Goal: Task Accomplishment & Management: Complete application form

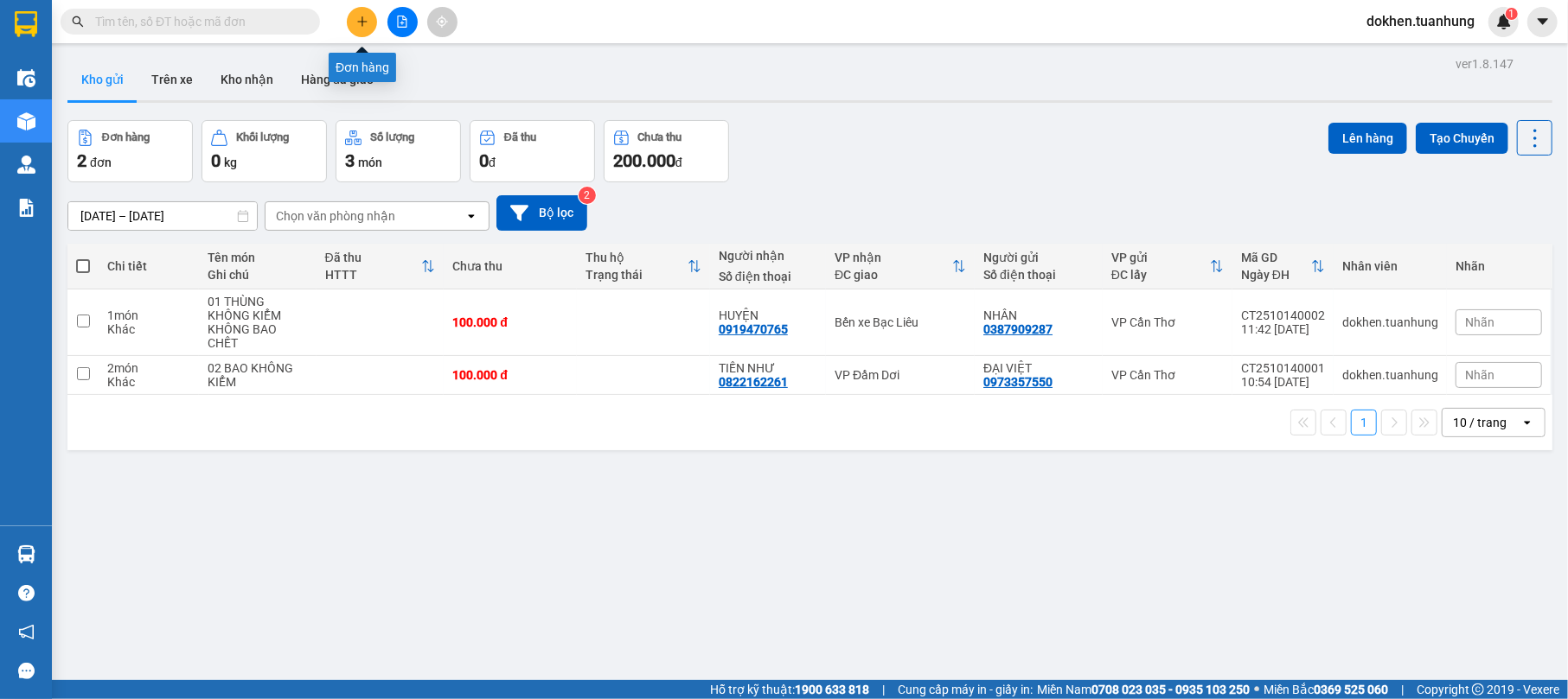
click at [369, 13] on button at bounding box center [362, 22] width 31 height 31
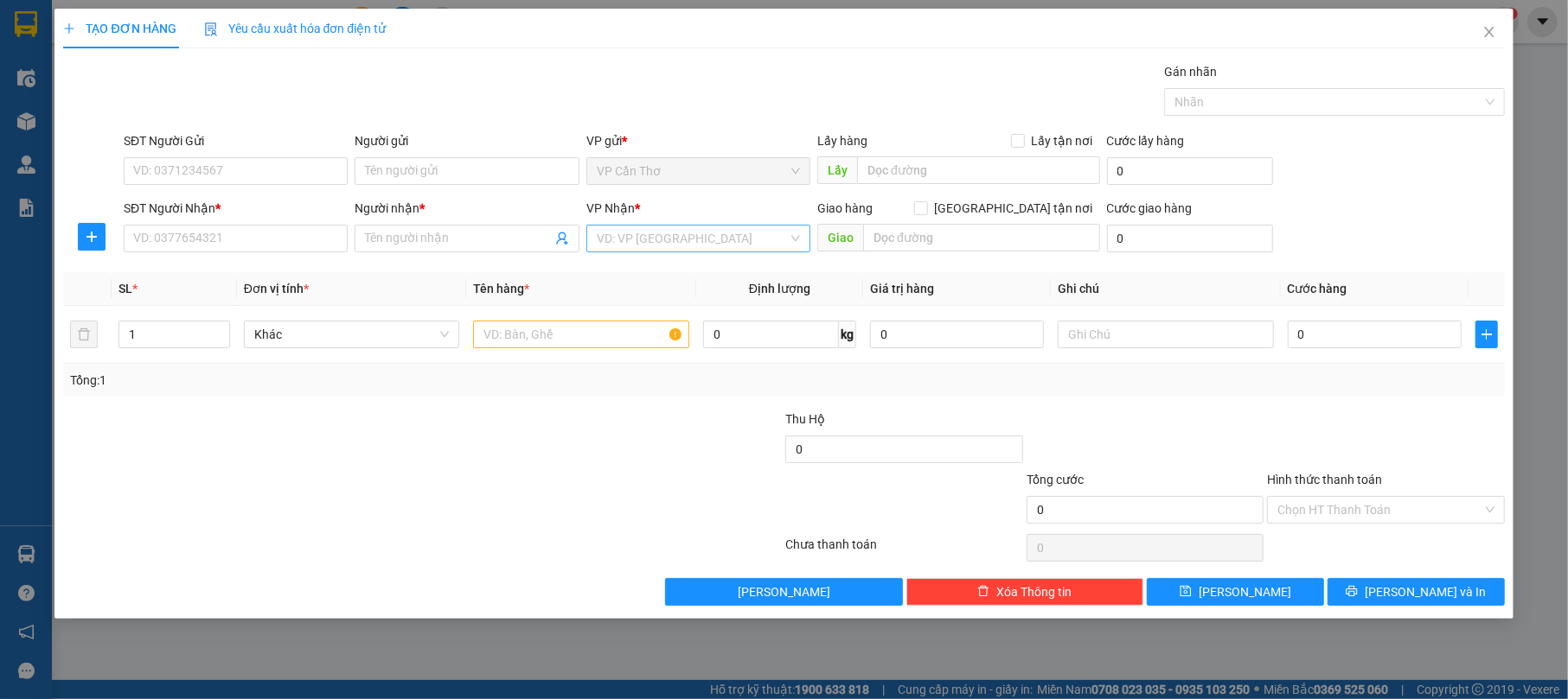
click at [732, 240] on input "search" at bounding box center [693, 238] width 192 height 26
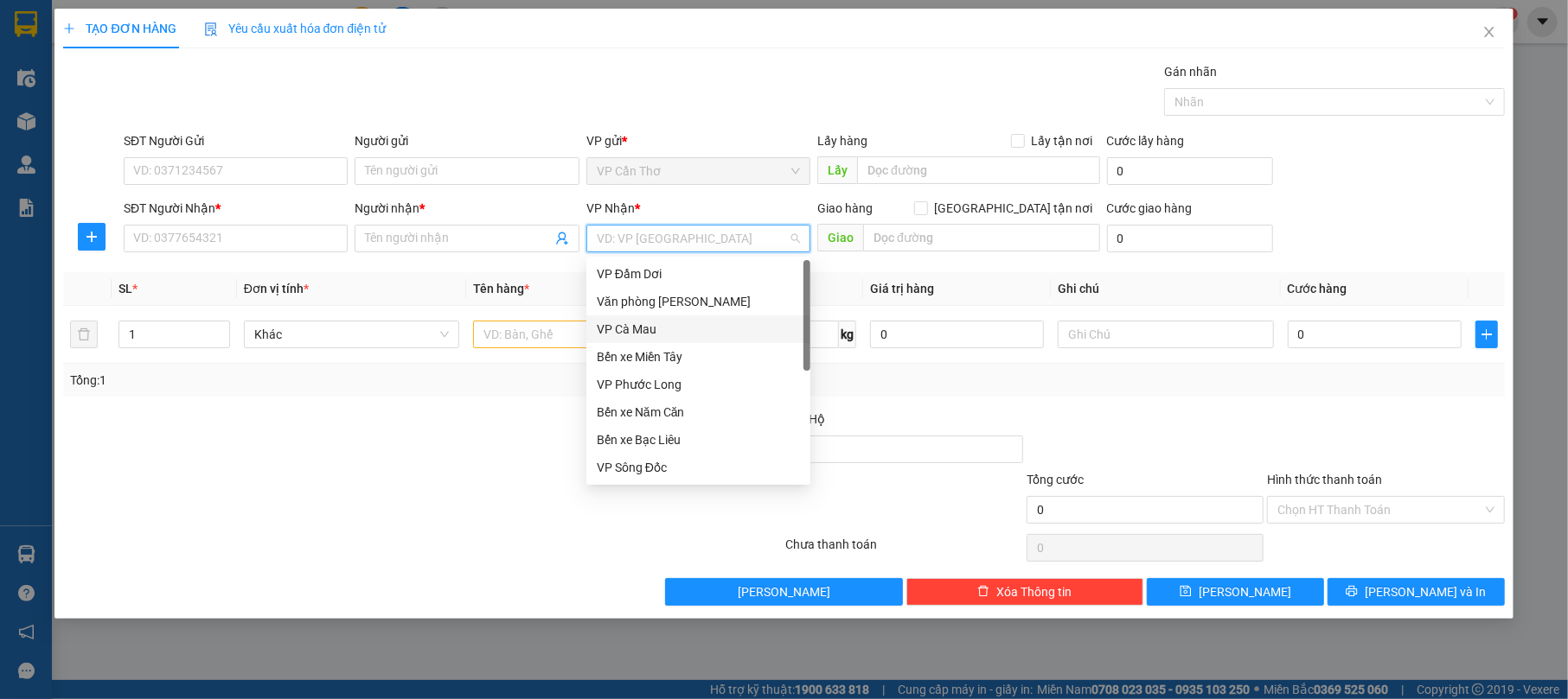
click at [714, 322] on div "VP Cà Mau" at bounding box center [698, 329] width 203 height 19
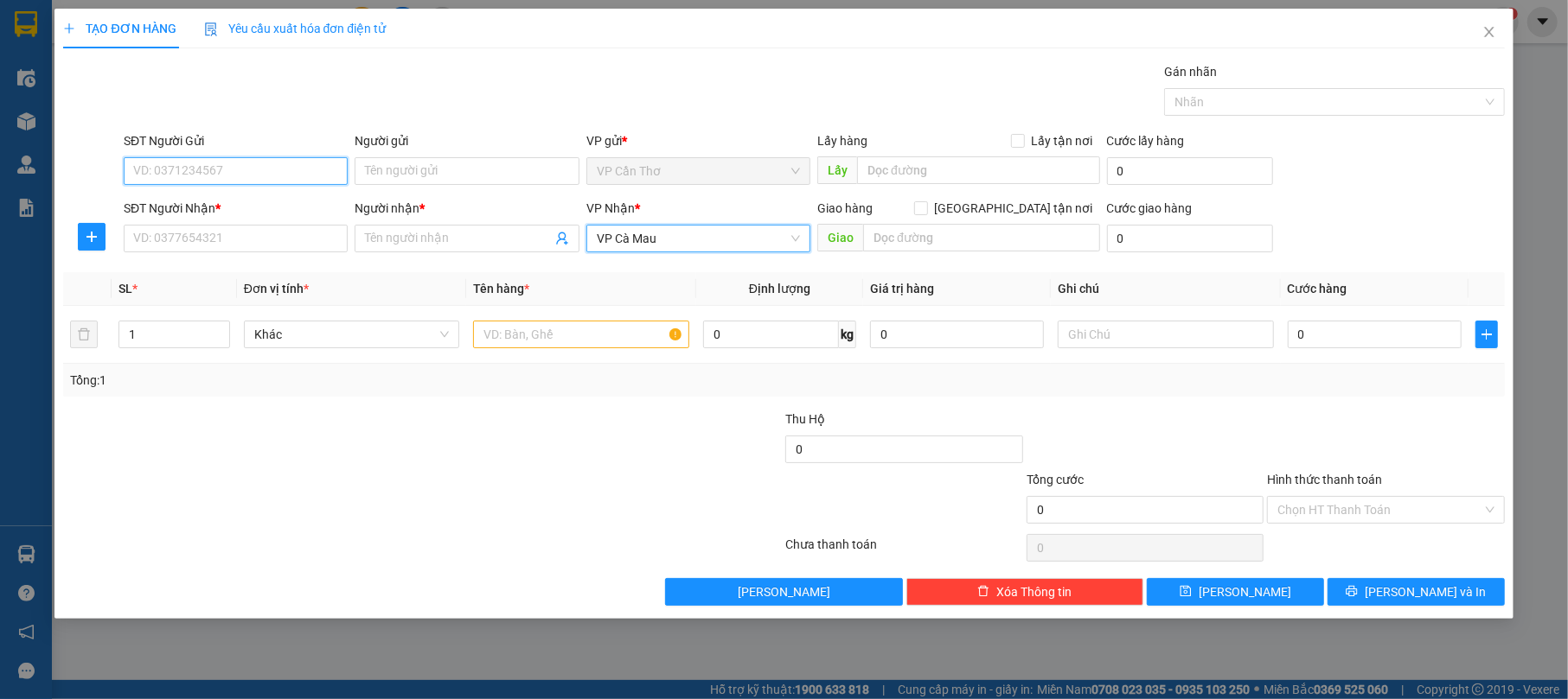
click at [307, 170] on input "SĐT Người Gửi" at bounding box center [236, 170] width 224 height 28
type input "0365215152"
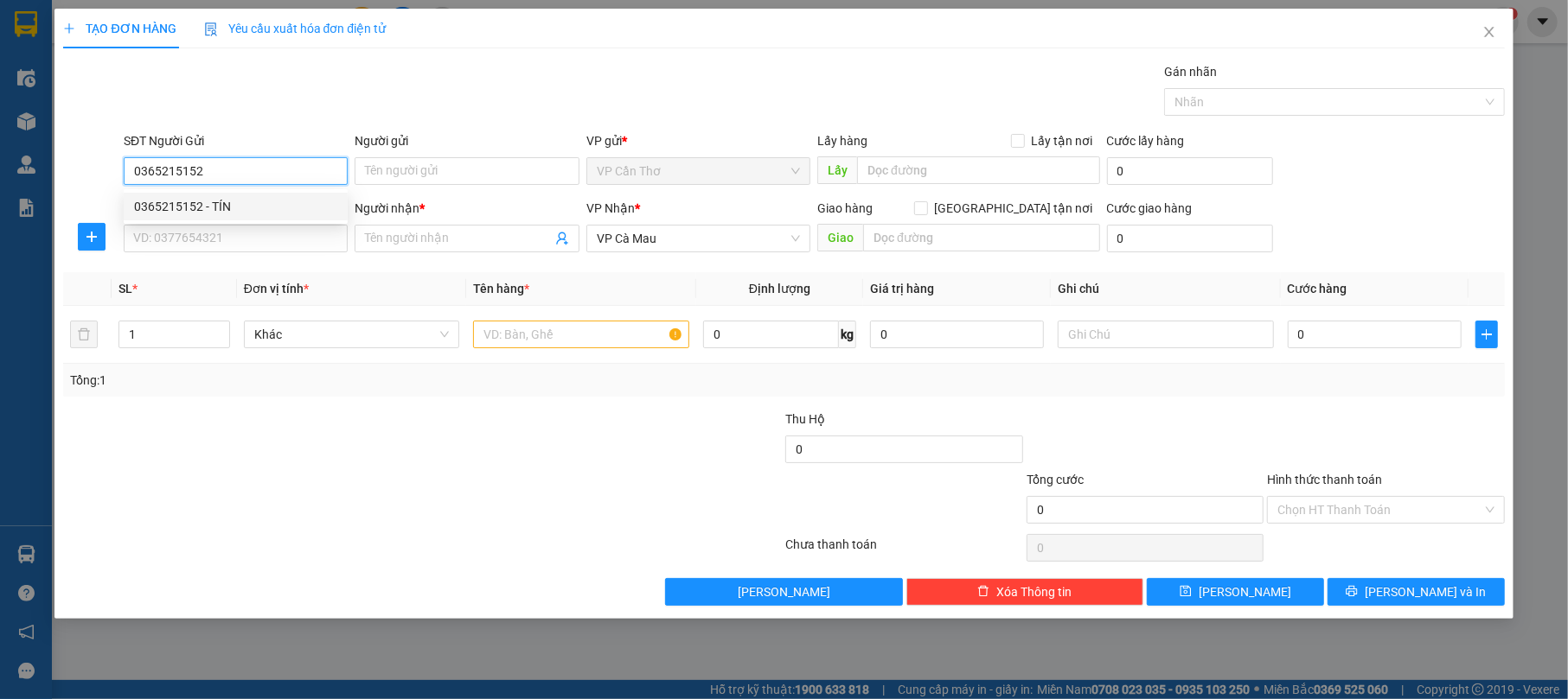
click at [271, 204] on div "0365215152 - TÍN" at bounding box center [236, 207] width 203 height 19
type input "TÍN"
type input "0365215152"
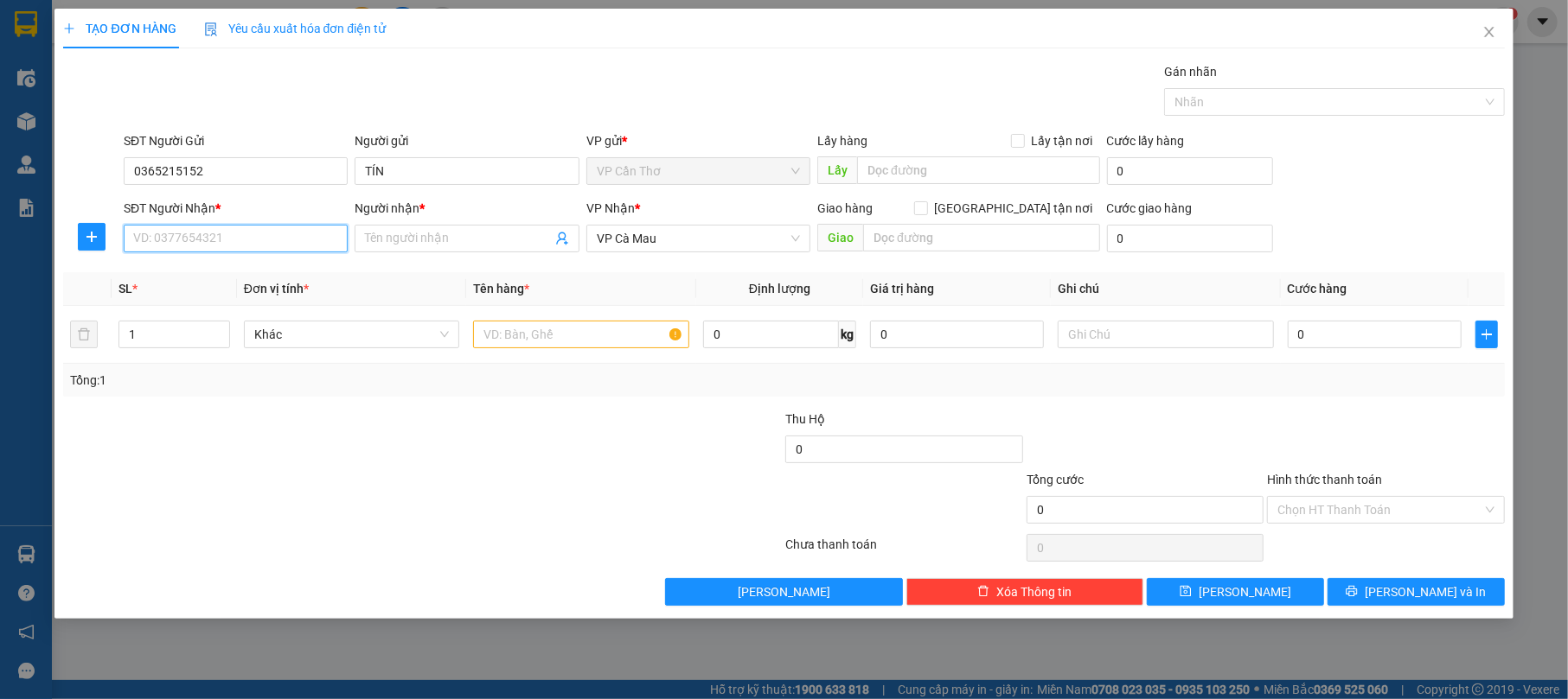
click at [333, 234] on input "SĐT Người Nhận *" at bounding box center [236, 238] width 224 height 28
click at [316, 291] on div "0944374757 - YÊN" at bounding box center [236, 303] width 224 height 28
type input "0944374757"
type input "YÊN"
click at [573, 333] on input "text" at bounding box center [581, 334] width 216 height 28
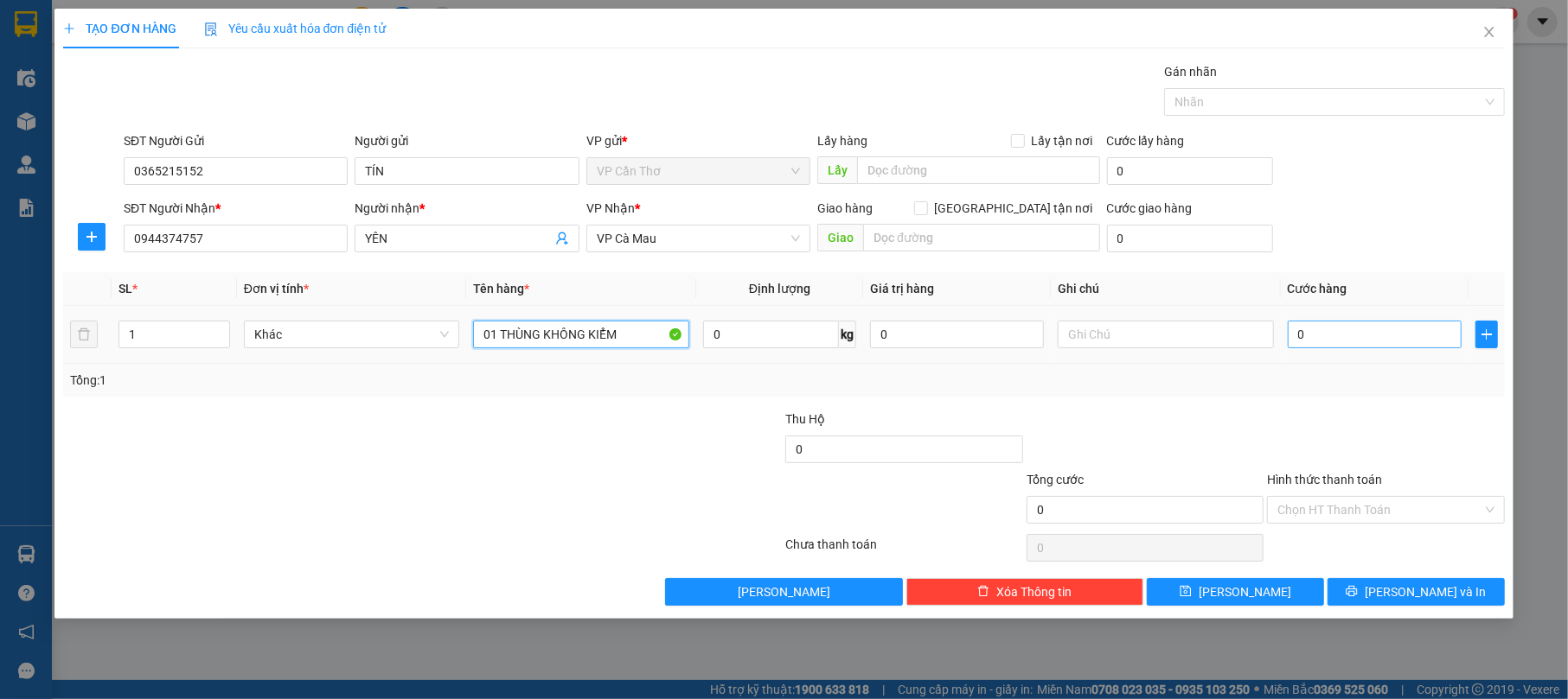
type input "01 THÙNG KHÔNG KIỂM"
click at [1348, 335] on input "0" at bounding box center [1374, 334] width 173 height 28
type input "3"
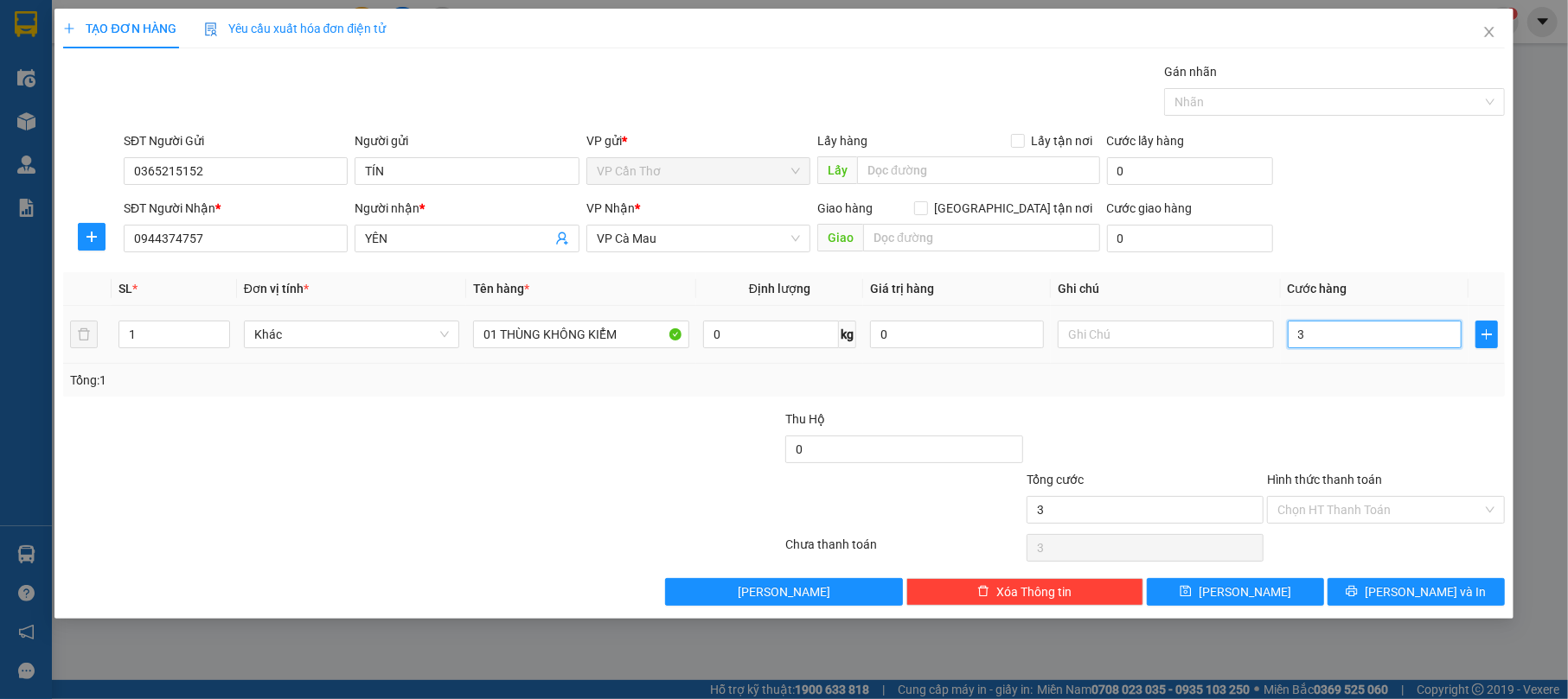
type input "30"
type input "300"
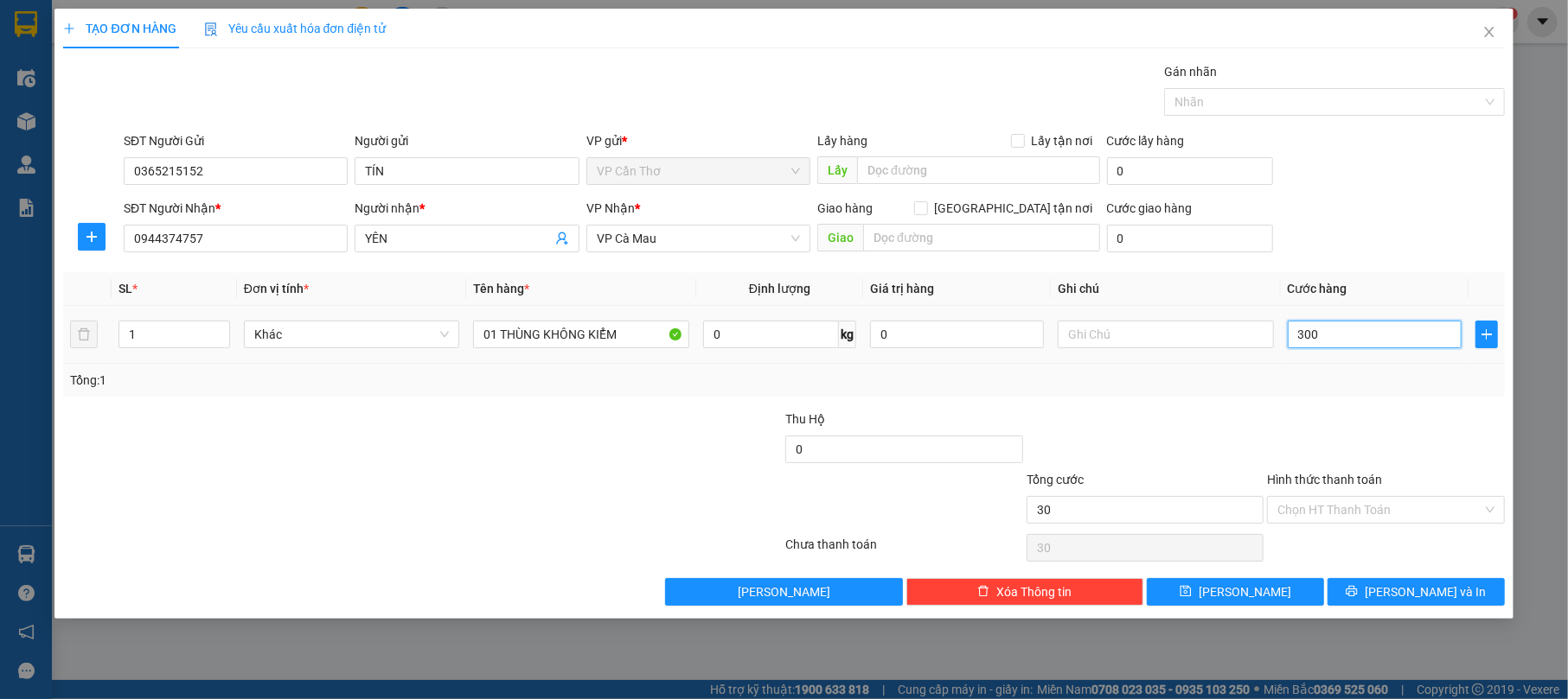
type input "300"
type input "3.000"
type input "30.000"
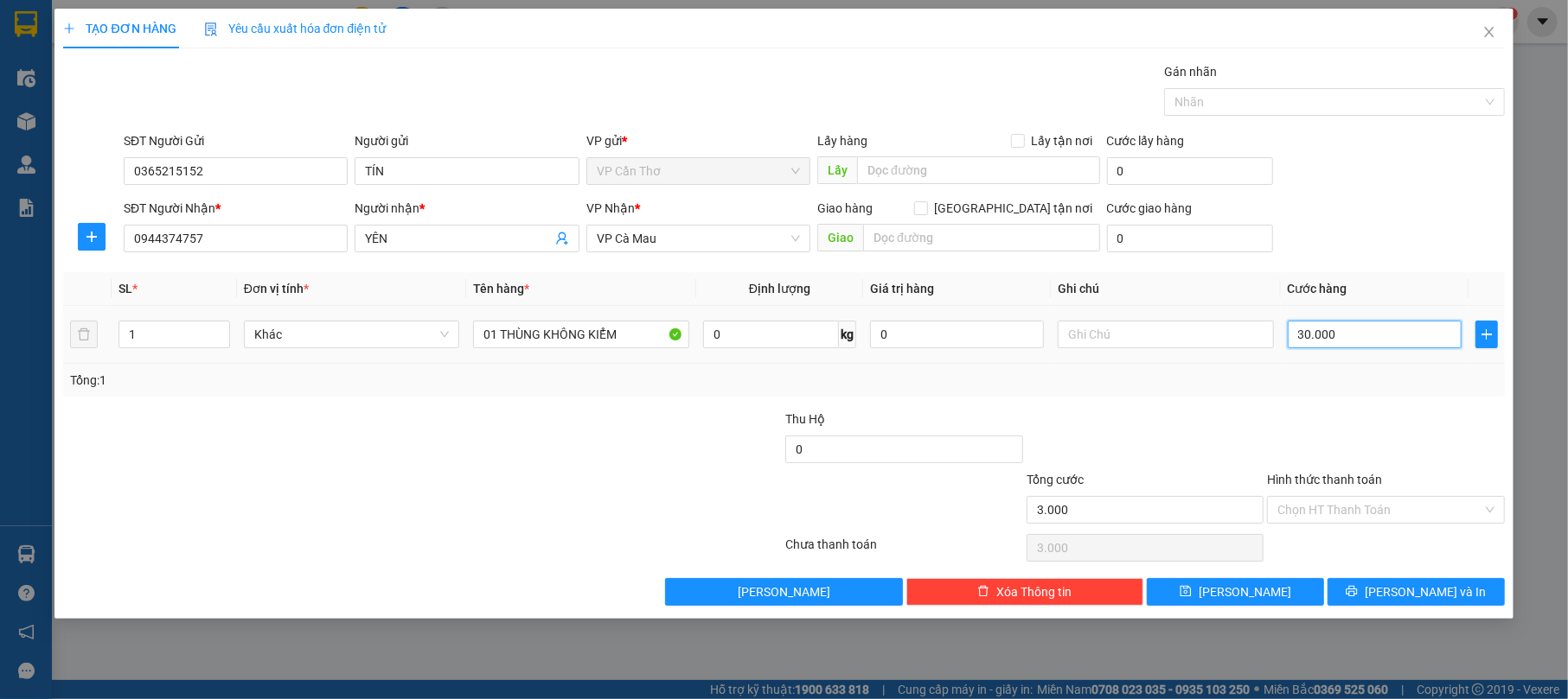
type input "30.000"
click at [1353, 510] on input "Hình thức thanh toán" at bounding box center [1379, 509] width 204 height 26
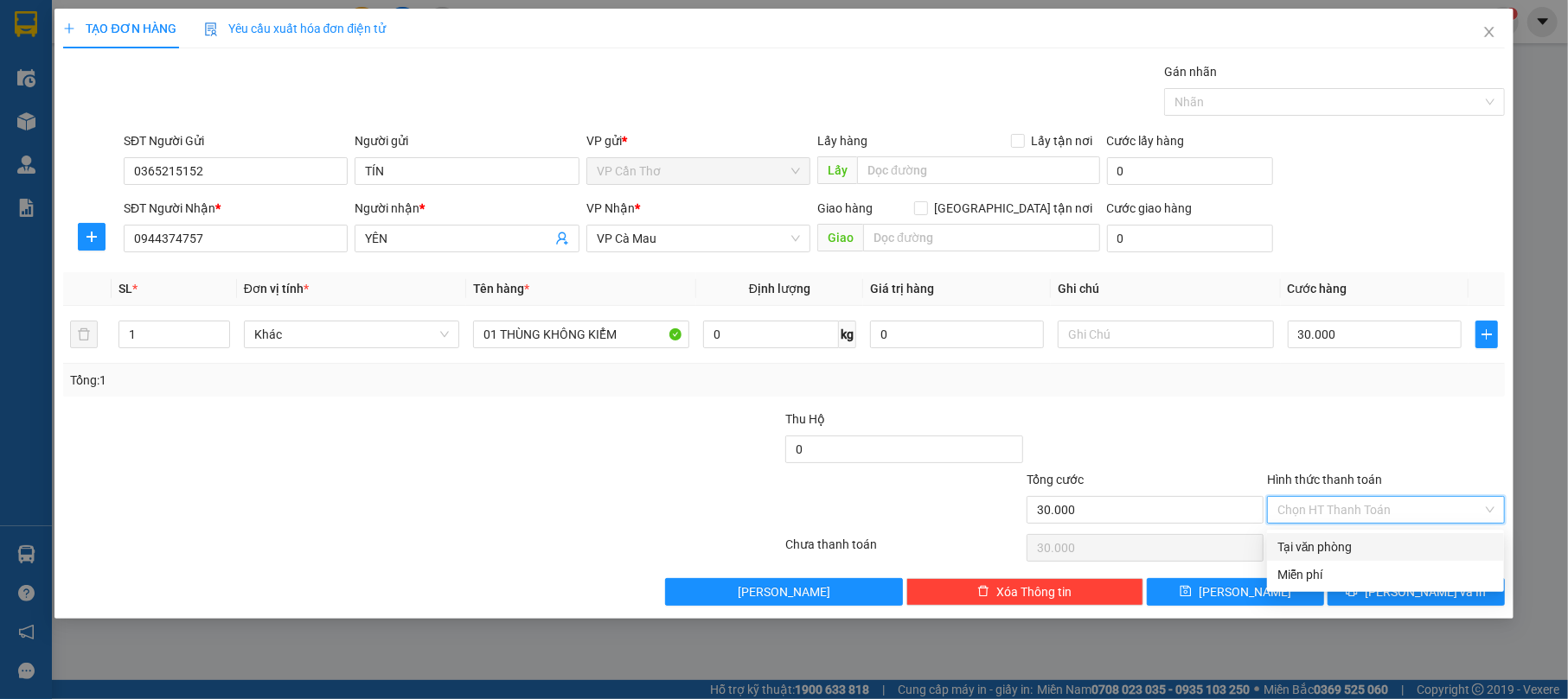
click at [1378, 540] on div "Tại văn phòng" at bounding box center [1386, 548] width 216 height 19
type input "0"
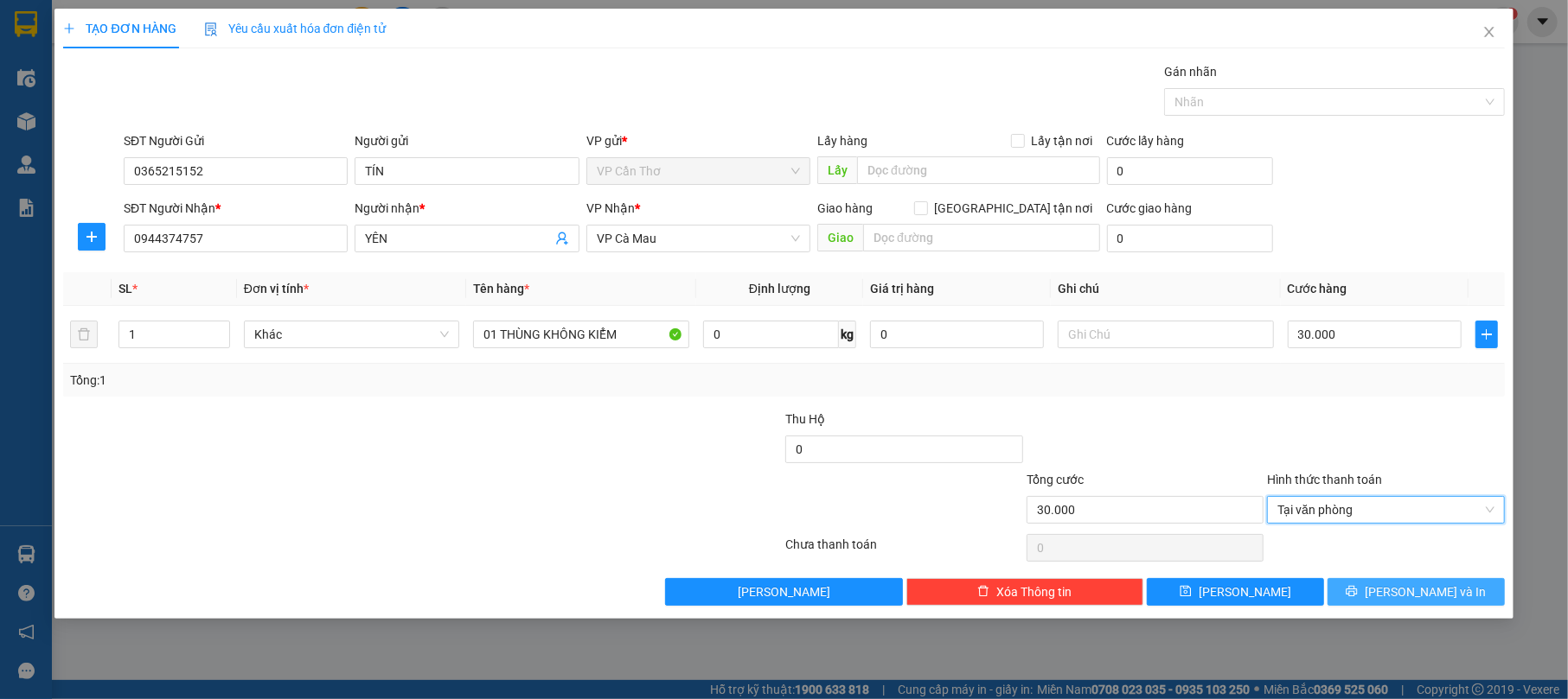
click at [1451, 592] on button "[PERSON_NAME] và In" at bounding box center [1416, 592] width 177 height 28
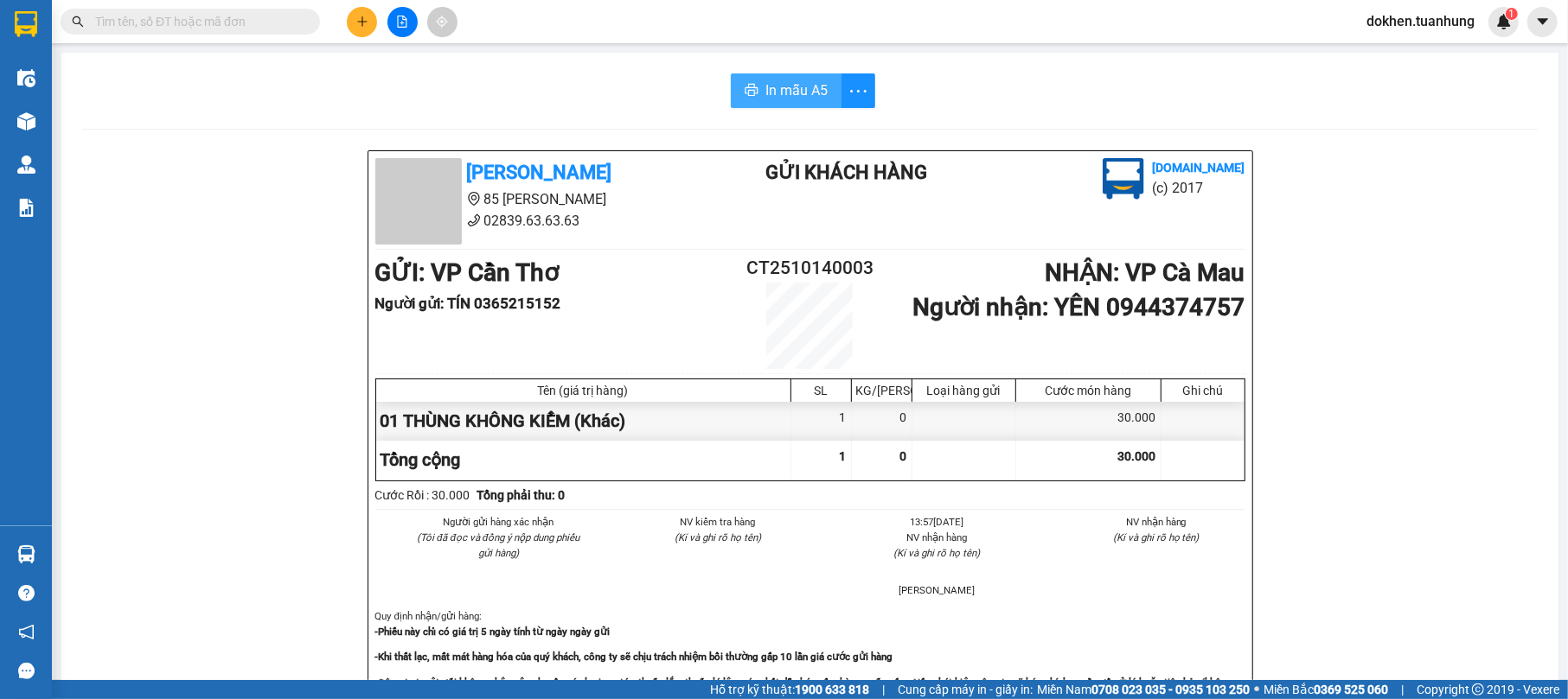
click at [790, 87] on span "In mẫu A5" at bounding box center [796, 90] width 62 height 22
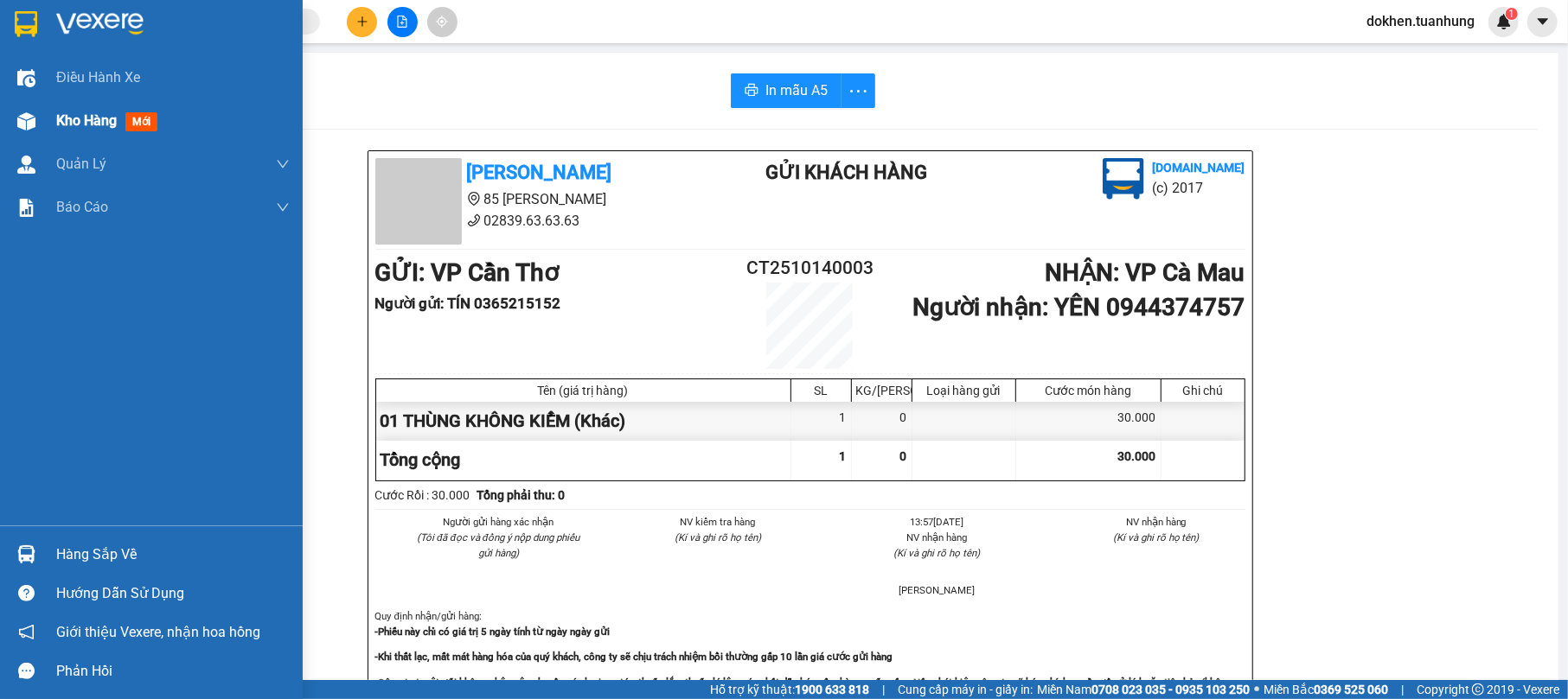
click at [86, 112] on span "Kho hàng" at bounding box center [86, 120] width 60 height 16
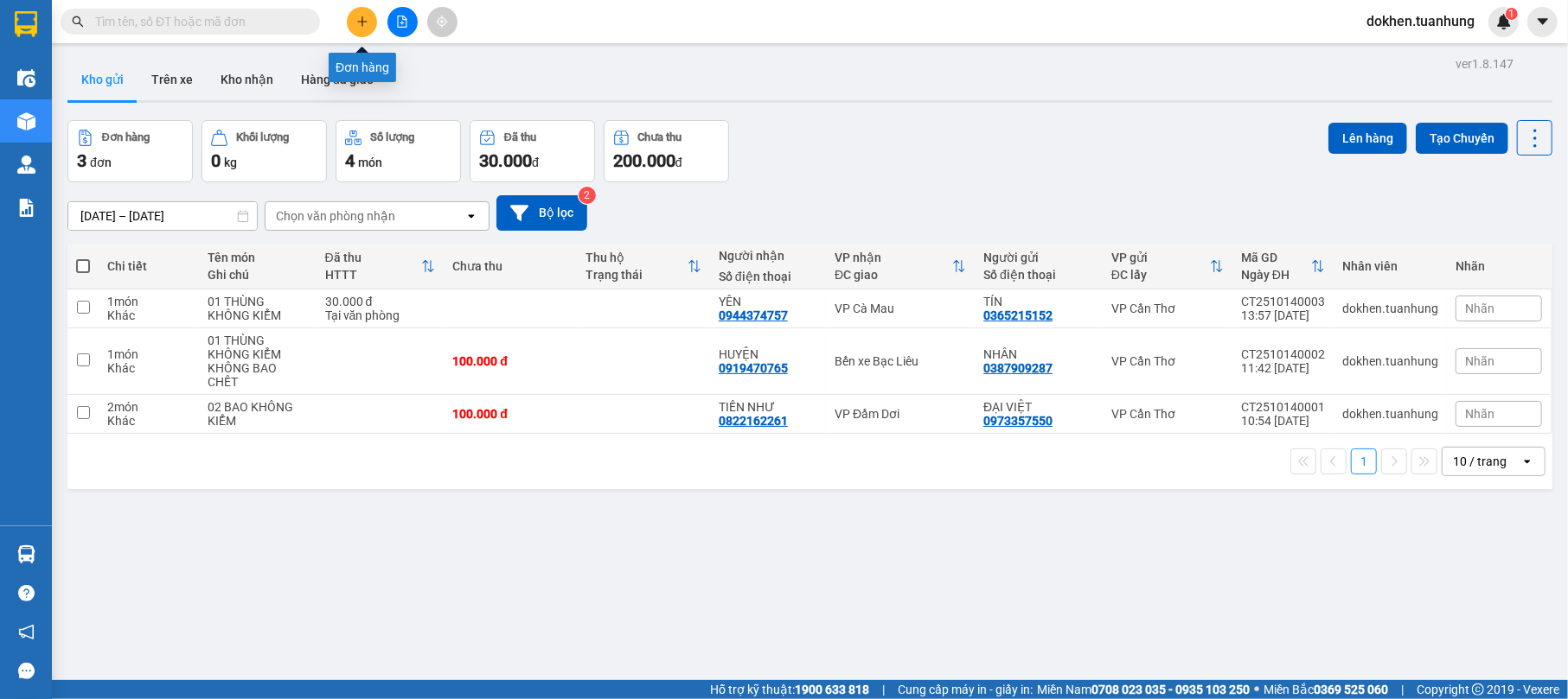
click at [367, 17] on icon "plus" at bounding box center [362, 21] width 12 height 12
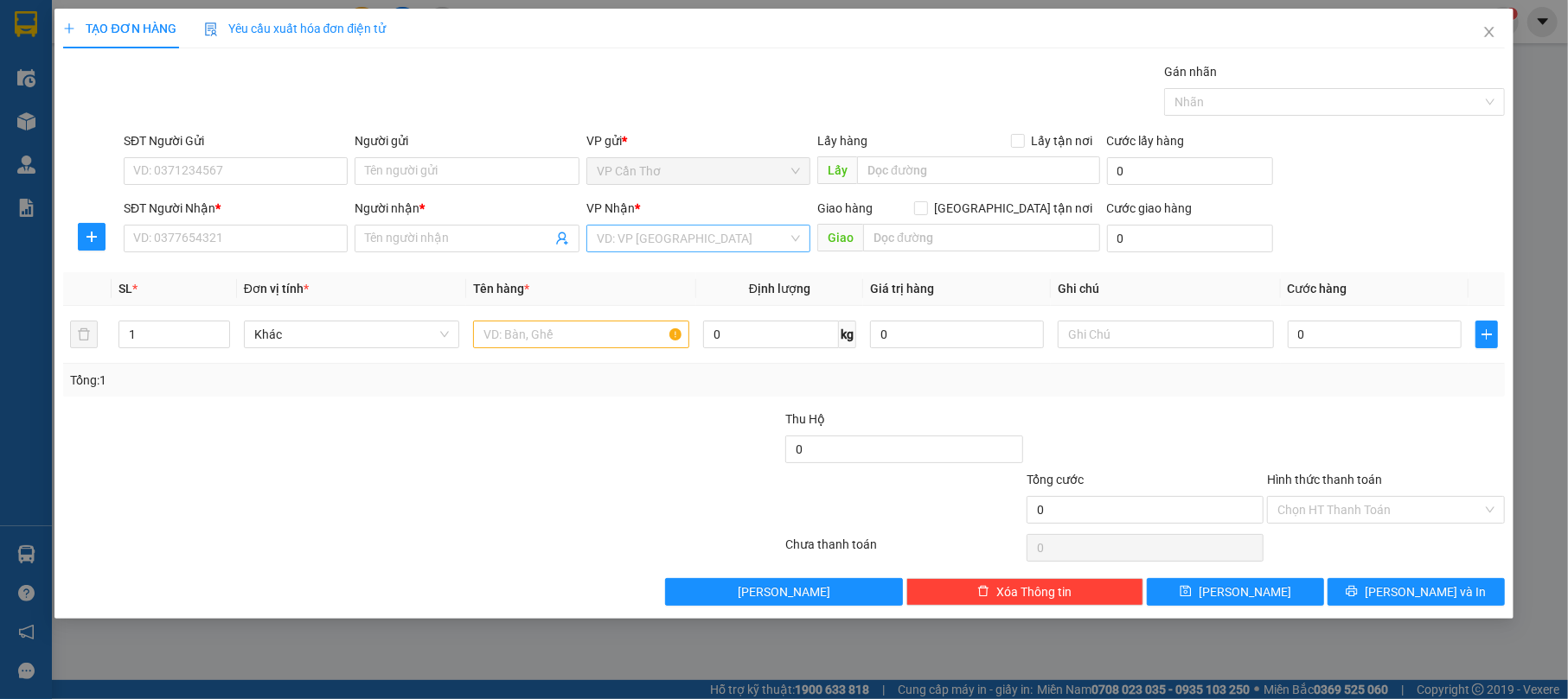
click at [671, 236] on input "search" at bounding box center [693, 238] width 192 height 26
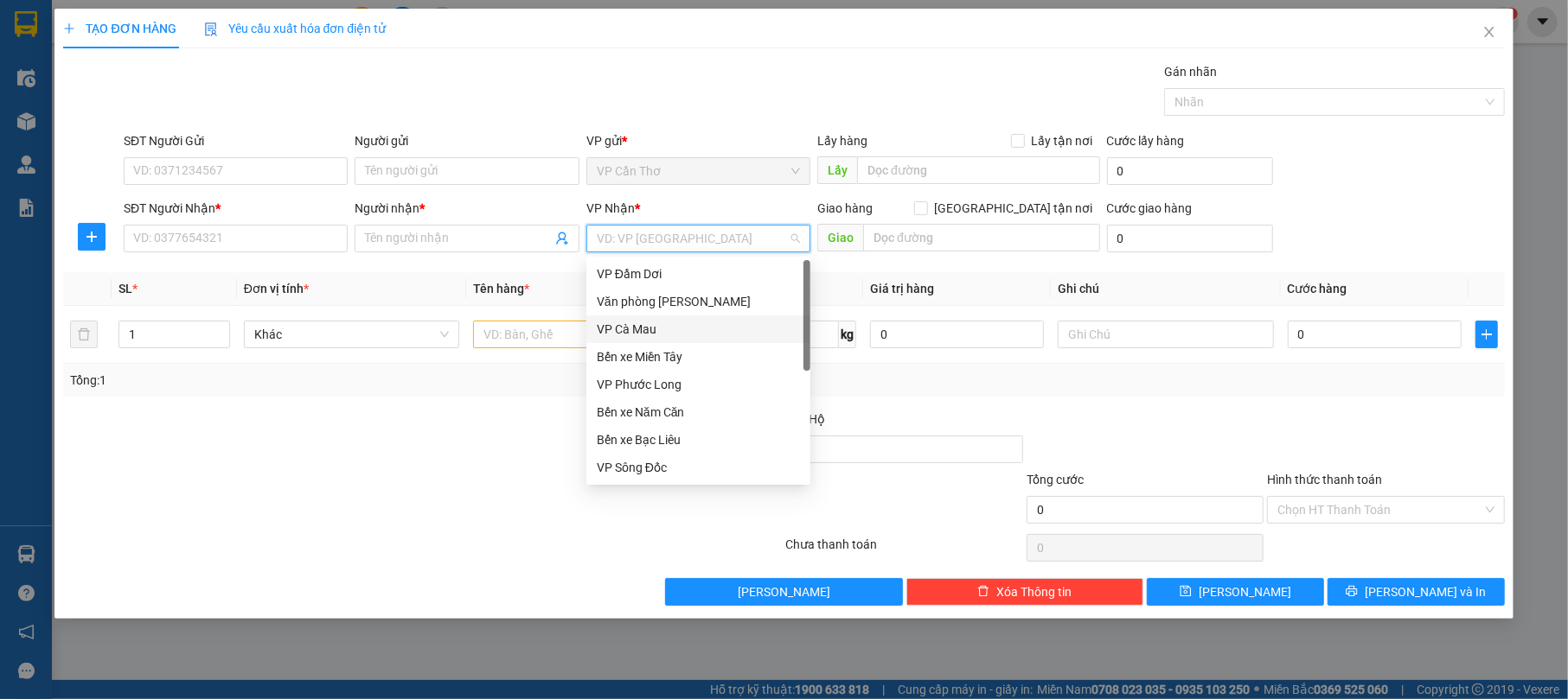
click at [658, 327] on div "VP Cà Mau" at bounding box center [698, 329] width 203 height 19
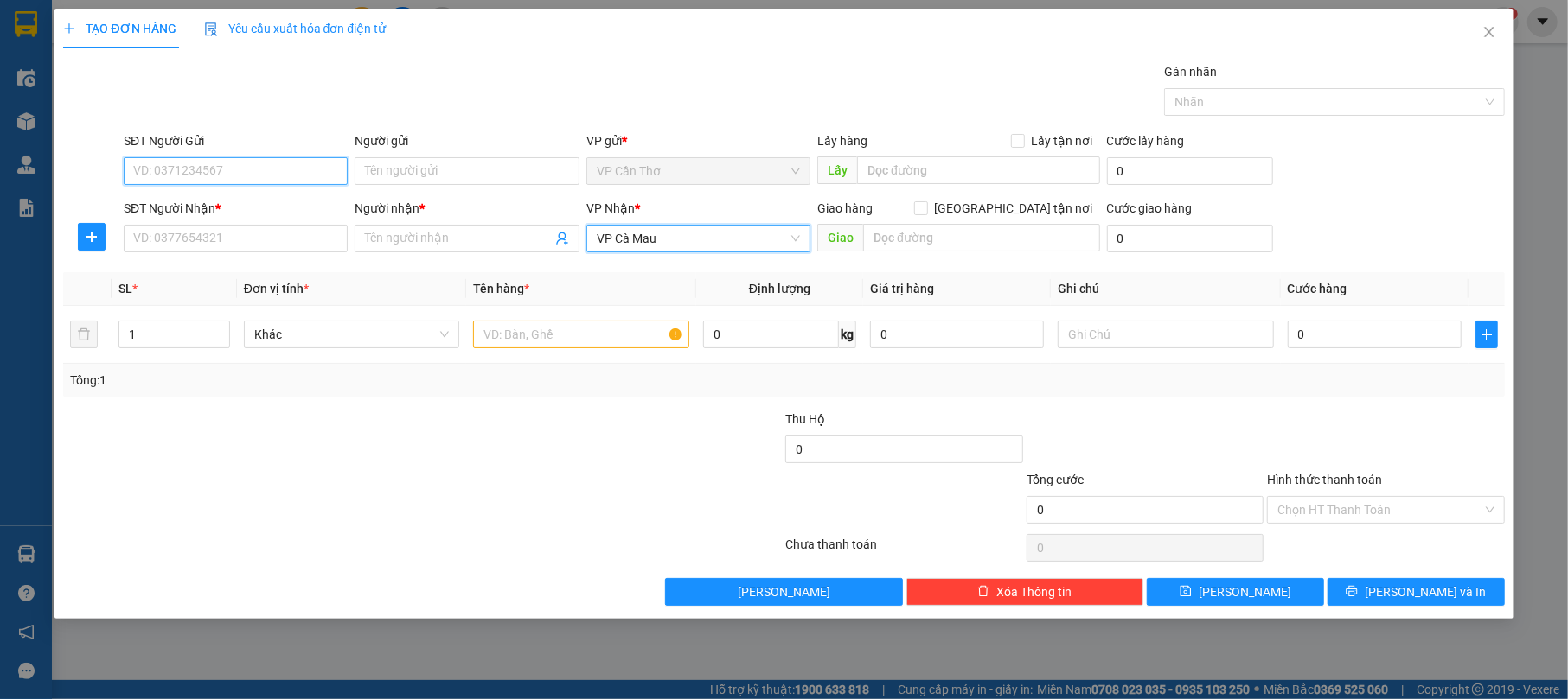
click at [209, 165] on input "SĐT Người Gửi" at bounding box center [236, 170] width 224 height 28
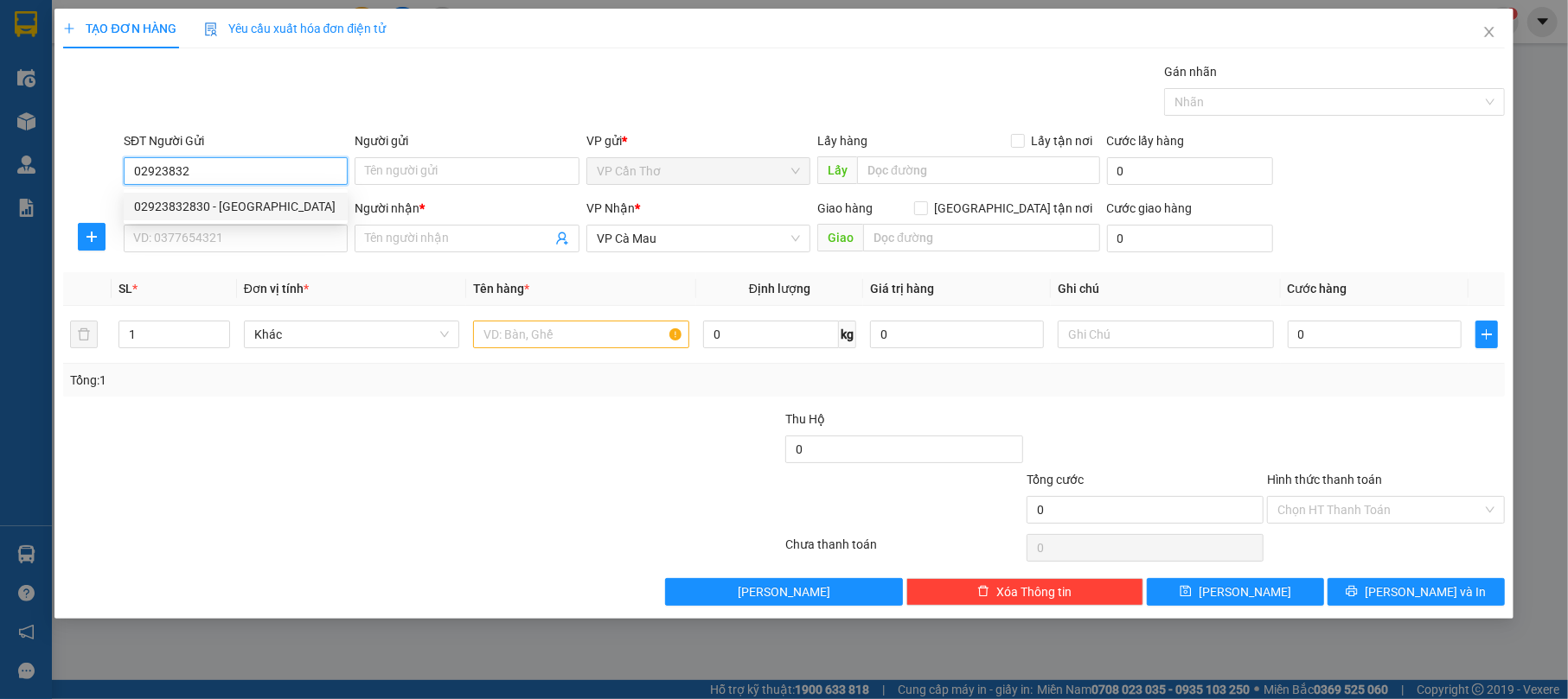
click at [264, 202] on div "02923832830 - [GEOGRAPHIC_DATA]" at bounding box center [236, 207] width 203 height 19
type input "02923832830"
type input "NAM HÀ"
type input "02923832830"
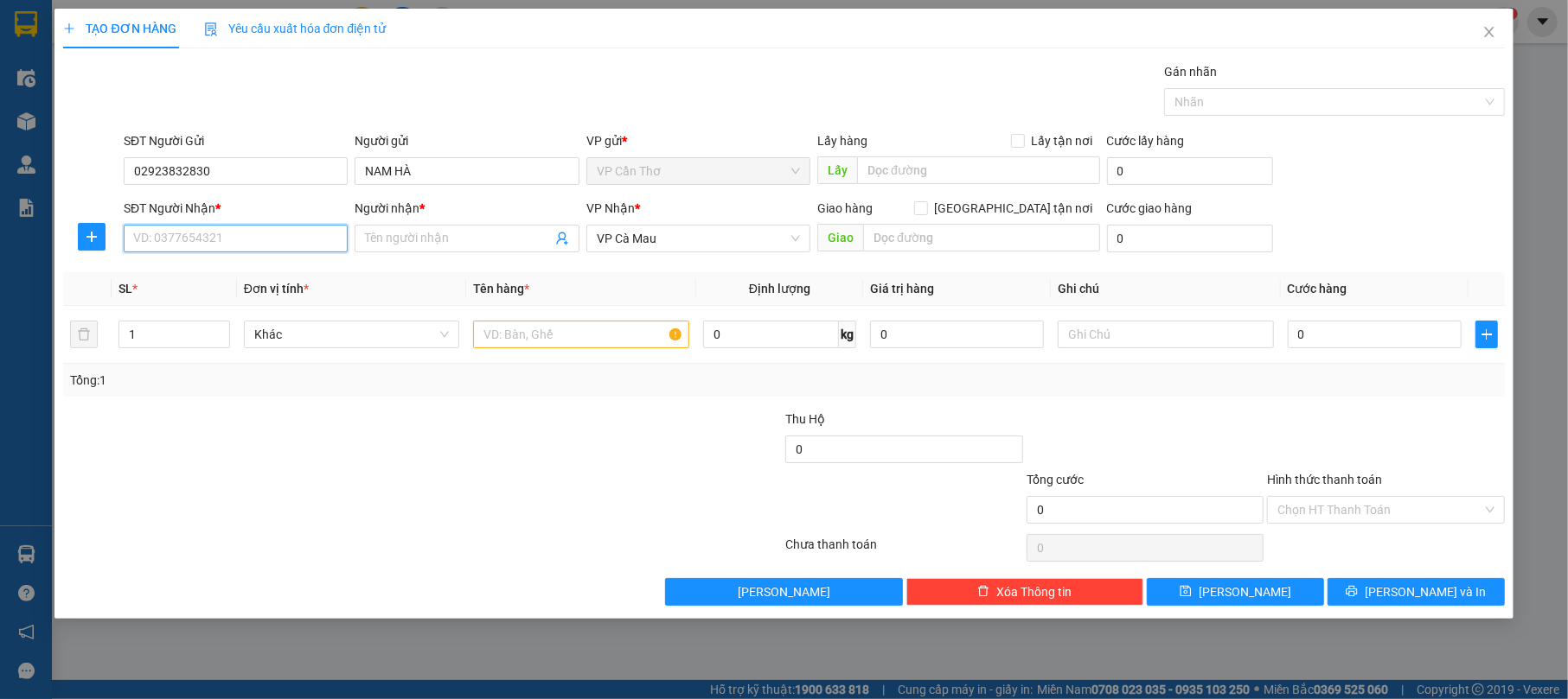
click at [298, 236] on input "SĐT Người Nhận *" at bounding box center [236, 238] width 224 height 28
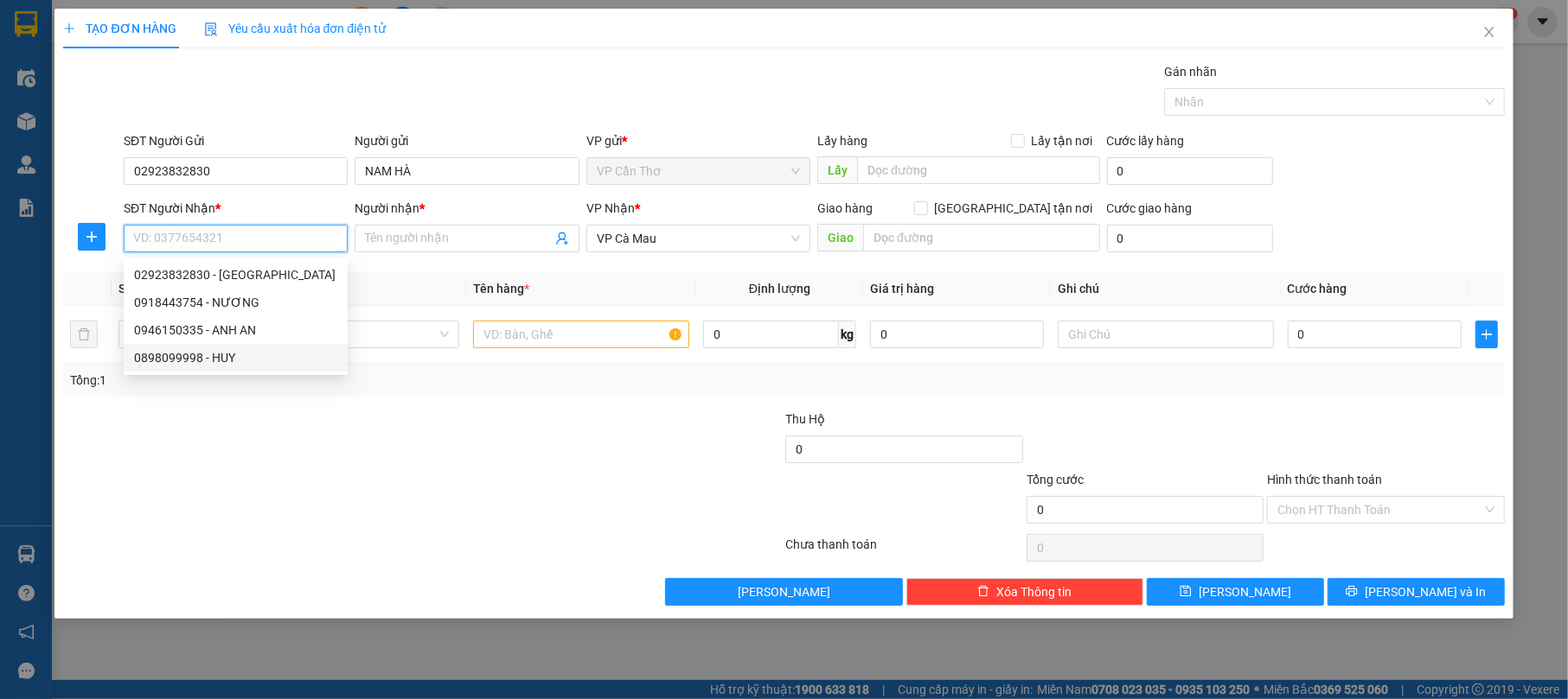
click at [258, 357] on div "0898099998 - HUY" at bounding box center [236, 358] width 203 height 19
type input "0898099998"
type input "HUY"
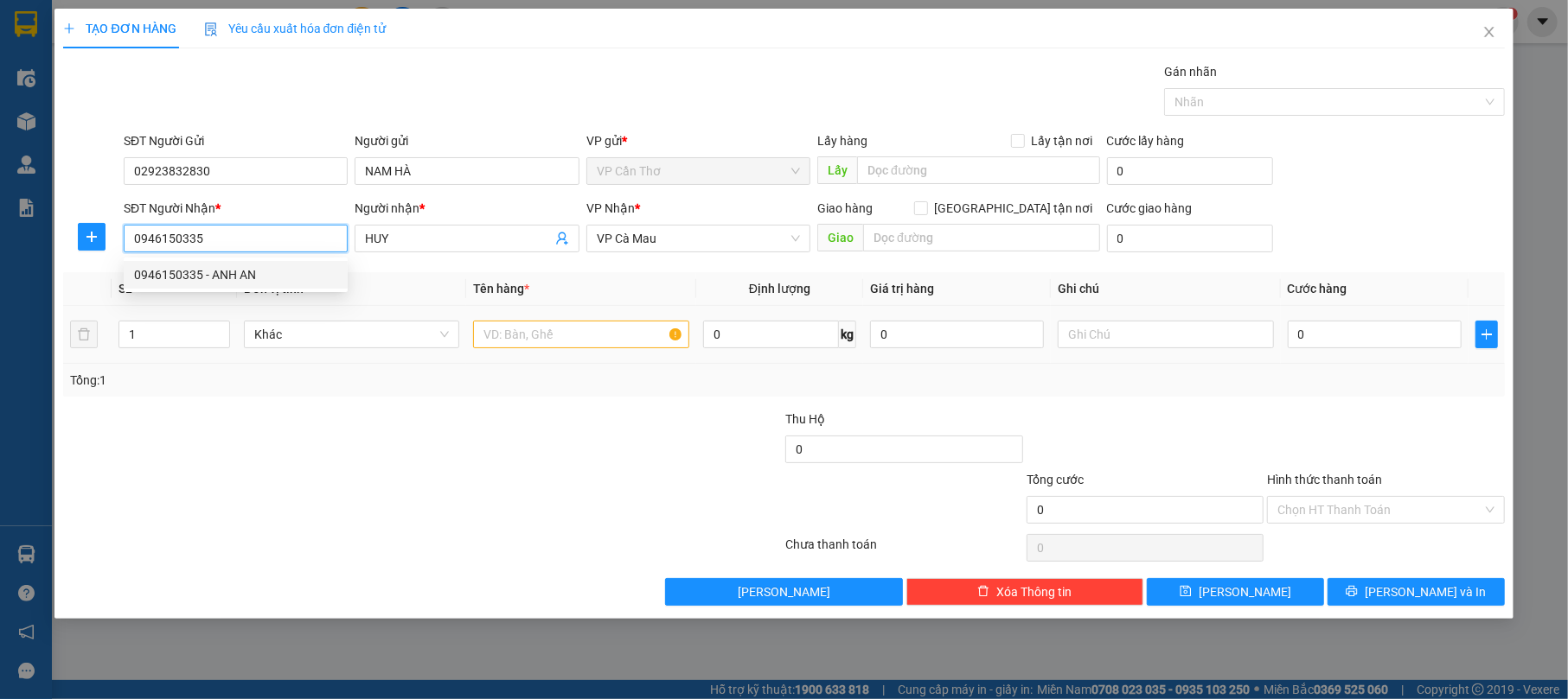
type input "0946150335"
click at [579, 335] on input "text" at bounding box center [581, 334] width 216 height 28
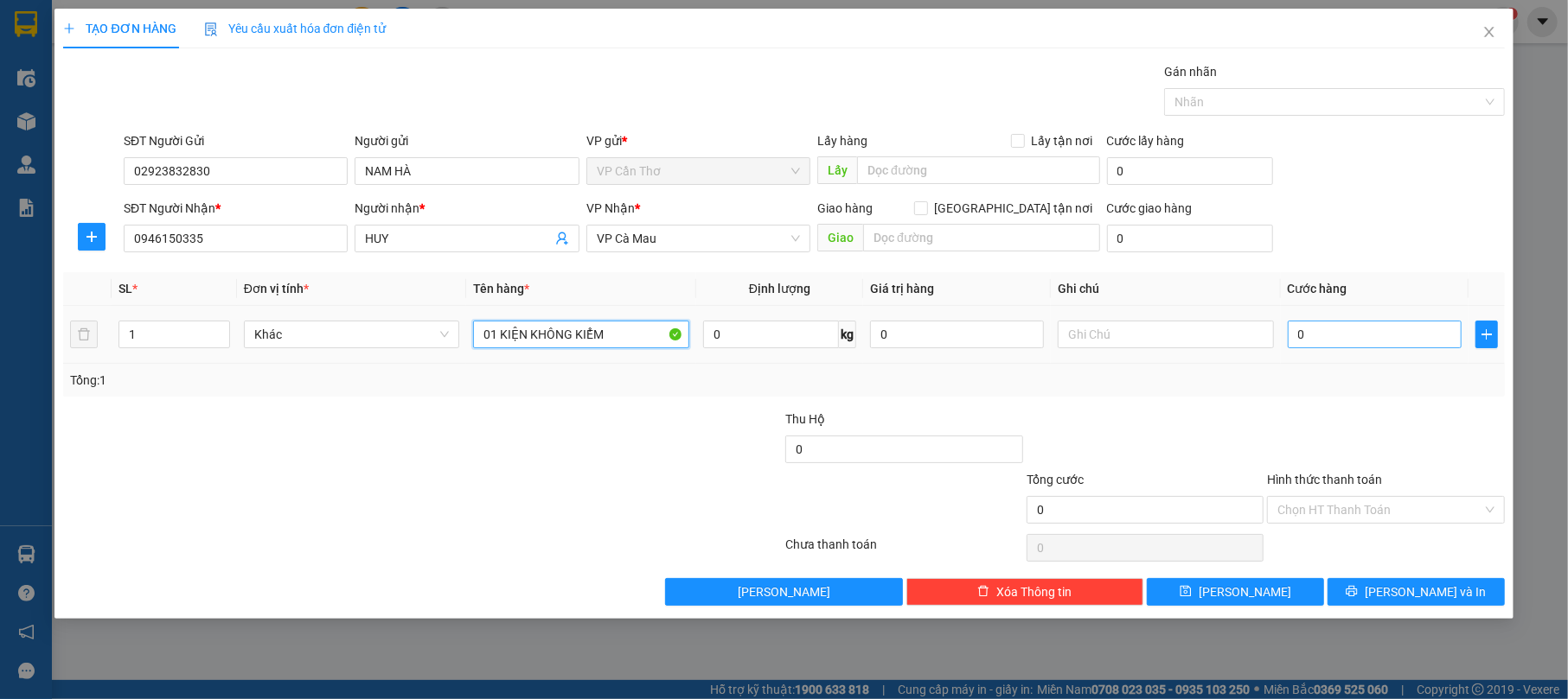
type input "01 KIỆN KHÔNG KIỂM"
click at [1295, 334] on input "0" at bounding box center [1374, 334] width 173 height 28
type input "3"
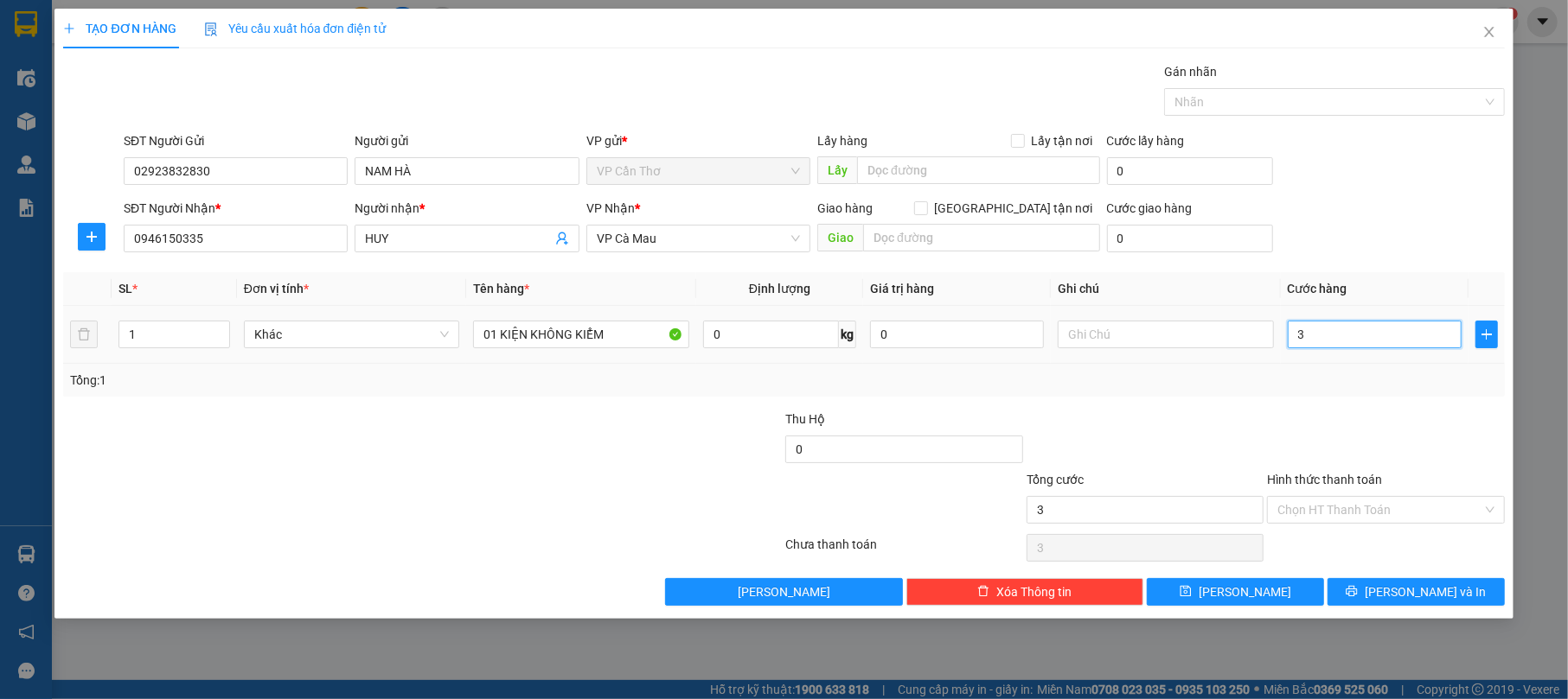
type input "30"
type input "300"
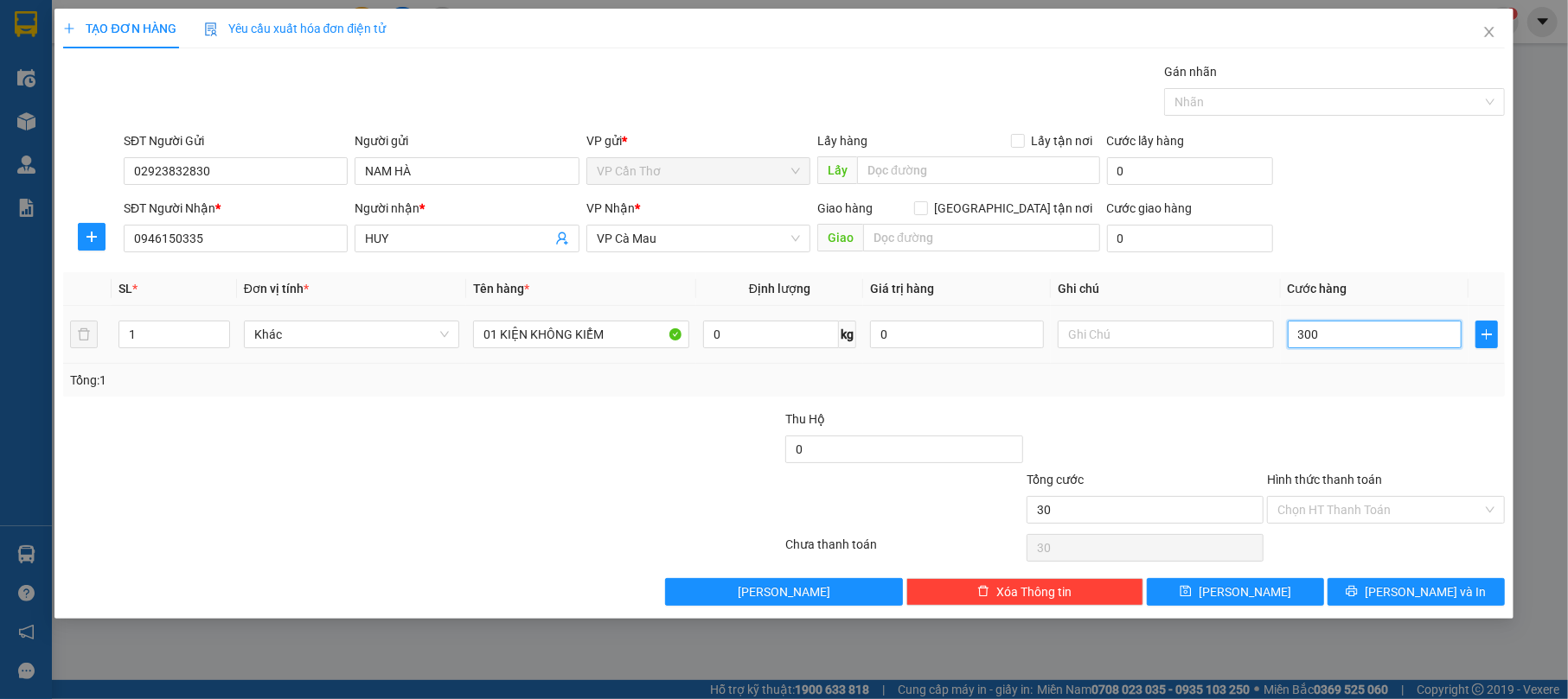
type input "300"
type input "3.000"
type input "30.000"
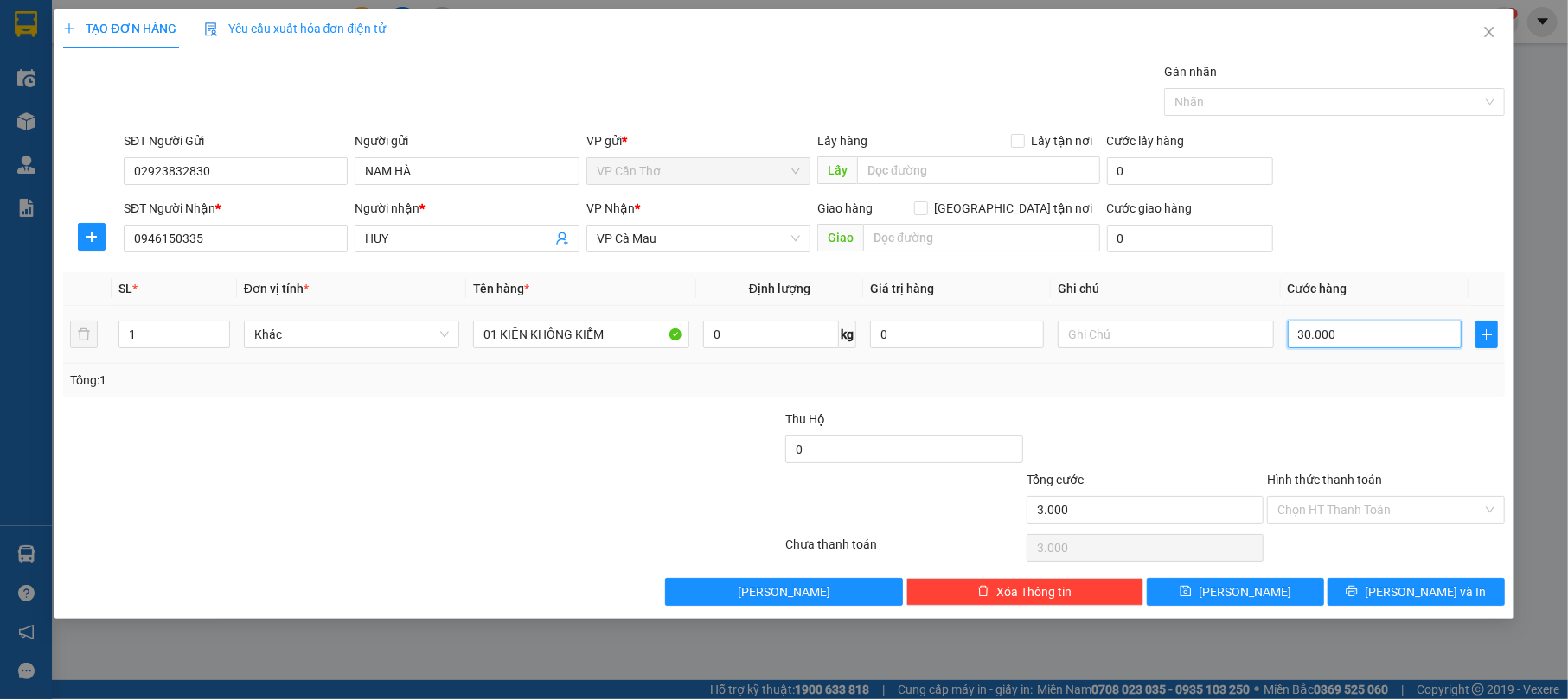
type input "30.000"
click at [1456, 589] on button "[PERSON_NAME] và In" at bounding box center [1416, 592] width 177 height 28
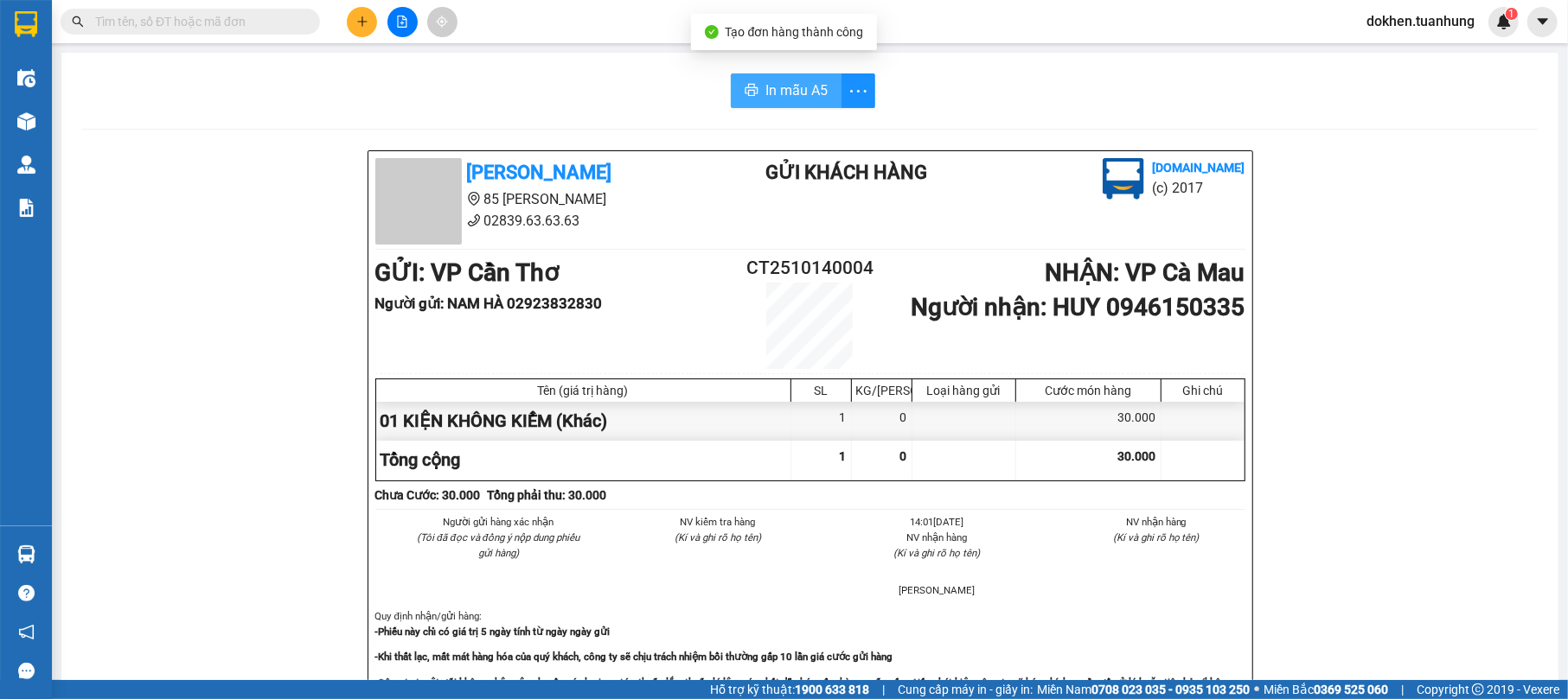
click at [775, 94] on span "In mẫu A5" at bounding box center [796, 90] width 62 height 22
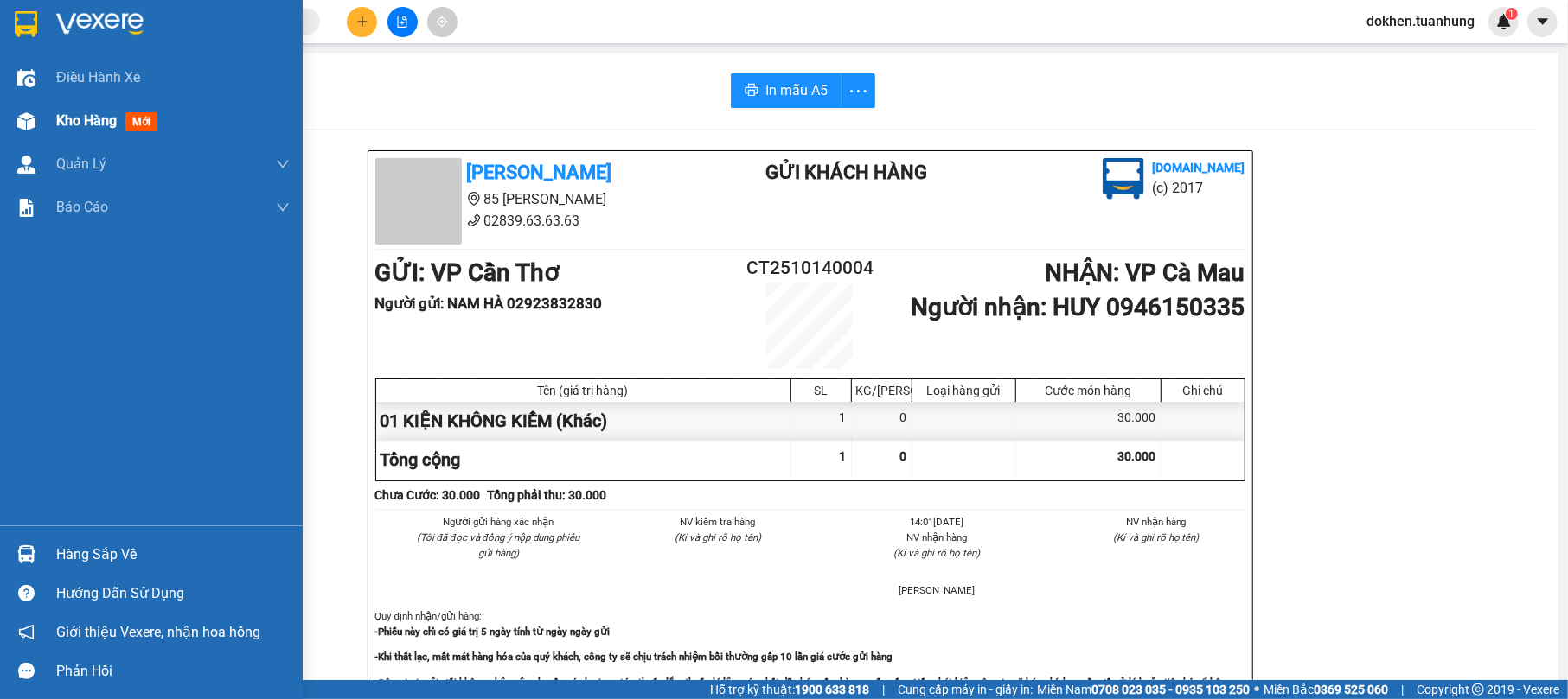
click at [75, 115] on span "Kho hàng" at bounding box center [86, 120] width 60 height 16
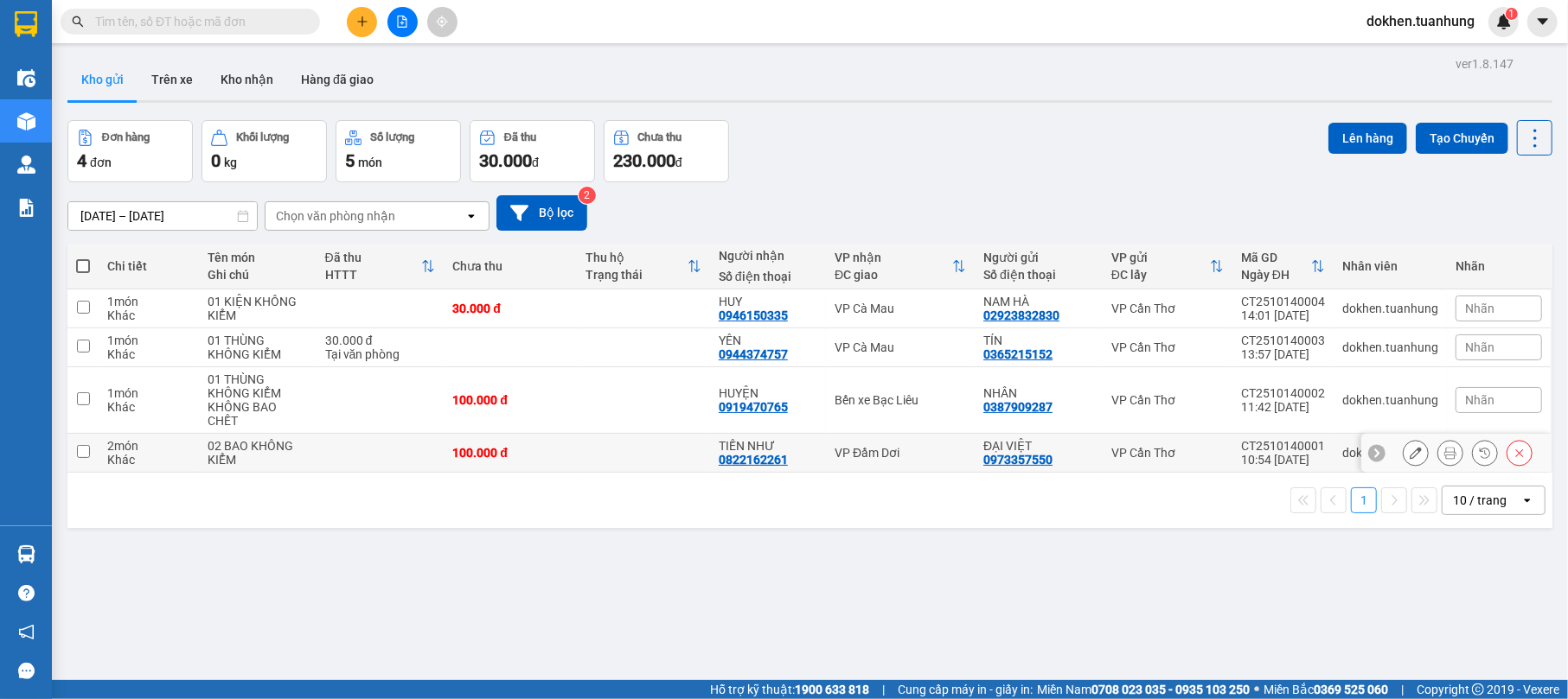
click at [890, 464] on td "VP Đầm Dơi" at bounding box center [899, 453] width 148 height 39
checkbox input "true"
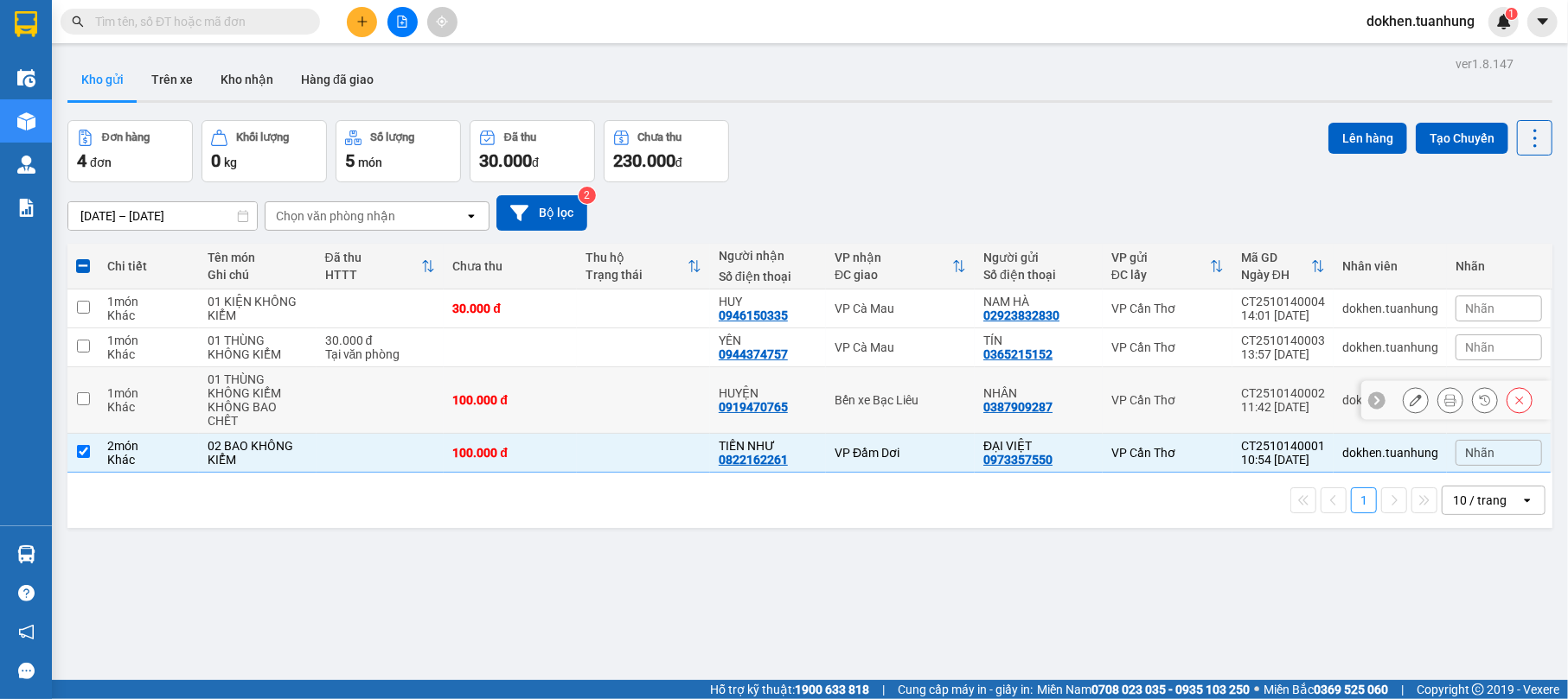
click at [917, 396] on div "Bến xe Bạc Liêu" at bounding box center [899, 400] width 131 height 13
checkbox input "true"
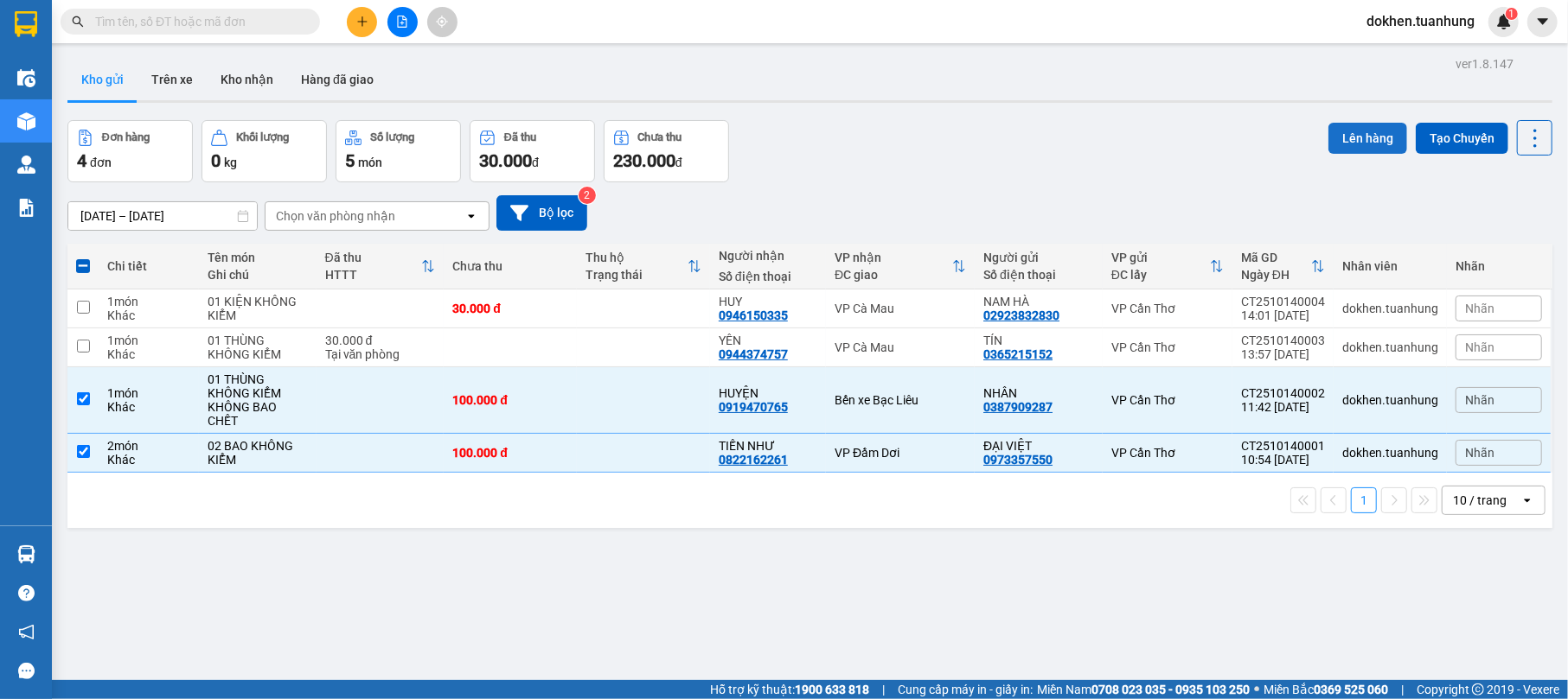
click at [1357, 131] on button "Lên hàng" at bounding box center [1368, 138] width 79 height 32
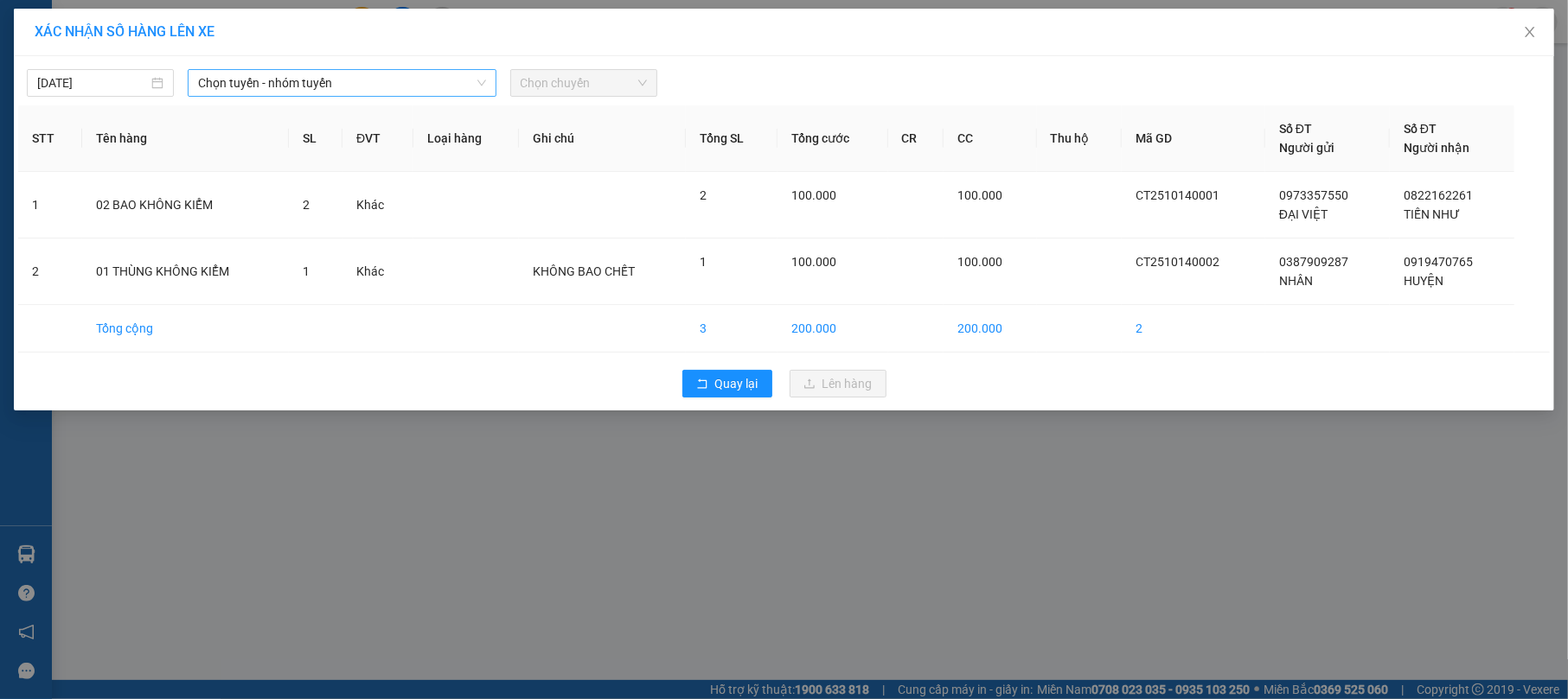
click at [486, 78] on icon "down" at bounding box center [481, 82] width 11 height 11
click at [485, 71] on span "Chọn tuyến - nhóm tuyến" at bounding box center [342, 82] width 287 height 26
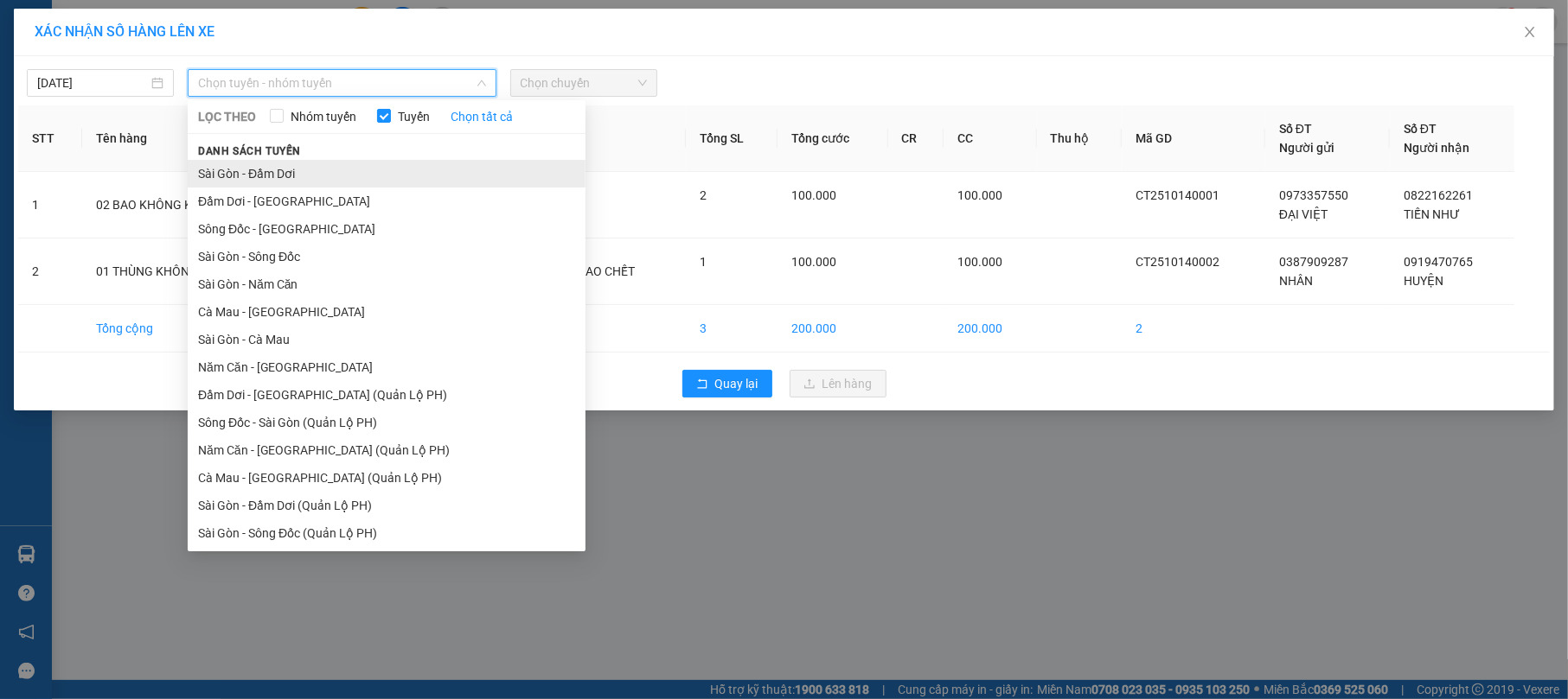
click at [446, 176] on li "Sài Gòn - Đầm Dơi" at bounding box center [386, 173] width 398 height 28
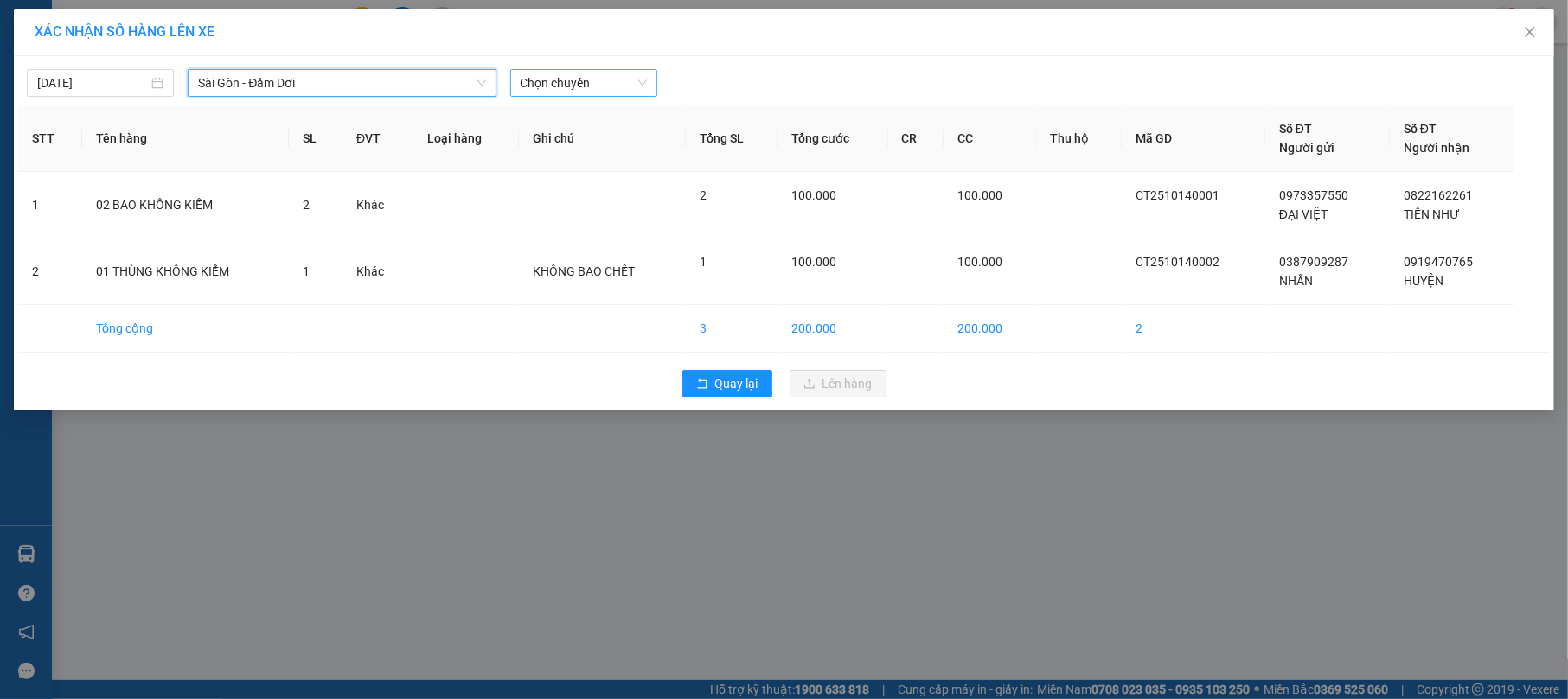
click at [641, 77] on span "Chọn chuyến" at bounding box center [584, 82] width 126 height 26
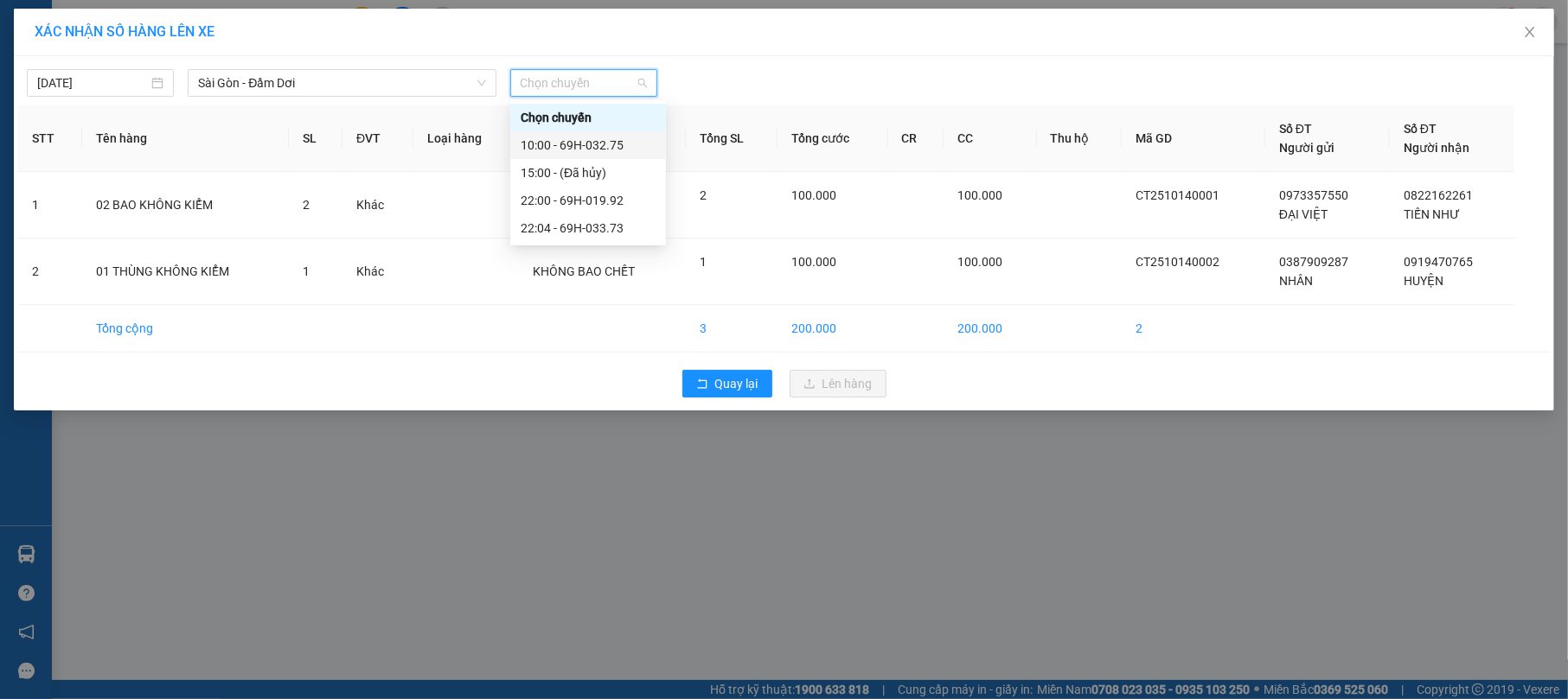
click at [637, 139] on div "10:00 - 69H-032.75" at bounding box center [588, 146] width 135 height 19
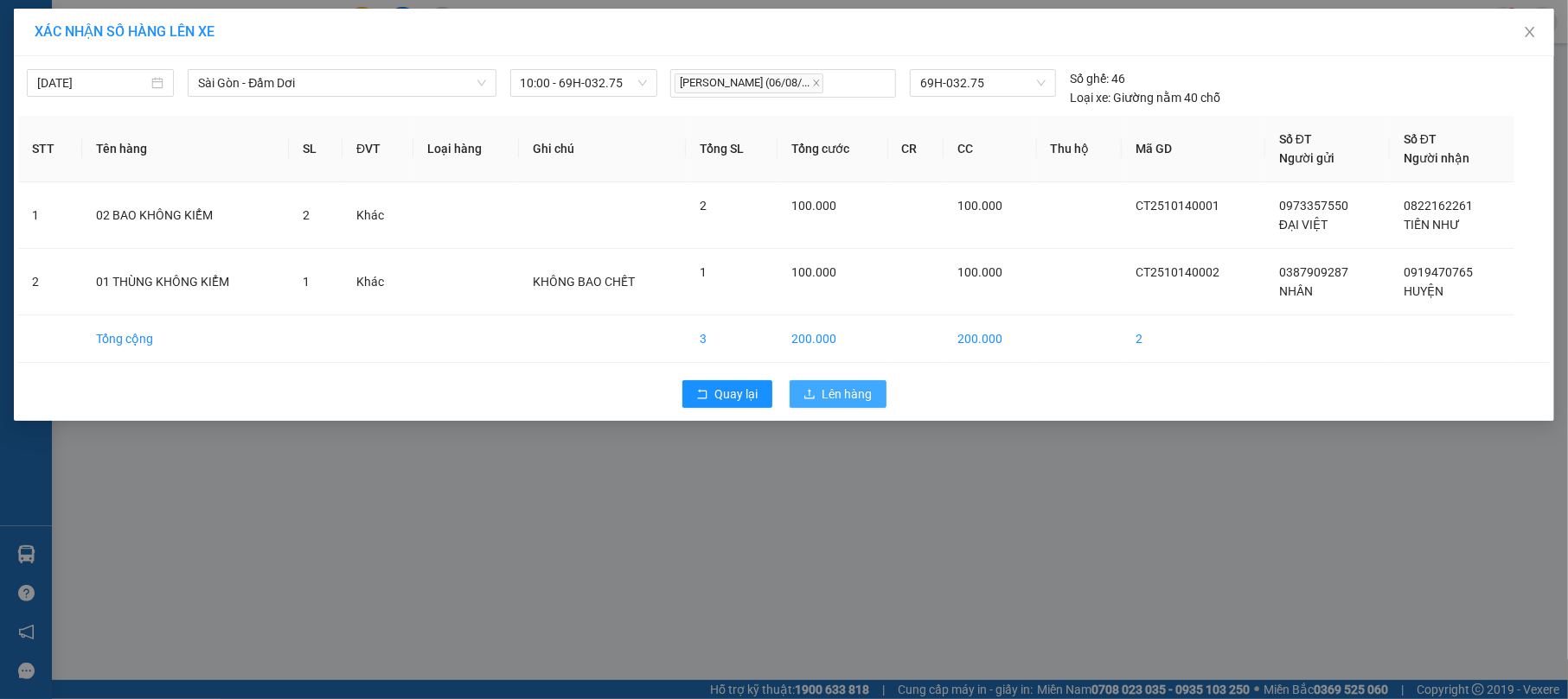
click at [838, 395] on span "Lên hàng" at bounding box center [848, 395] width 50 height 19
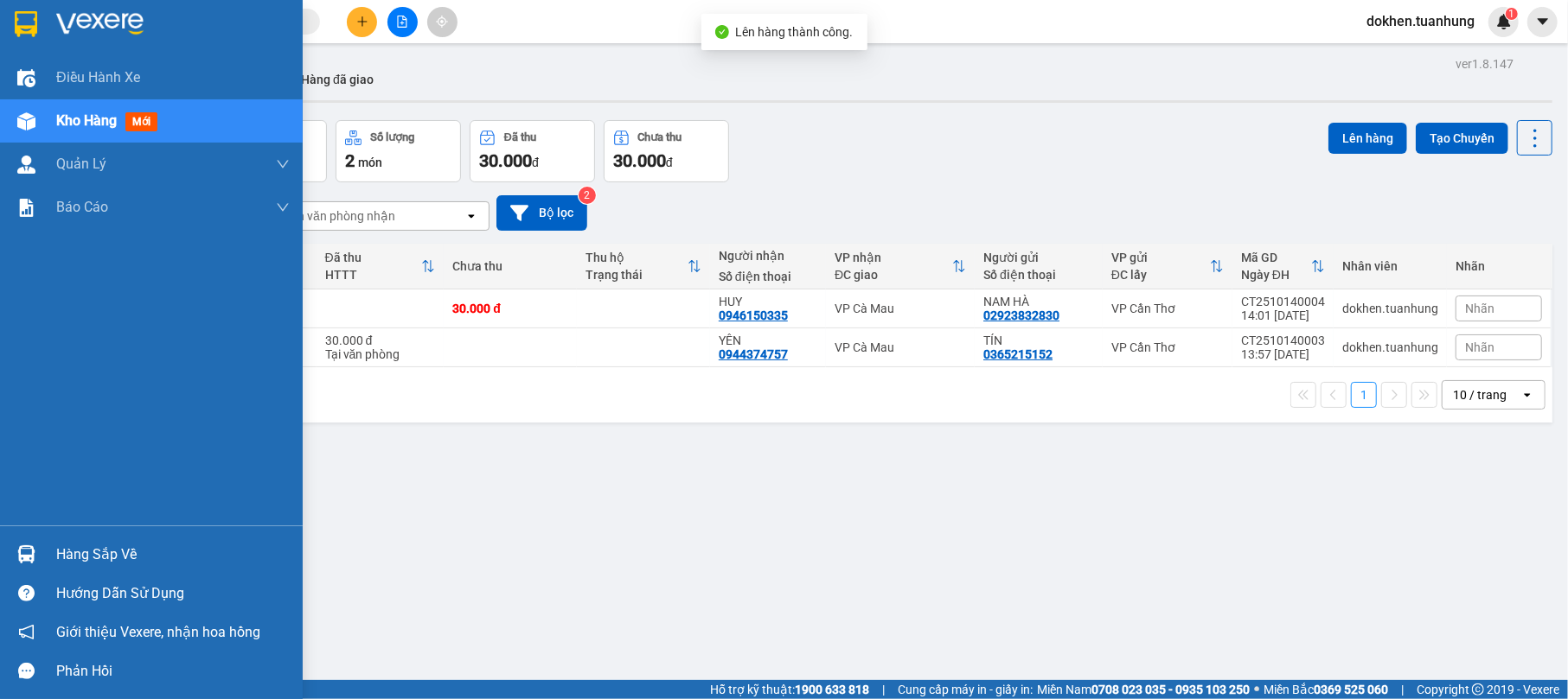
click at [86, 556] on div "Hàng sắp về" at bounding box center [173, 554] width 234 height 26
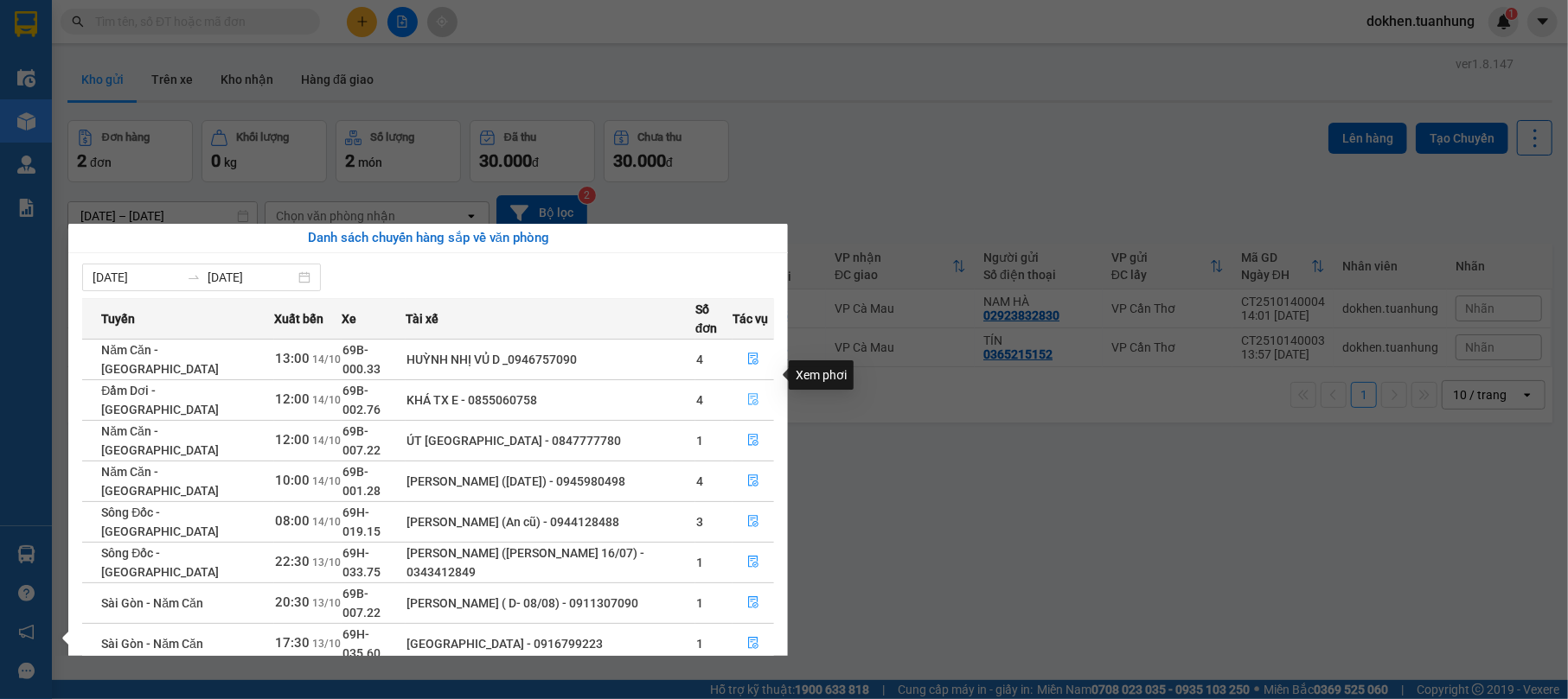
click at [758, 394] on icon "file-done" at bounding box center [753, 399] width 12 height 12
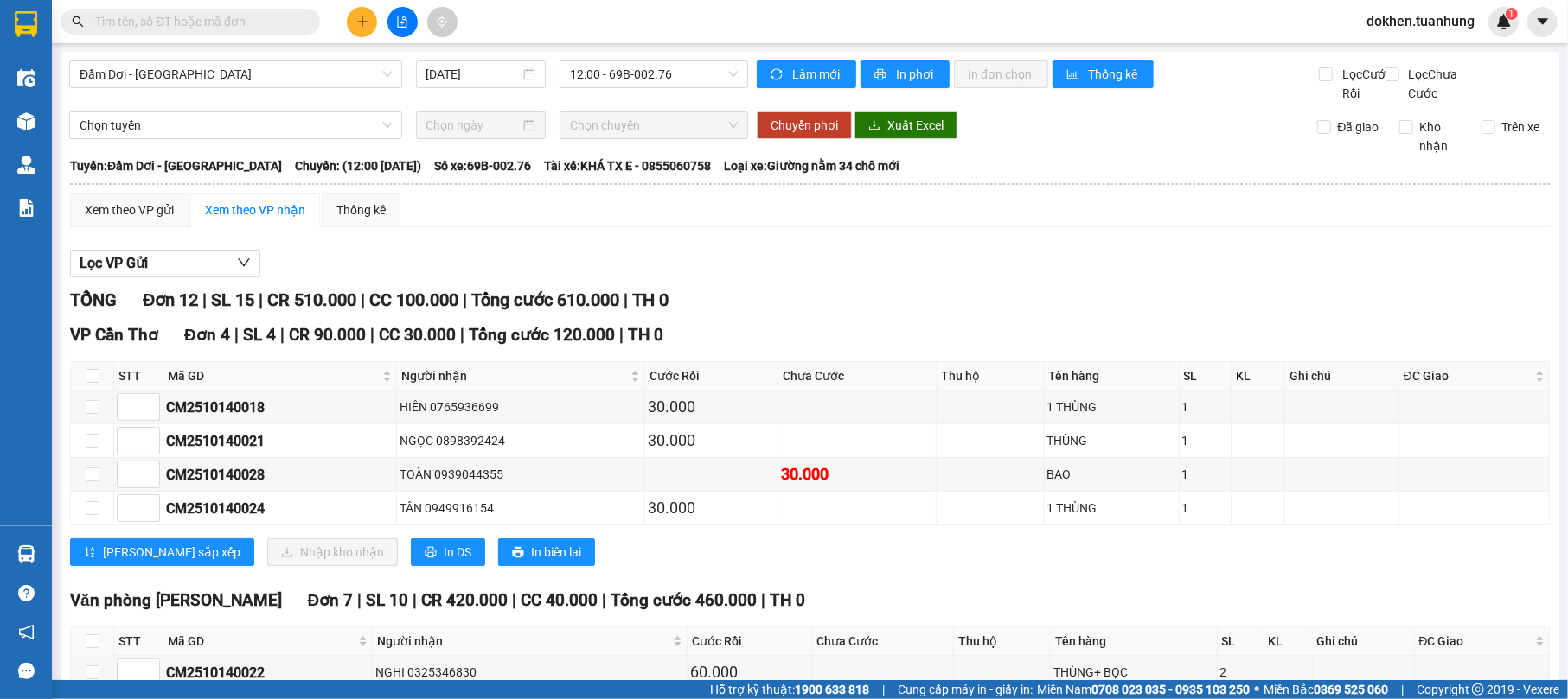
click at [105, 19] on input "text" at bounding box center [196, 22] width 204 height 19
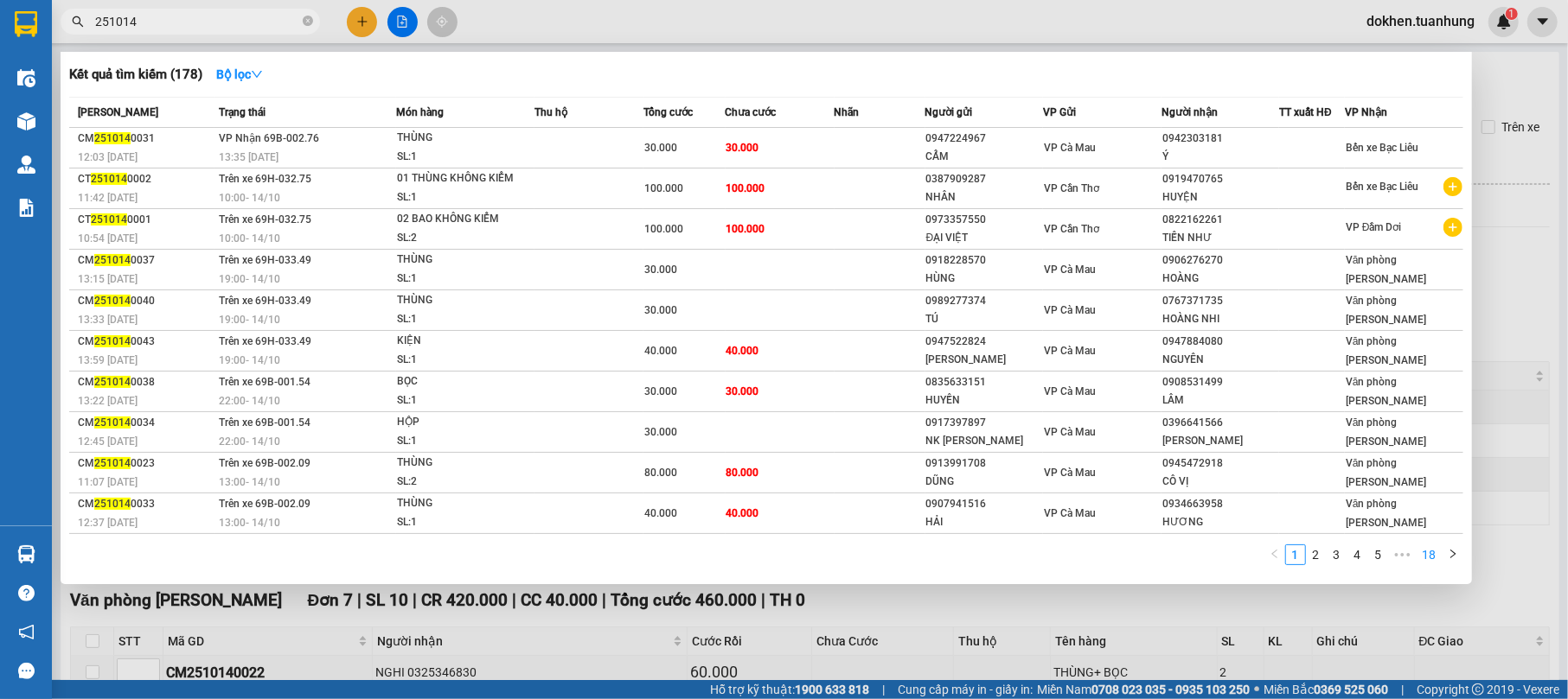
click at [1434, 553] on link "18" at bounding box center [1429, 555] width 24 height 19
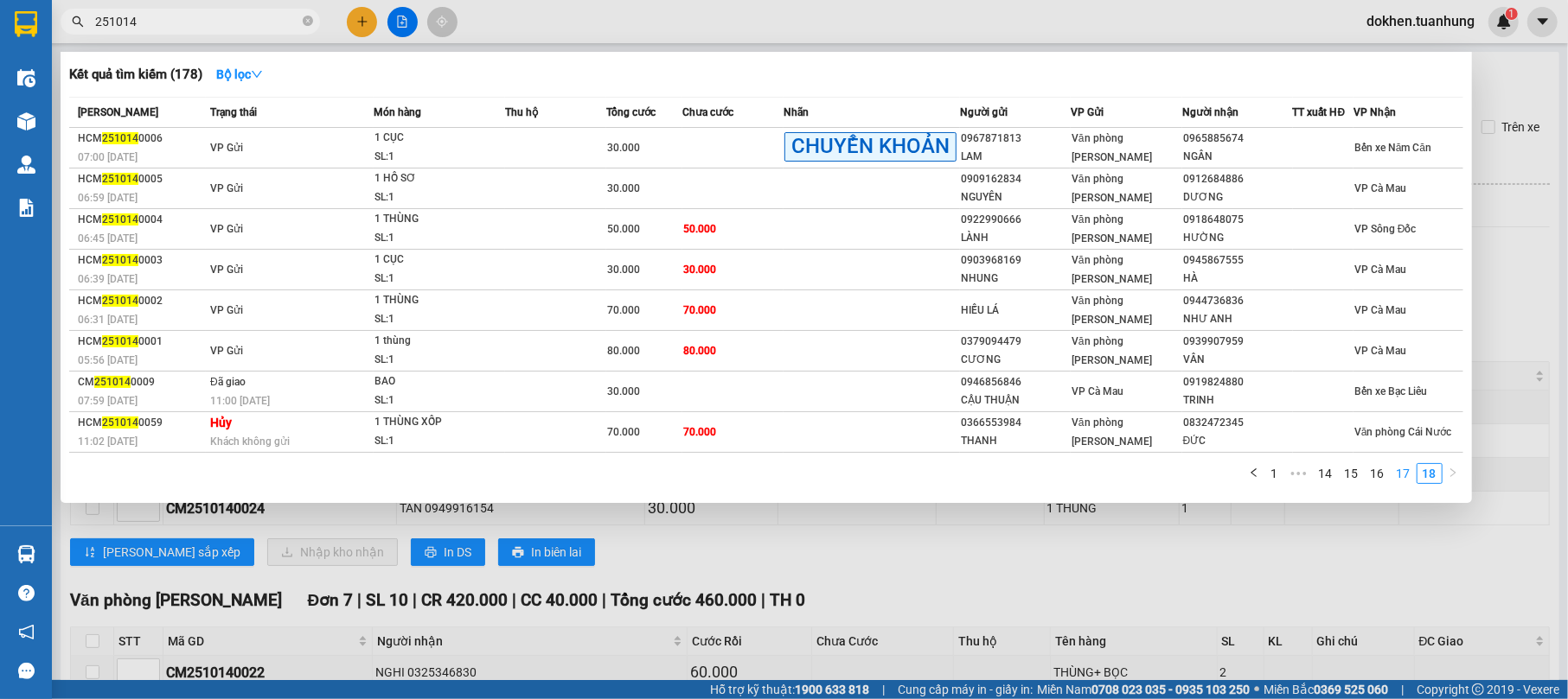
click at [1405, 475] on link "17" at bounding box center [1403, 474] width 24 height 19
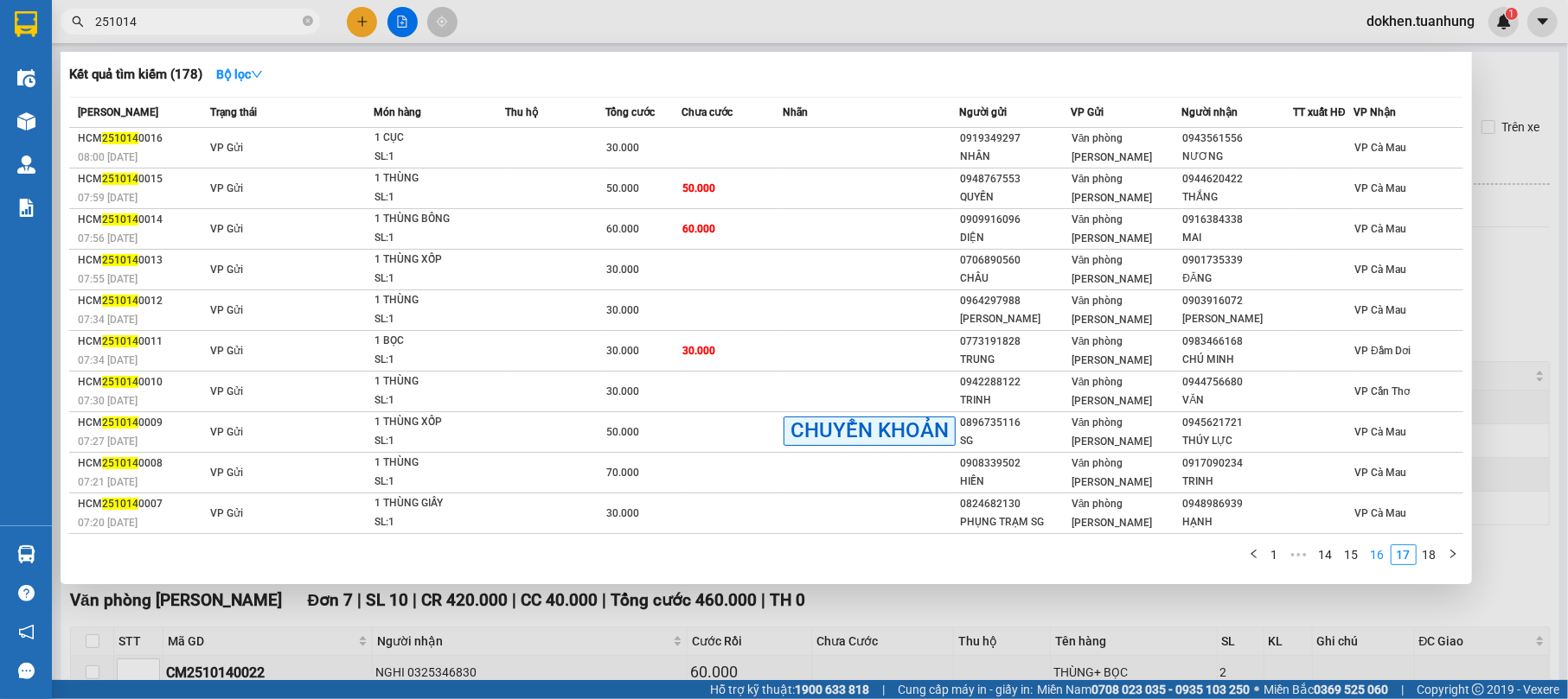
click at [1380, 553] on link "16" at bounding box center [1377, 555] width 24 height 19
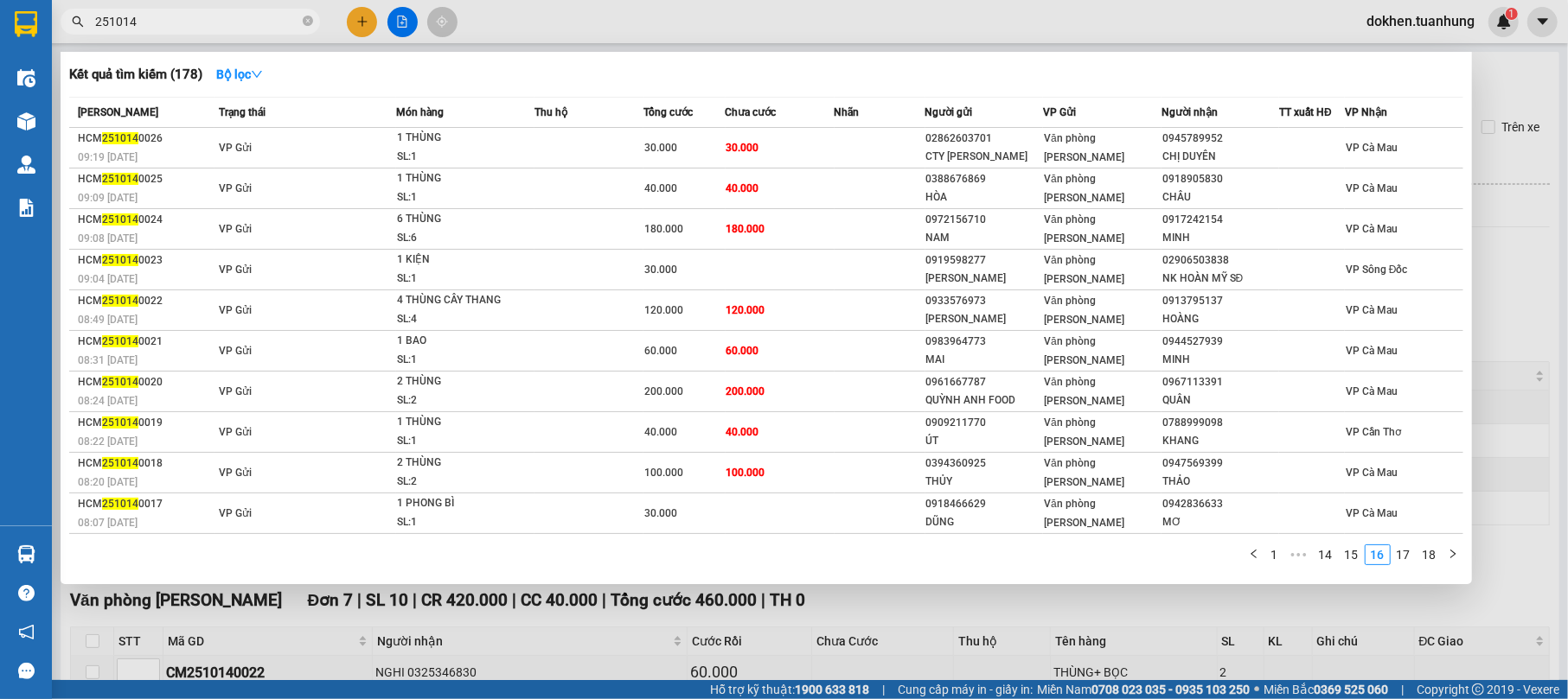
click at [98, 13] on input "251014" at bounding box center [196, 22] width 204 height 19
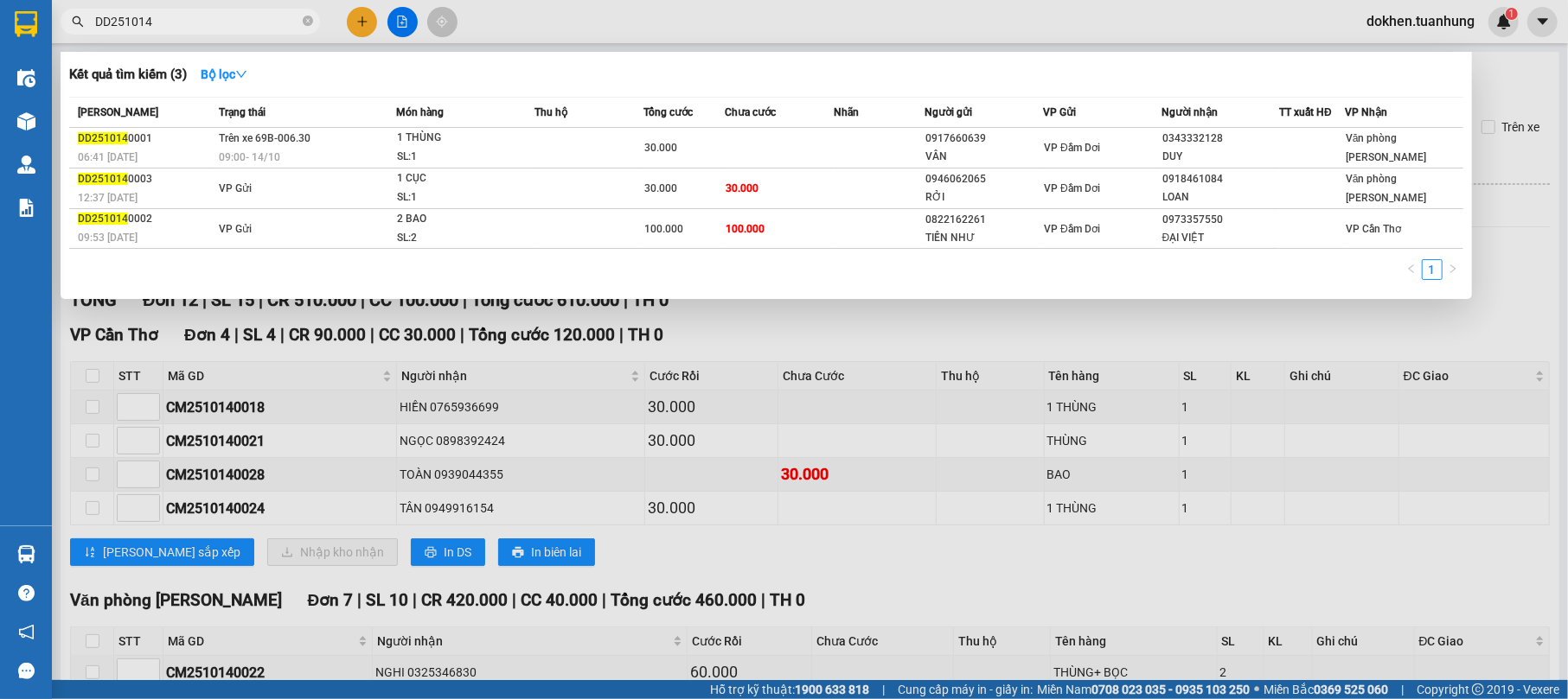
type input "DD251014"
click at [1076, 340] on div at bounding box center [784, 350] width 1568 height 699
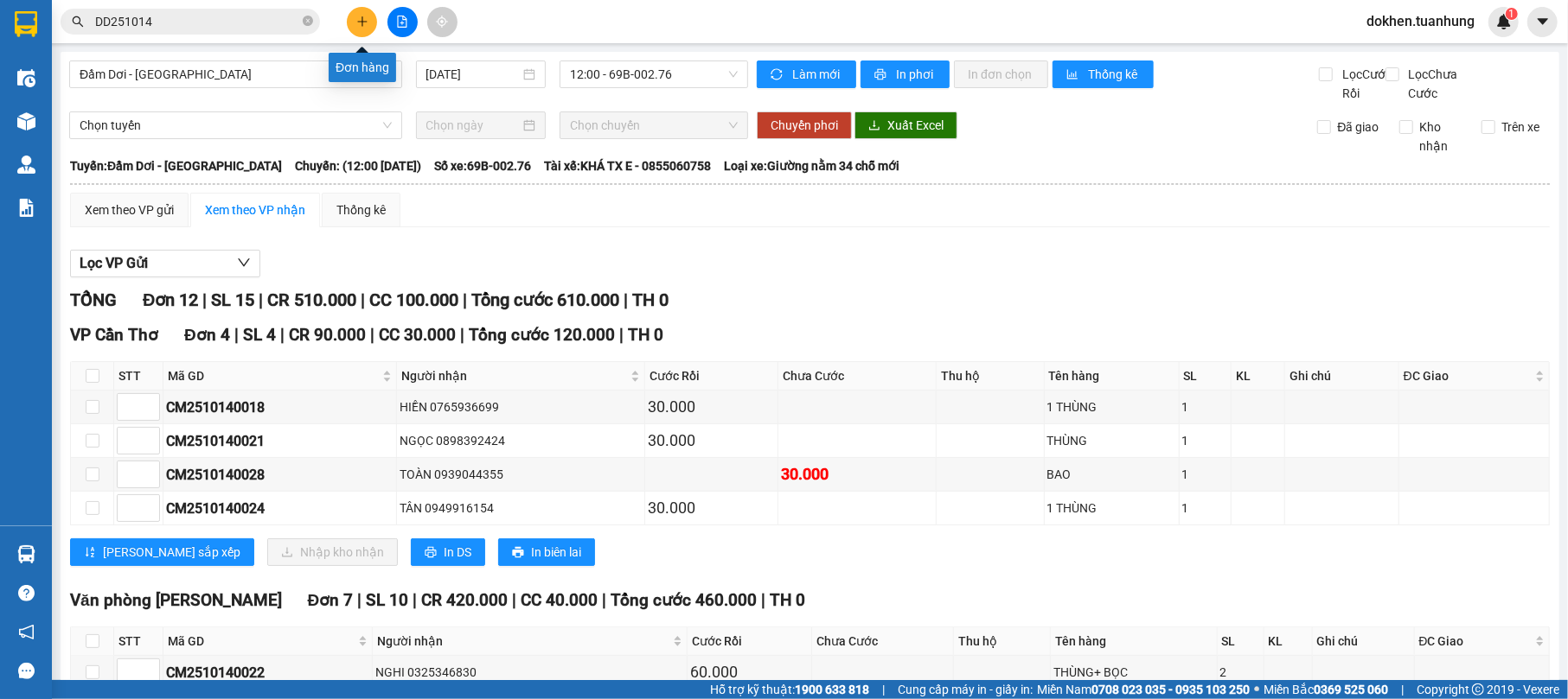
click at [370, 22] on button at bounding box center [362, 22] width 31 height 31
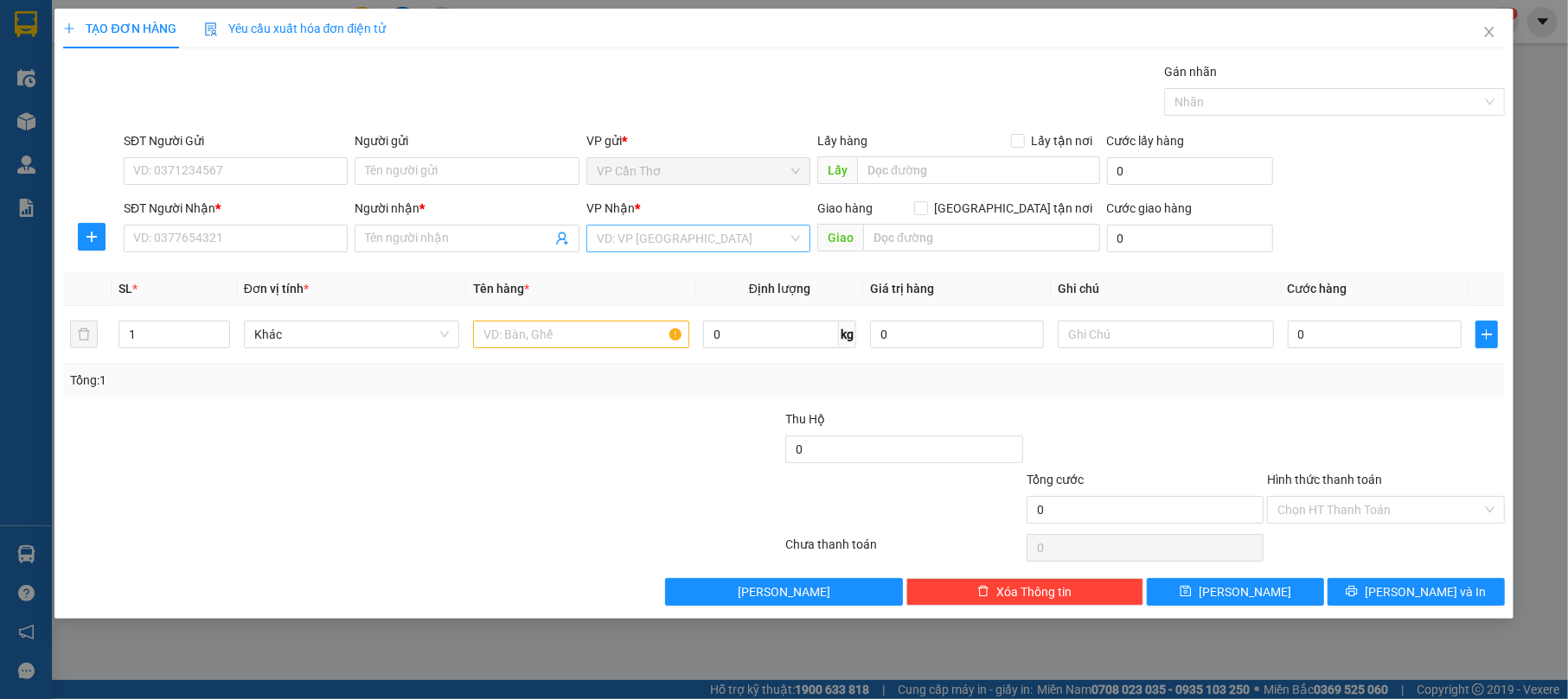
click at [679, 243] on input "search" at bounding box center [693, 238] width 192 height 26
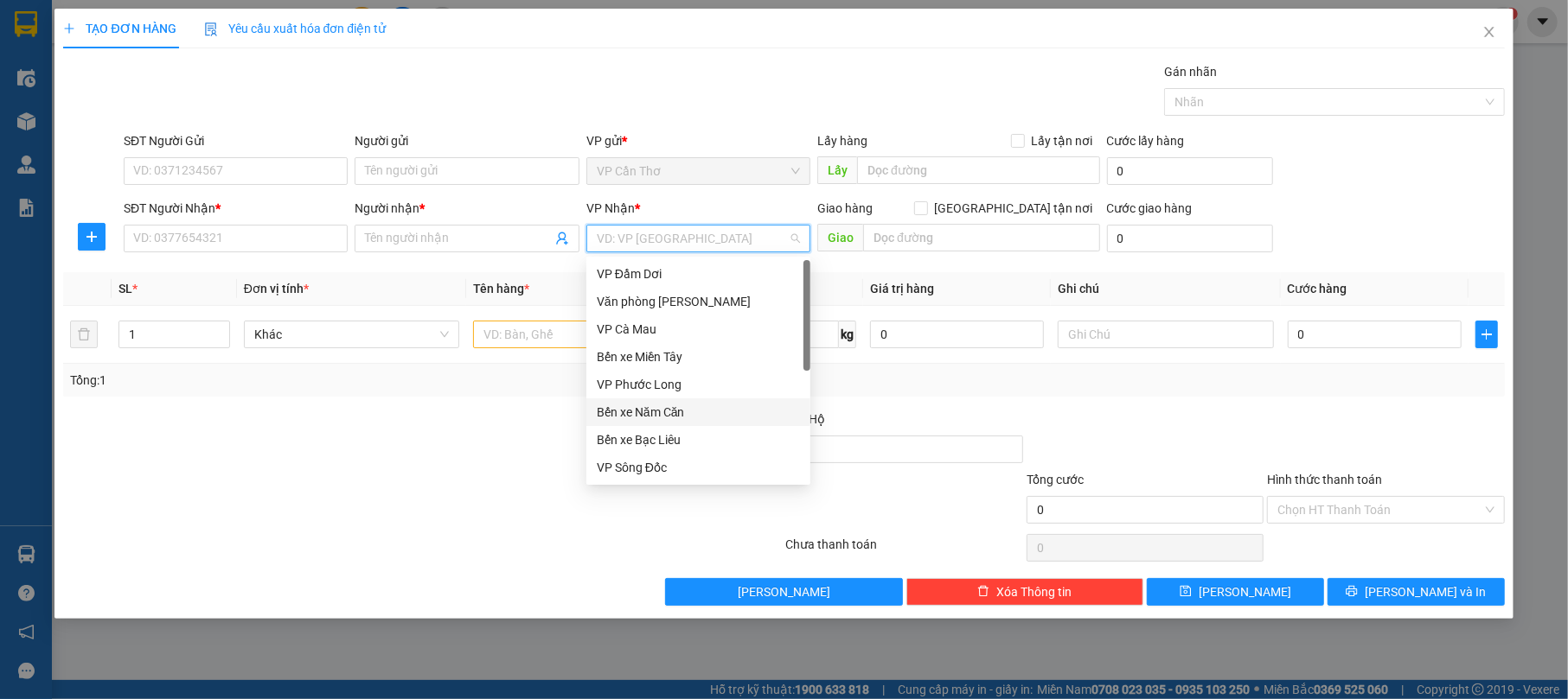
click at [716, 410] on div "Bến xe Năm Căn" at bounding box center [698, 413] width 203 height 19
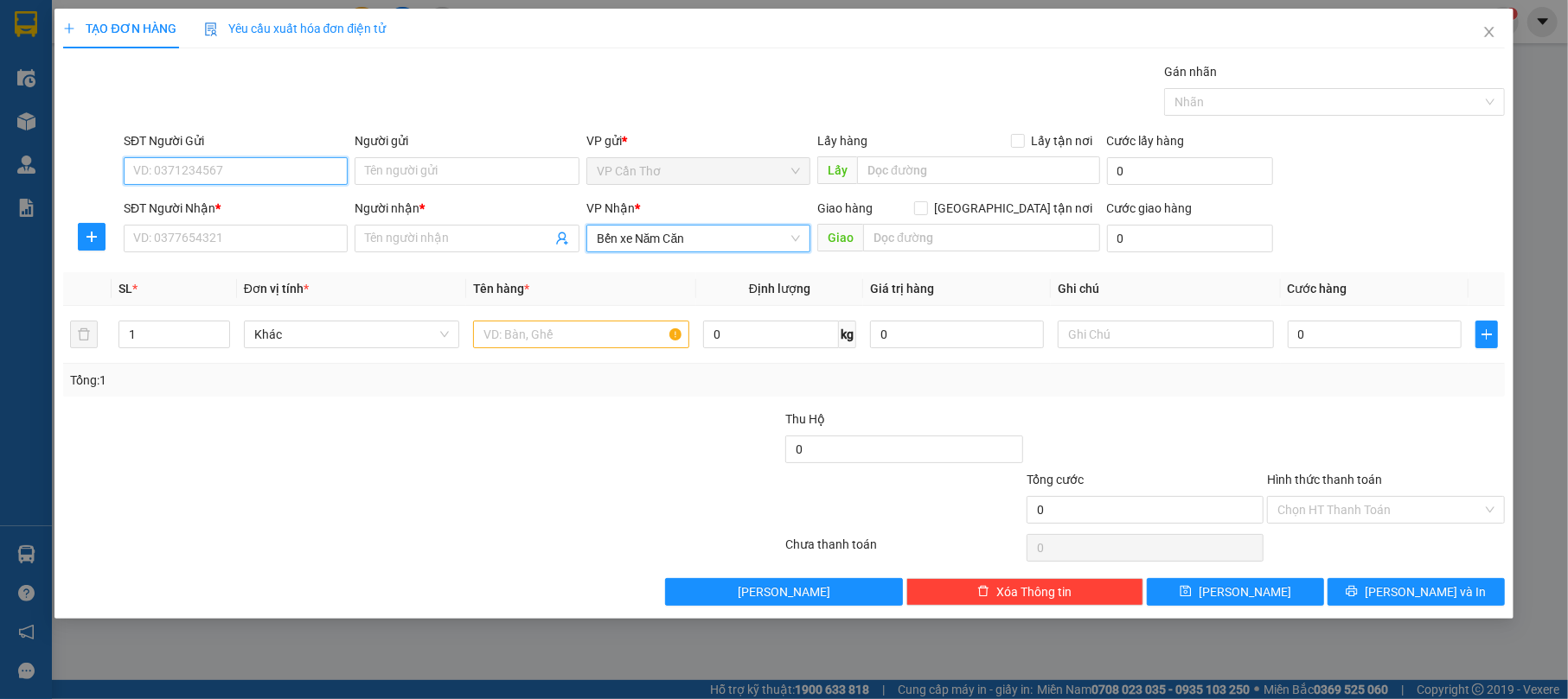
click at [246, 174] on input "SĐT Người Gửi" at bounding box center [236, 170] width 224 height 28
click at [139, 171] on input "00942771336" at bounding box center [236, 170] width 224 height 28
type input "0942771336"
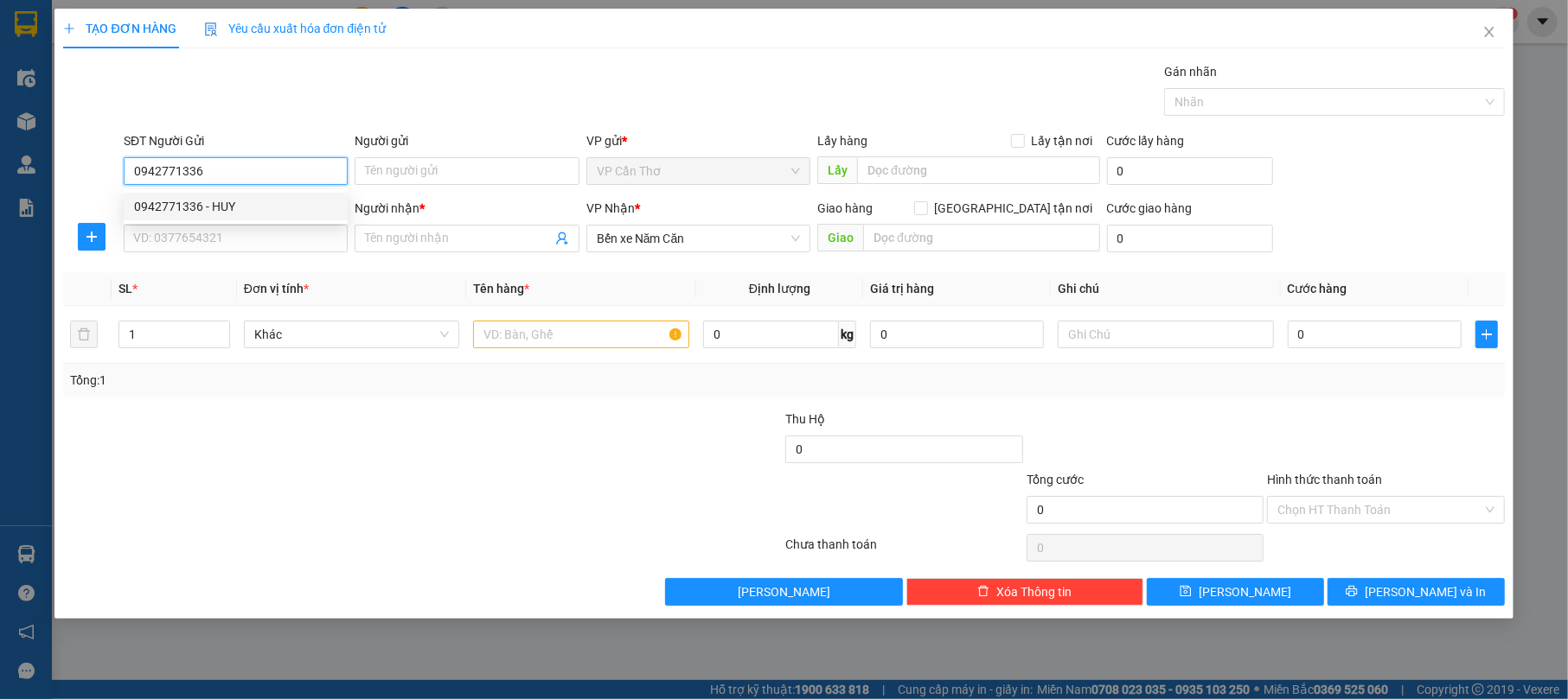
click at [282, 197] on div "0942771336 - HUY" at bounding box center [236, 207] width 203 height 19
type input "HUY"
type input "0942771336"
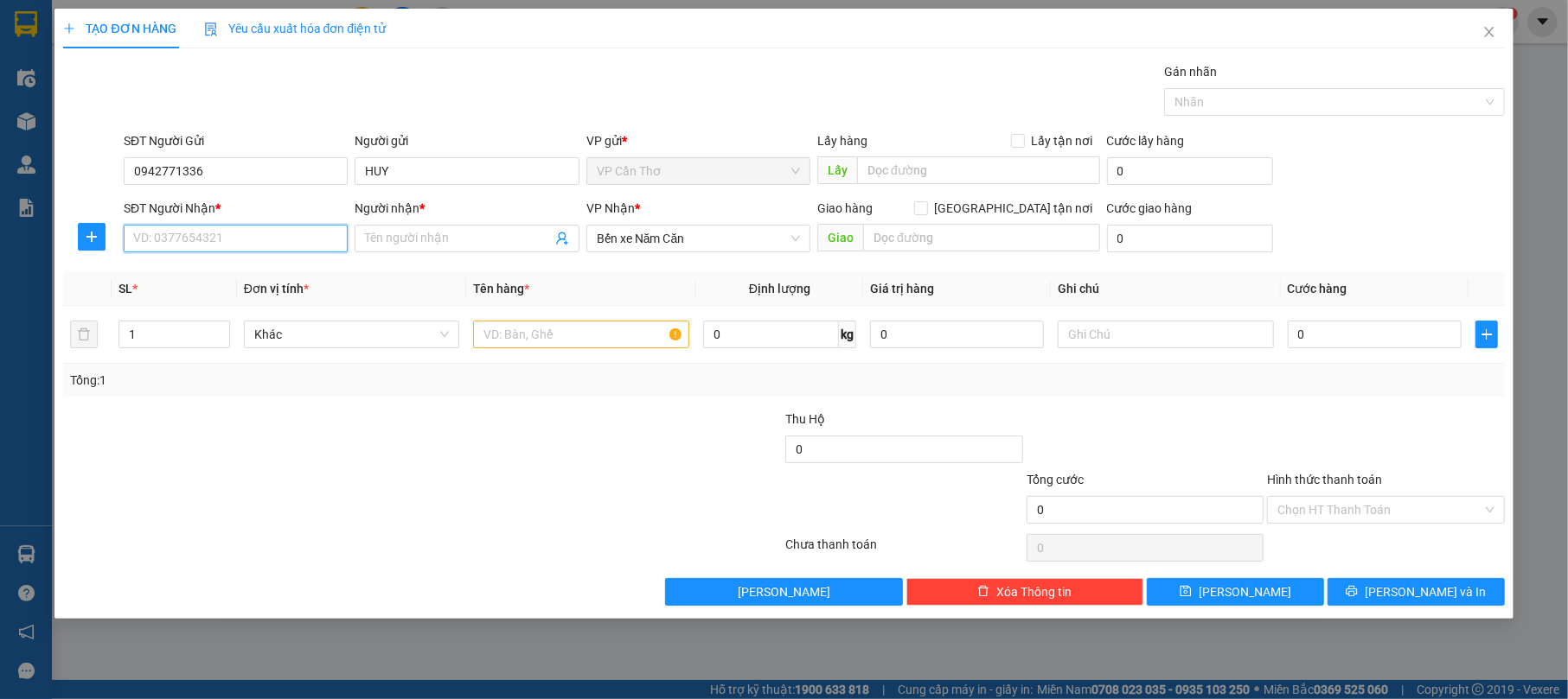
click at [330, 242] on input "SĐT Người Nhận *" at bounding box center [236, 238] width 224 height 28
click at [319, 299] on div "0942175375 - [PERSON_NAME]" at bounding box center [236, 303] width 203 height 19
type input "0942175375"
type input "[PERSON_NAME]"
click at [489, 343] on input "text" at bounding box center [581, 334] width 216 height 28
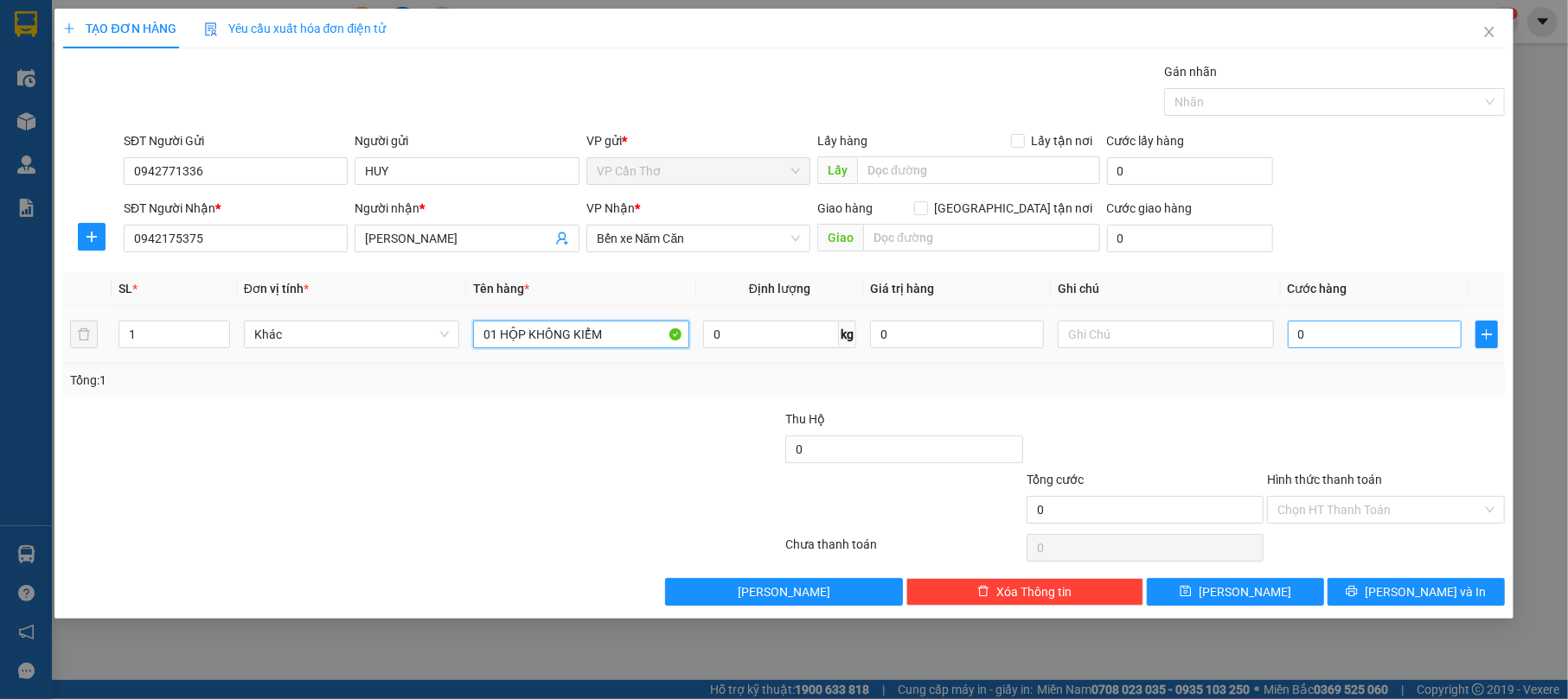
type input "01 HỘP KHÔNG KIỂM"
click at [1323, 336] on input "0" at bounding box center [1374, 334] width 173 height 28
type input "3"
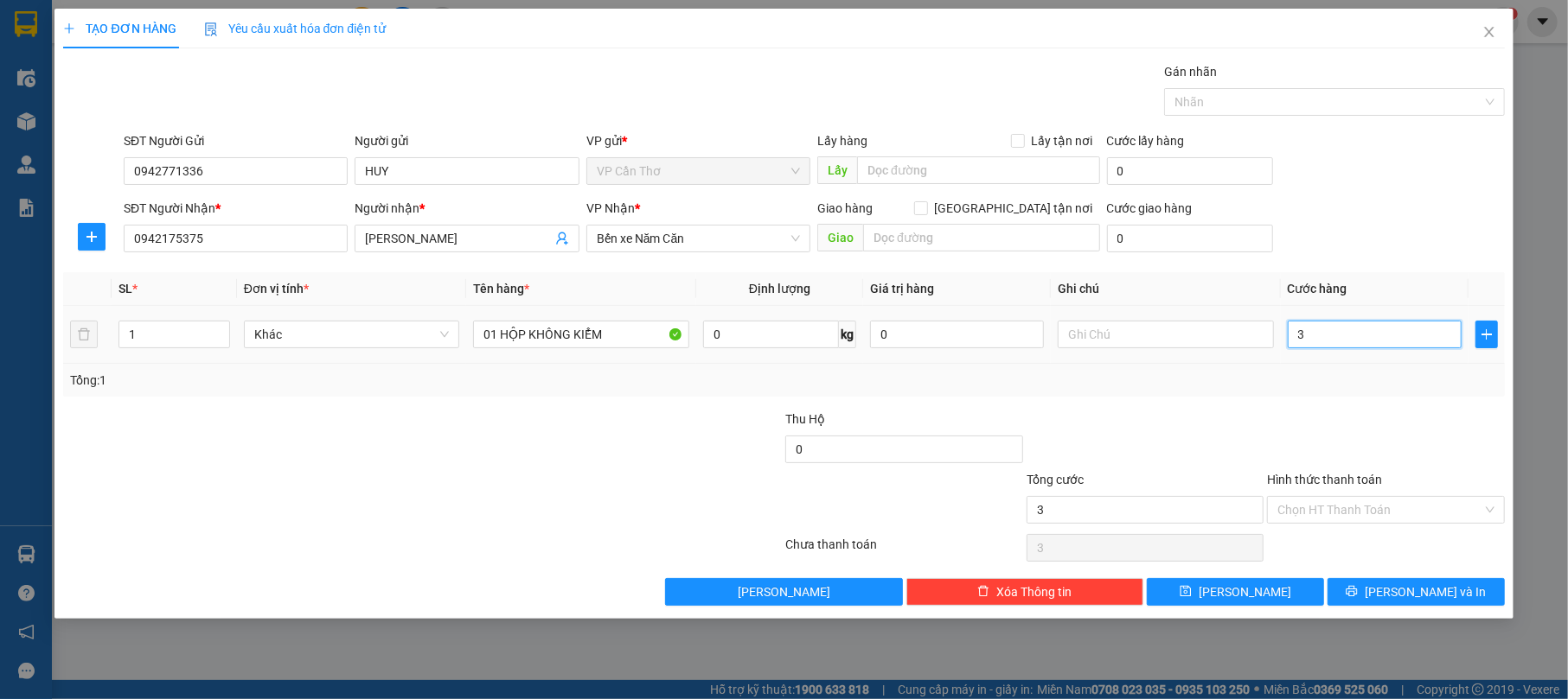
type input "30"
type input "300"
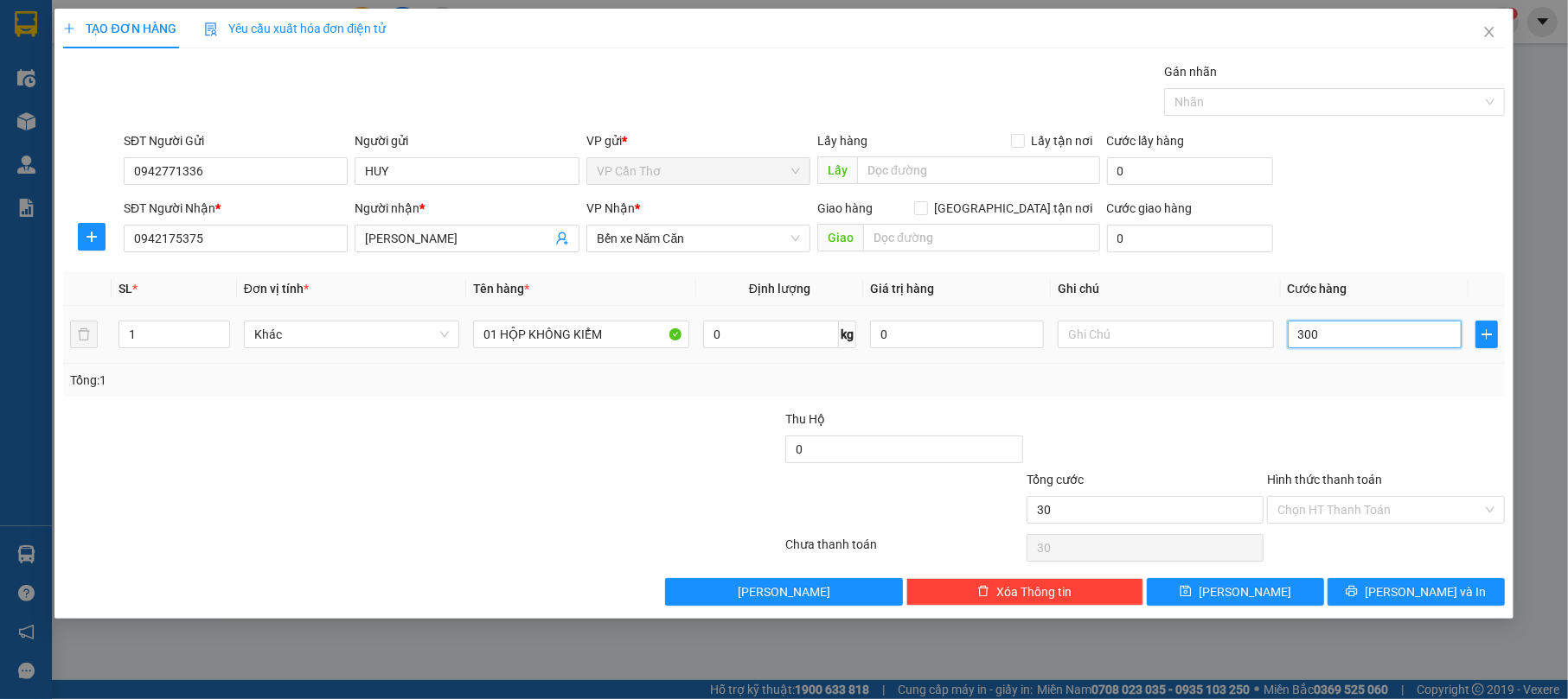
type input "300"
type input "3.000"
type input "30.000"
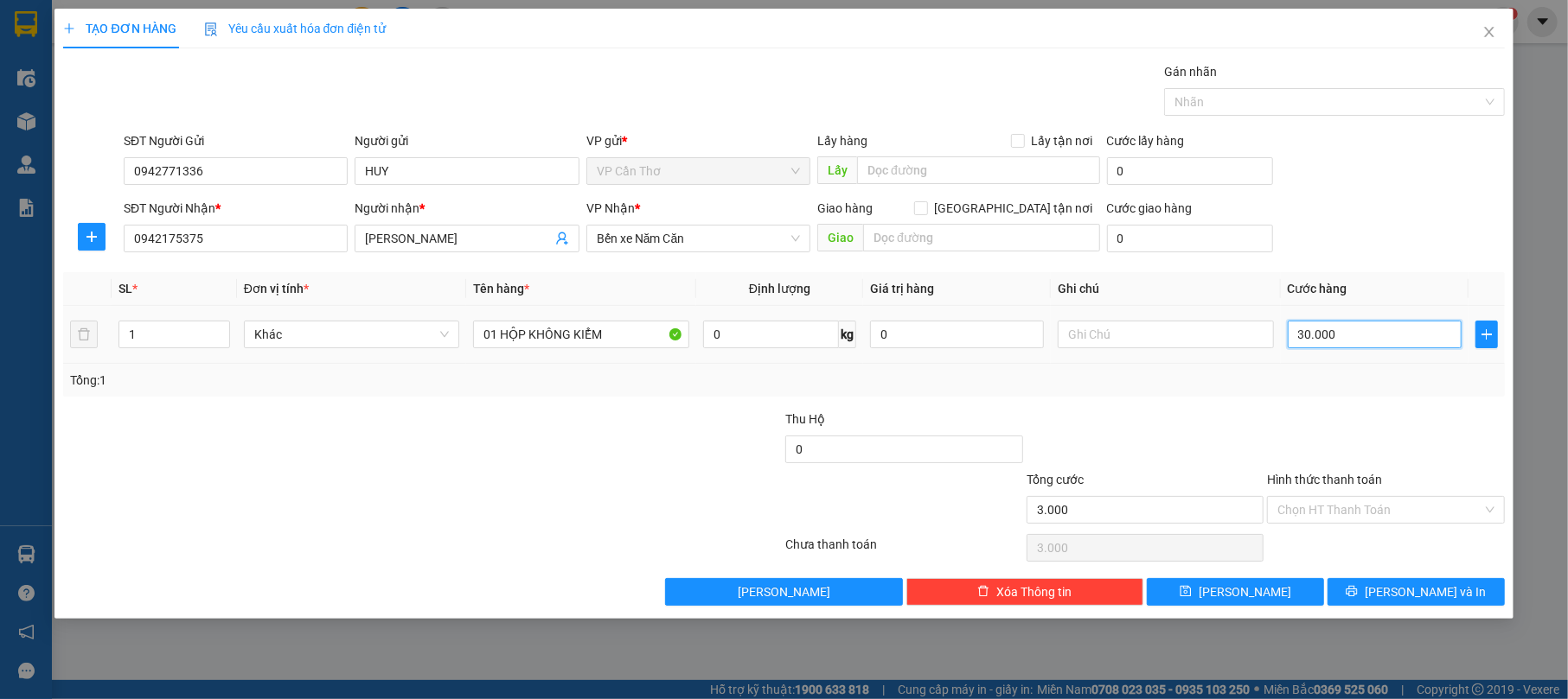
type input "30.000"
click at [1381, 509] on input "Hình thức thanh toán" at bounding box center [1379, 509] width 204 height 26
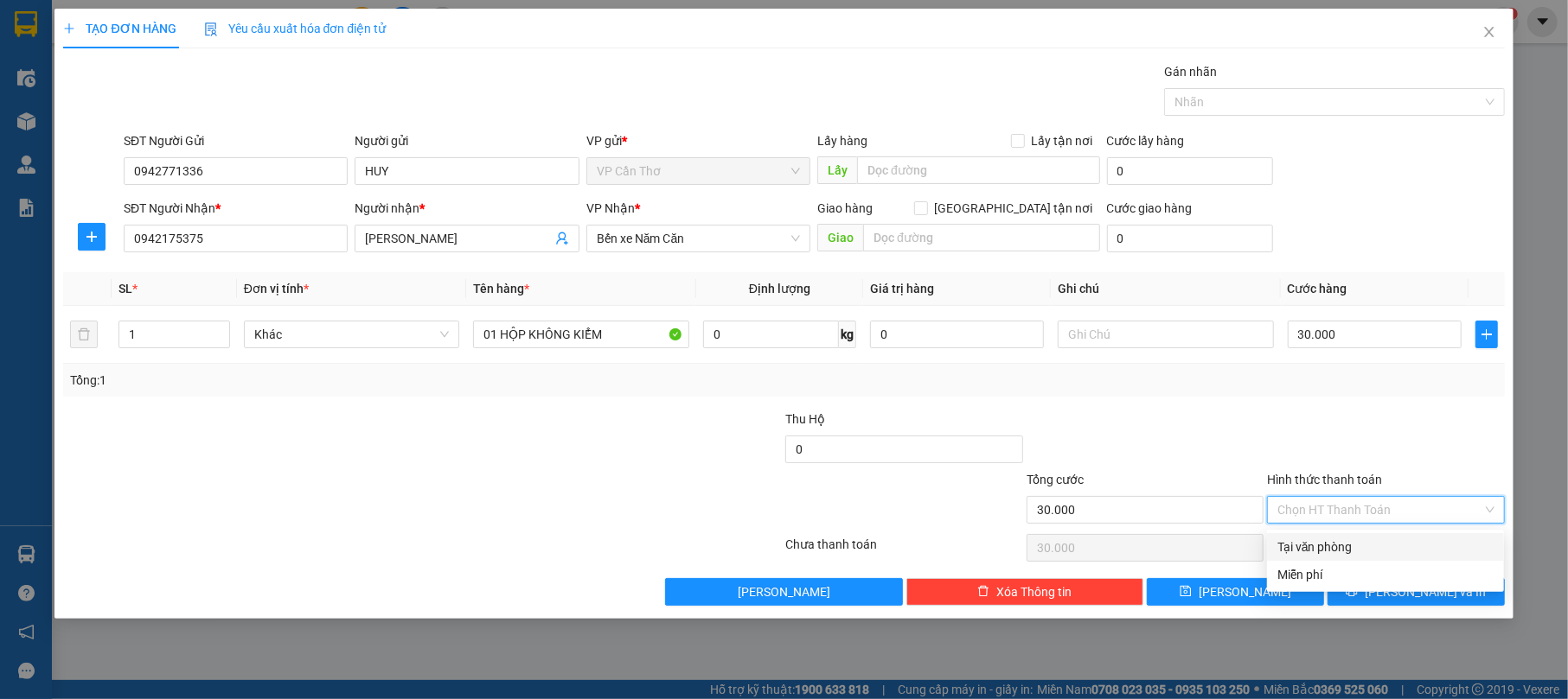
click at [1395, 544] on div "Tại văn phòng" at bounding box center [1386, 548] width 216 height 19
type input "0"
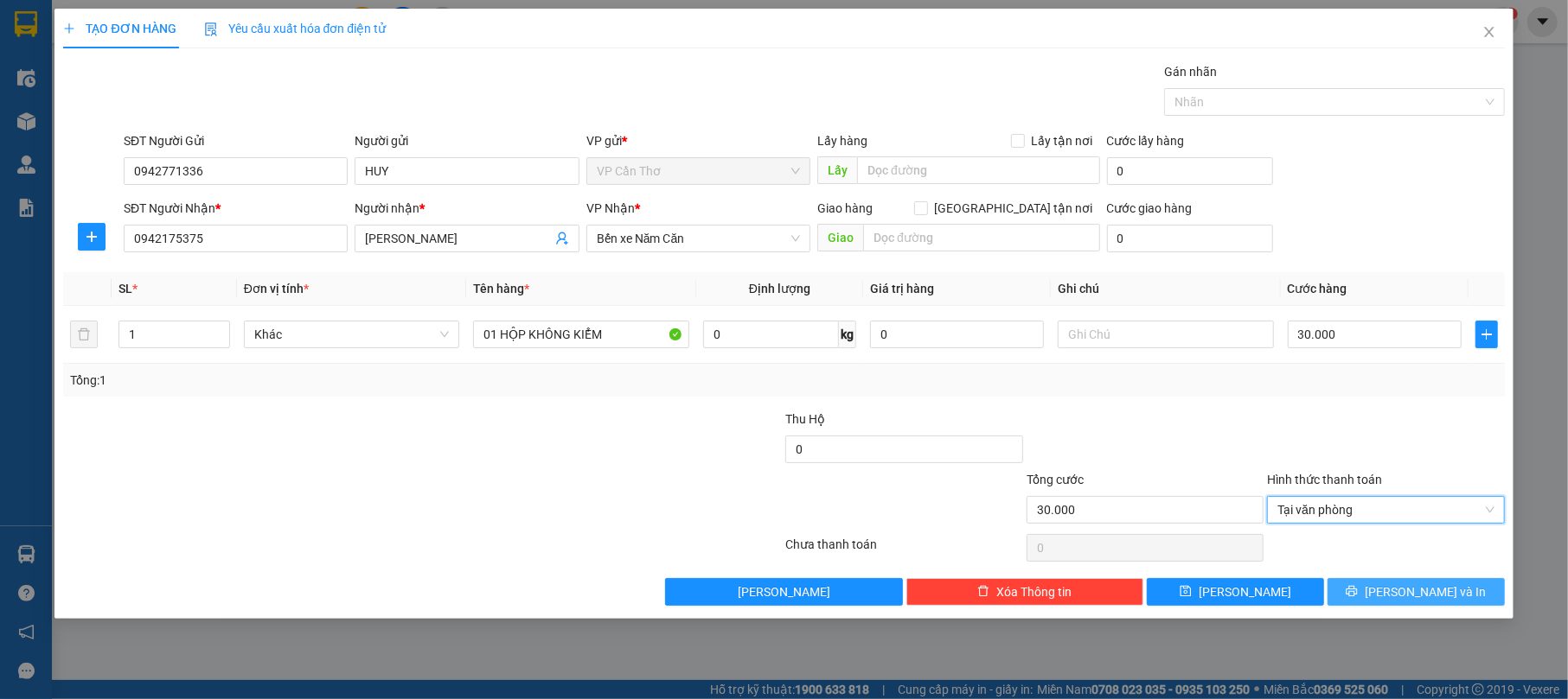
click at [1412, 597] on span "[PERSON_NAME] và In" at bounding box center [1425, 593] width 121 height 19
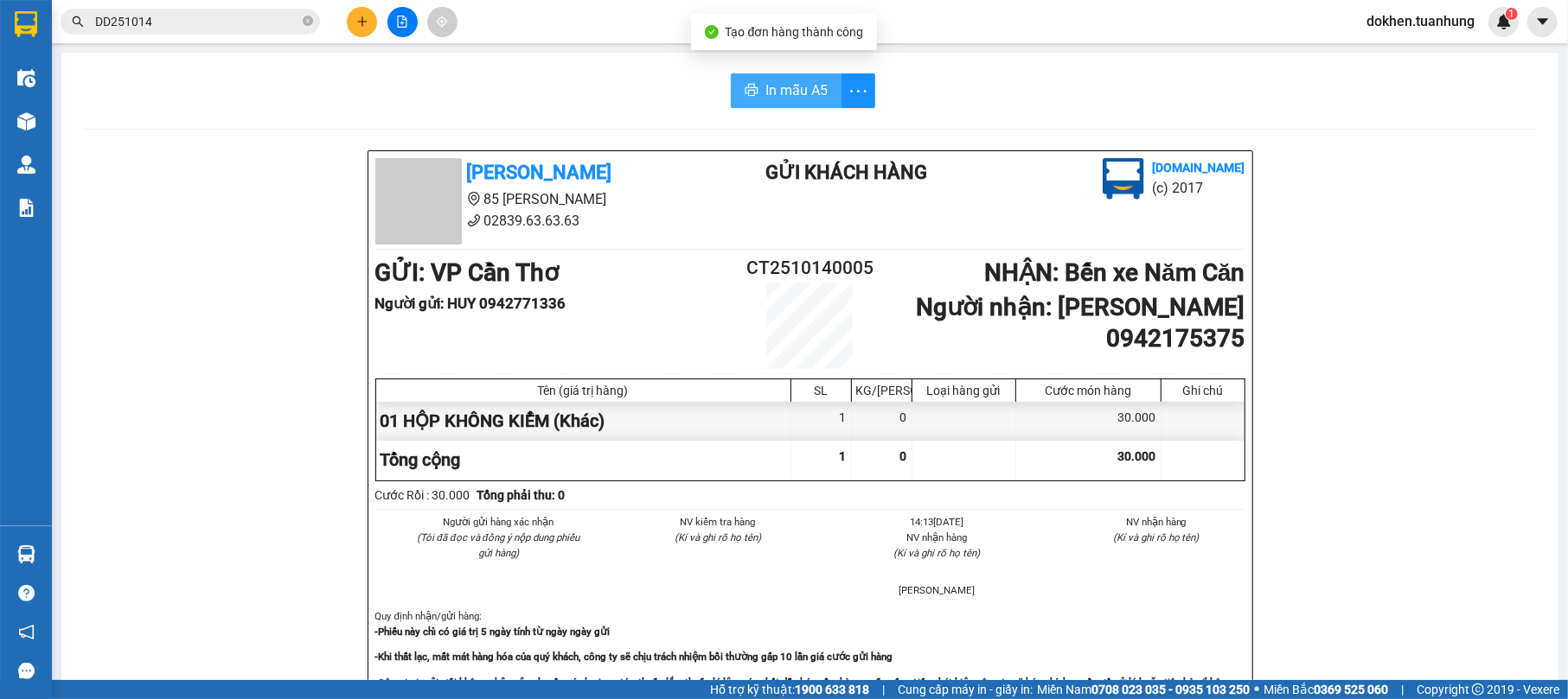
click at [749, 86] on icon "printer" at bounding box center [751, 90] width 13 height 13
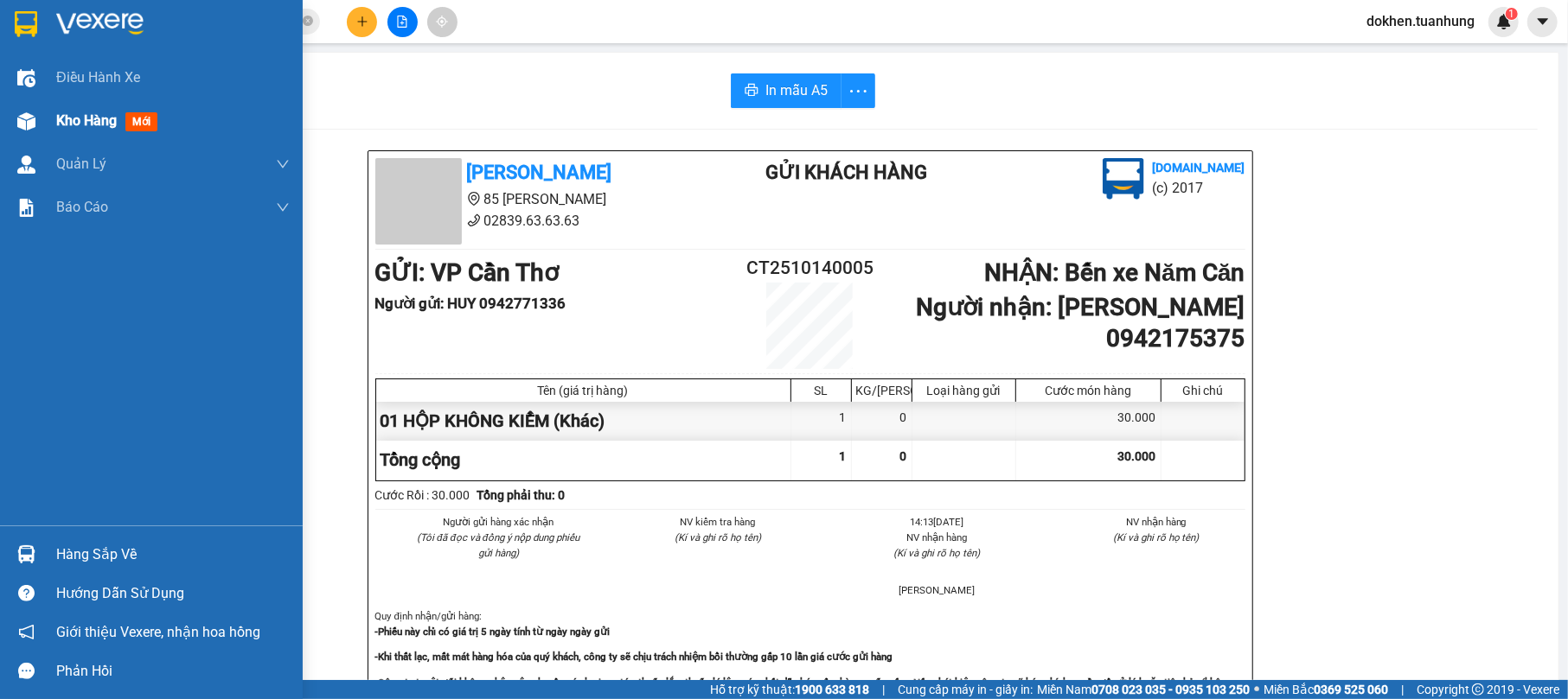
click at [73, 110] on div "Kho hàng mới" at bounding box center [110, 121] width 108 height 22
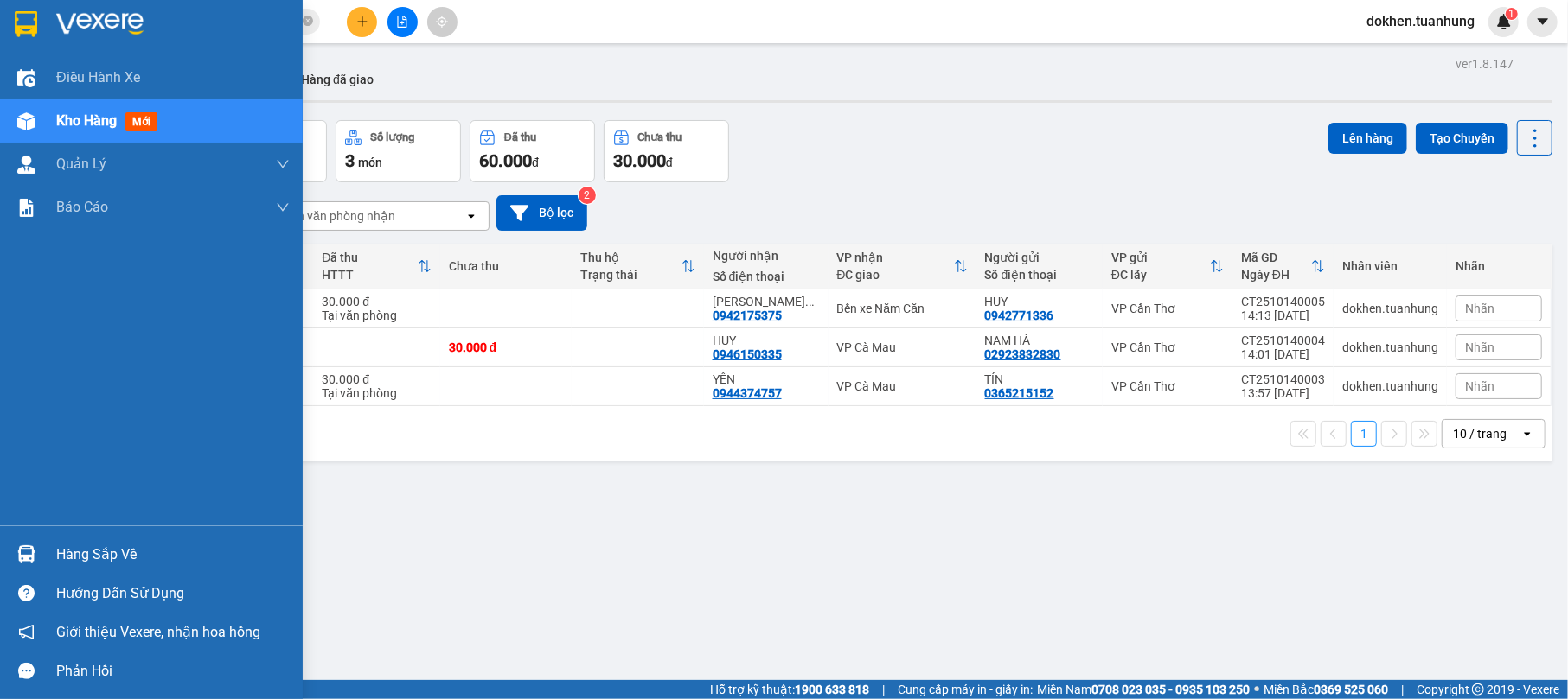
click at [73, 564] on div "Hàng sắp về" at bounding box center [173, 554] width 234 height 26
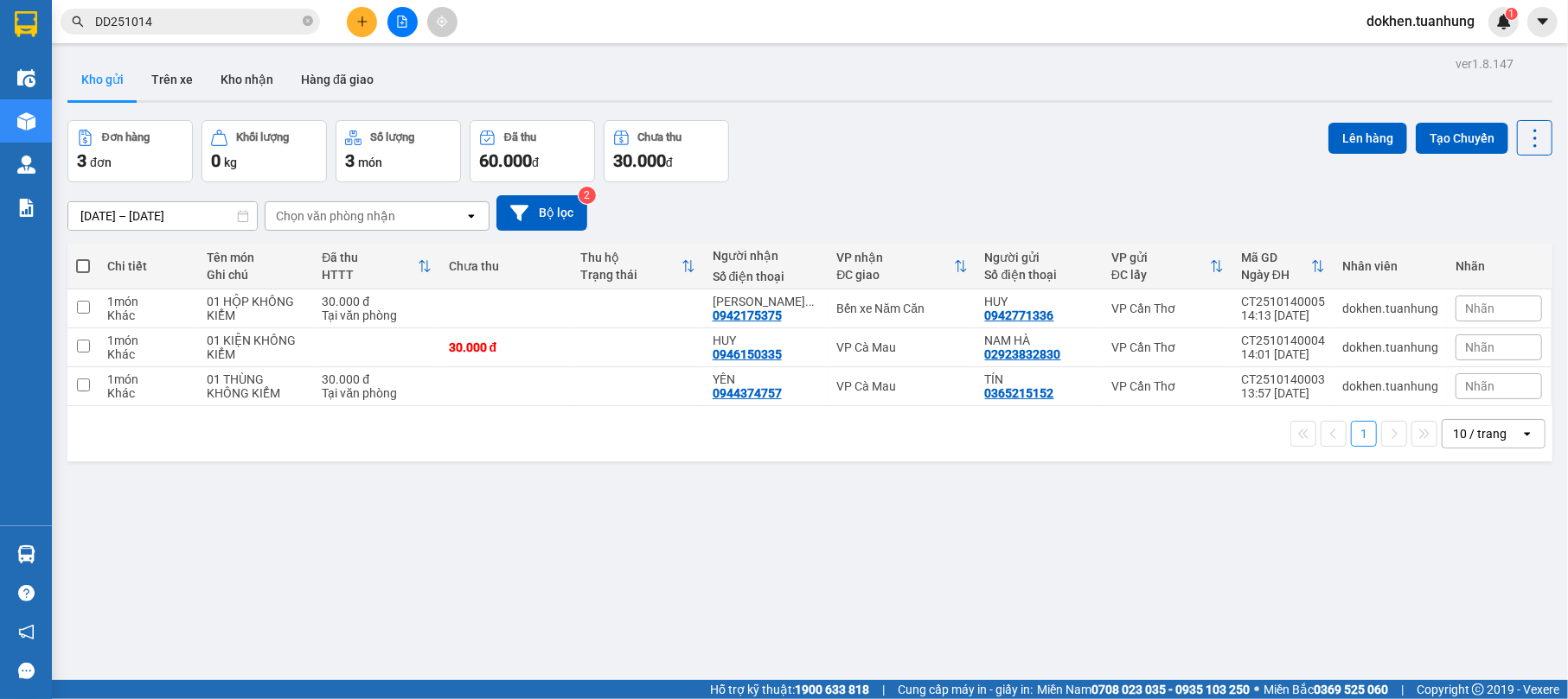
click at [887, 556] on section "Kết quả tìm kiếm ( 3 ) Bộ lọc Mã ĐH Trạng thái Món hàng Thu hộ Tổng cước Chưa c…" at bounding box center [784, 350] width 1568 height 699
click at [351, 22] on button at bounding box center [362, 22] width 31 height 31
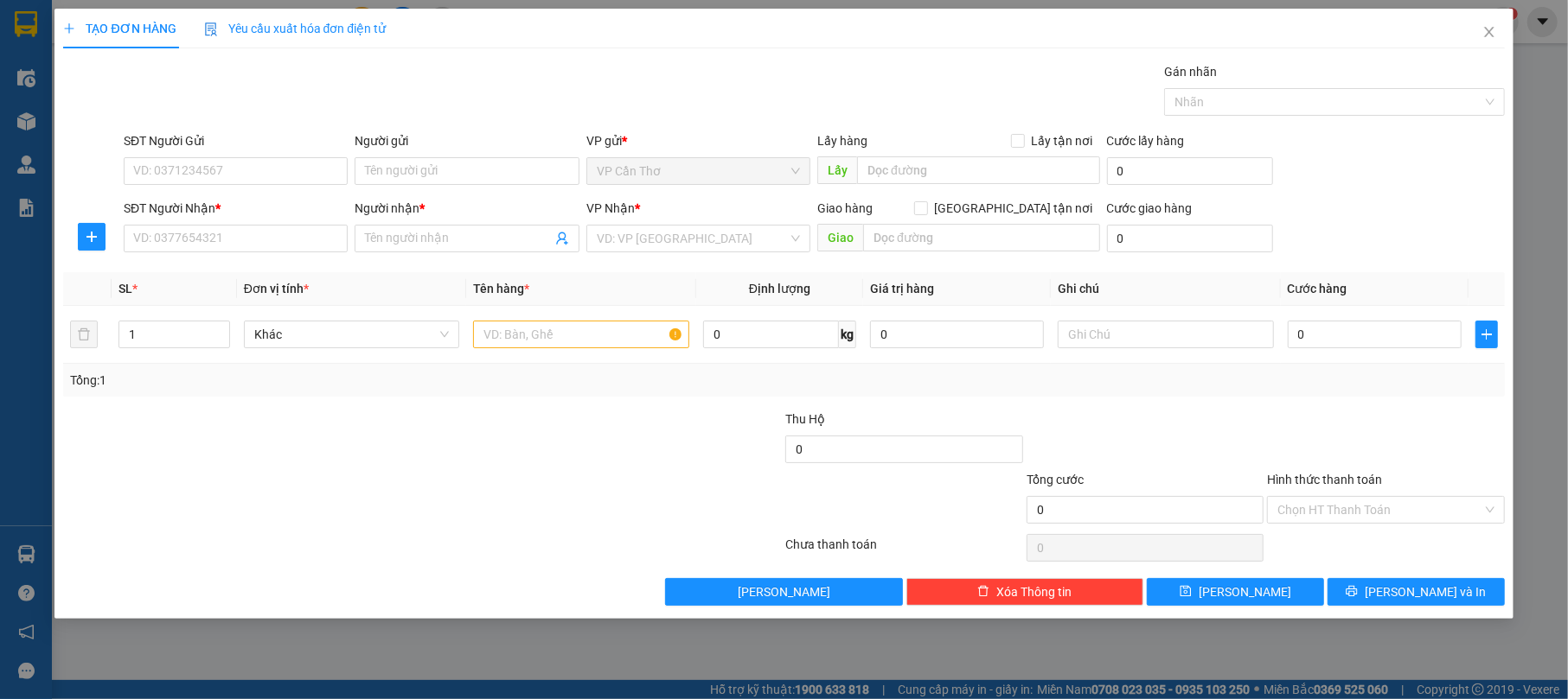
click at [676, 222] on div "VP Nhận *" at bounding box center [698, 212] width 224 height 26
click at [676, 232] on input "search" at bounding box center [693, 238] width 192 height 26
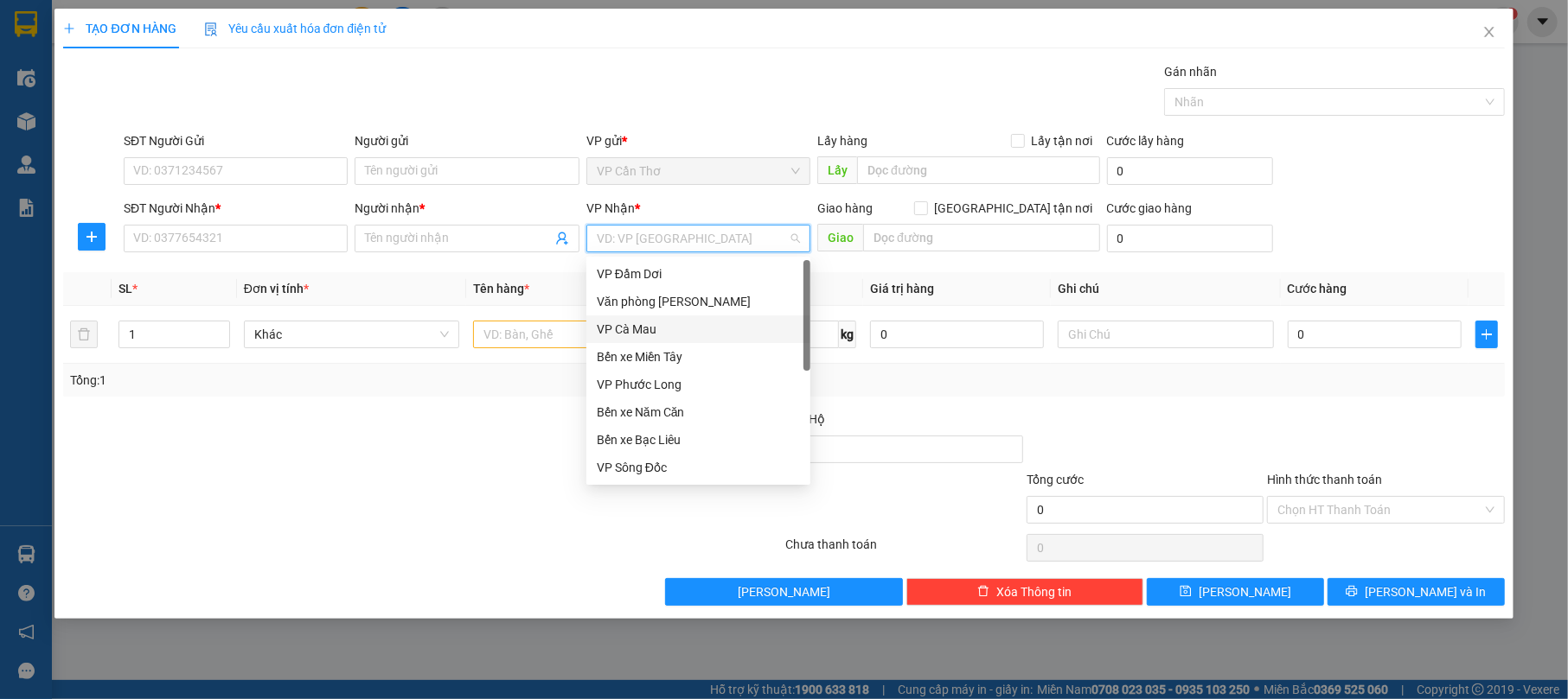
click at [686, 322] on div "VP Cà Mau" at bounding box center [698, 329] width 203 height 19
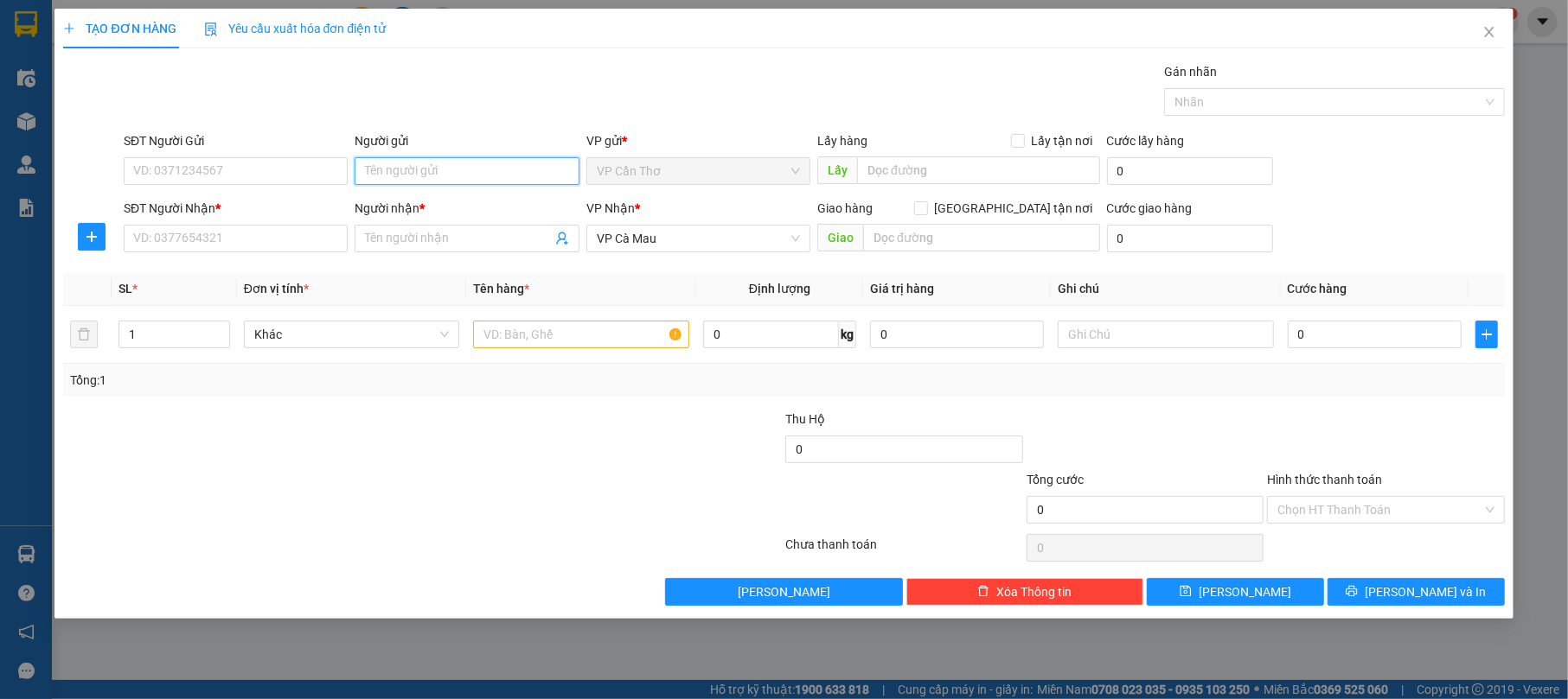
click at [470, 168] on input "Người gửi" at bounding box center [466, 170] width 224 height 28
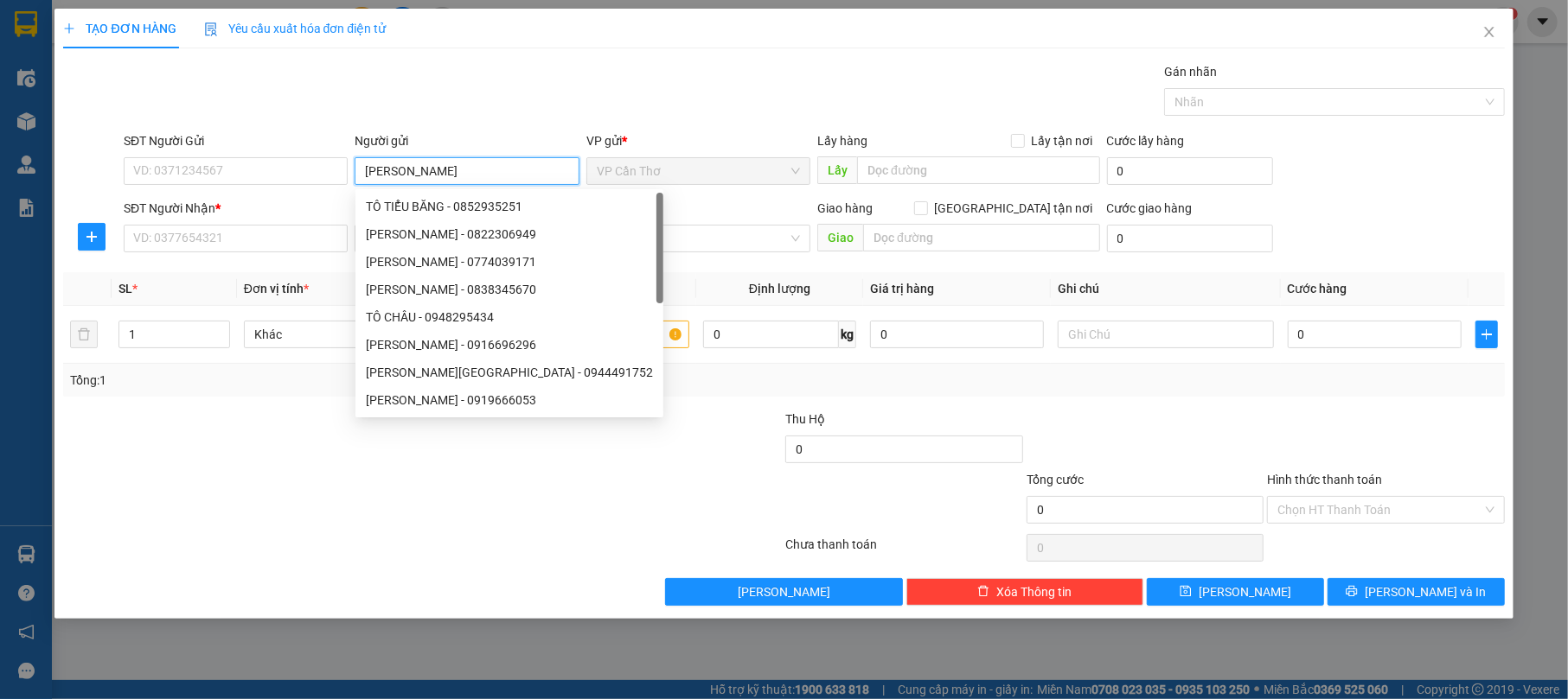
type input "TÔ NI"
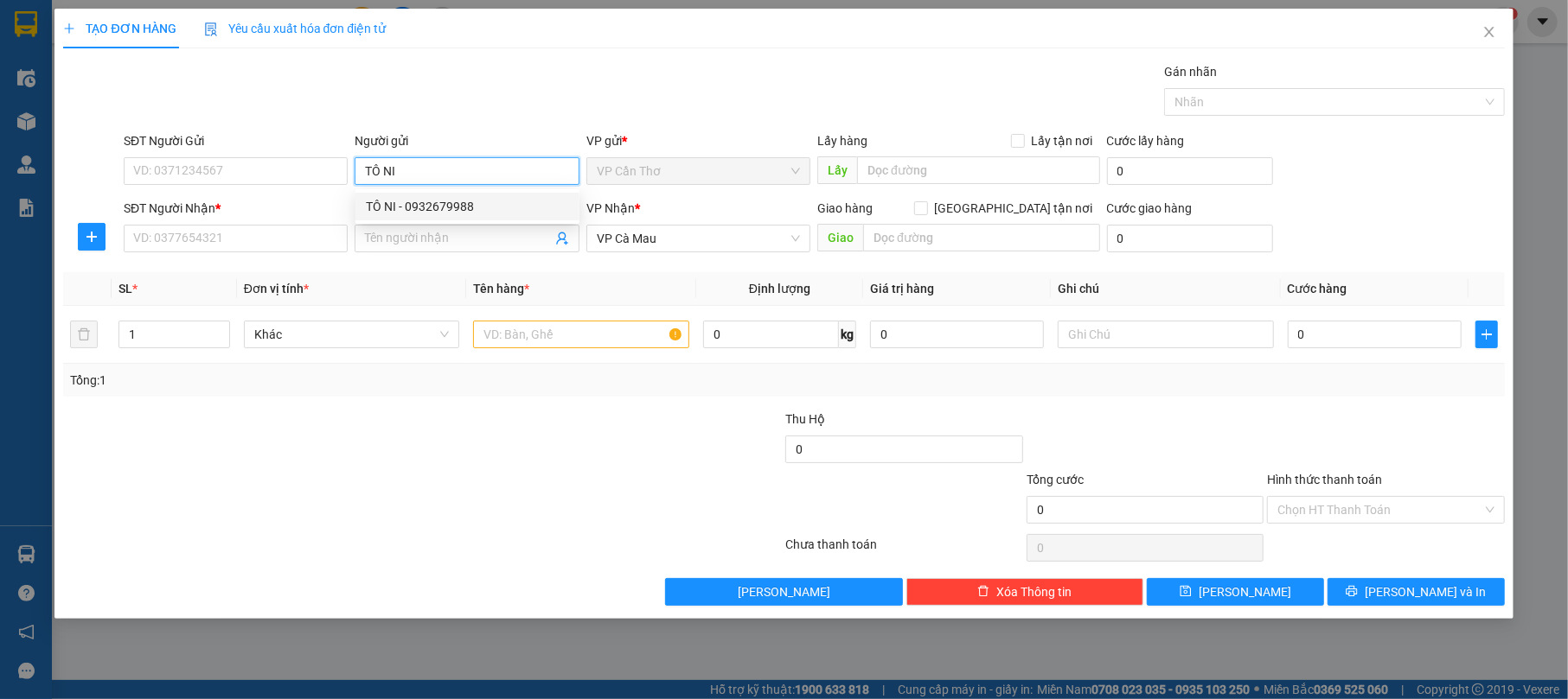
click at [481, 201] on div "TÔ NI - 0932679988" at bounding box center [467, 207] width 203 height 19
type input "0932679988"
type input "TÔ NI"
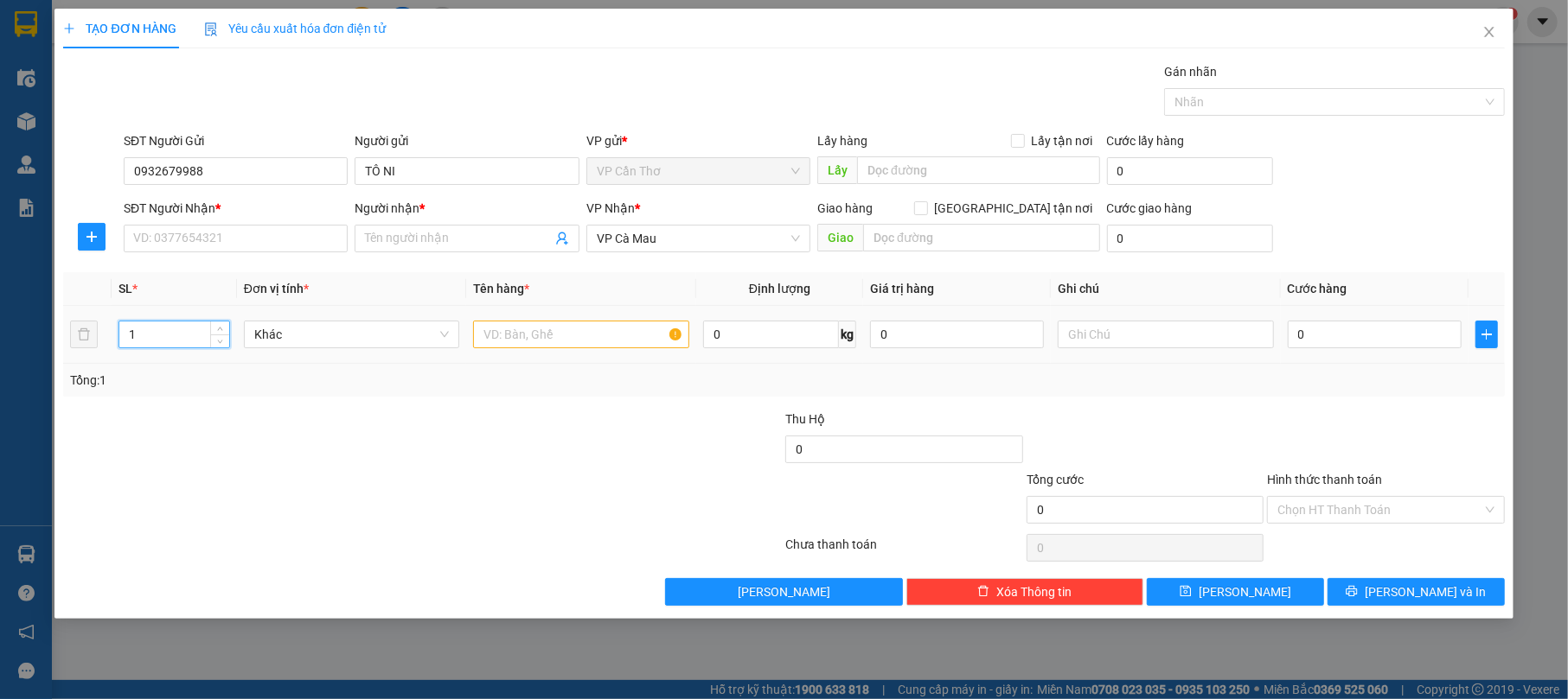
click at [180, 330] on input "1" at bounding box center [174, 334] width 110 height 26
type input "7"
click at [511, 340] on input "text" at bounding box center [581, 334] width 216 height 28
click at [450, 239] on input "Người nhận *" at bounding box center [458, 238] width 186 height 19
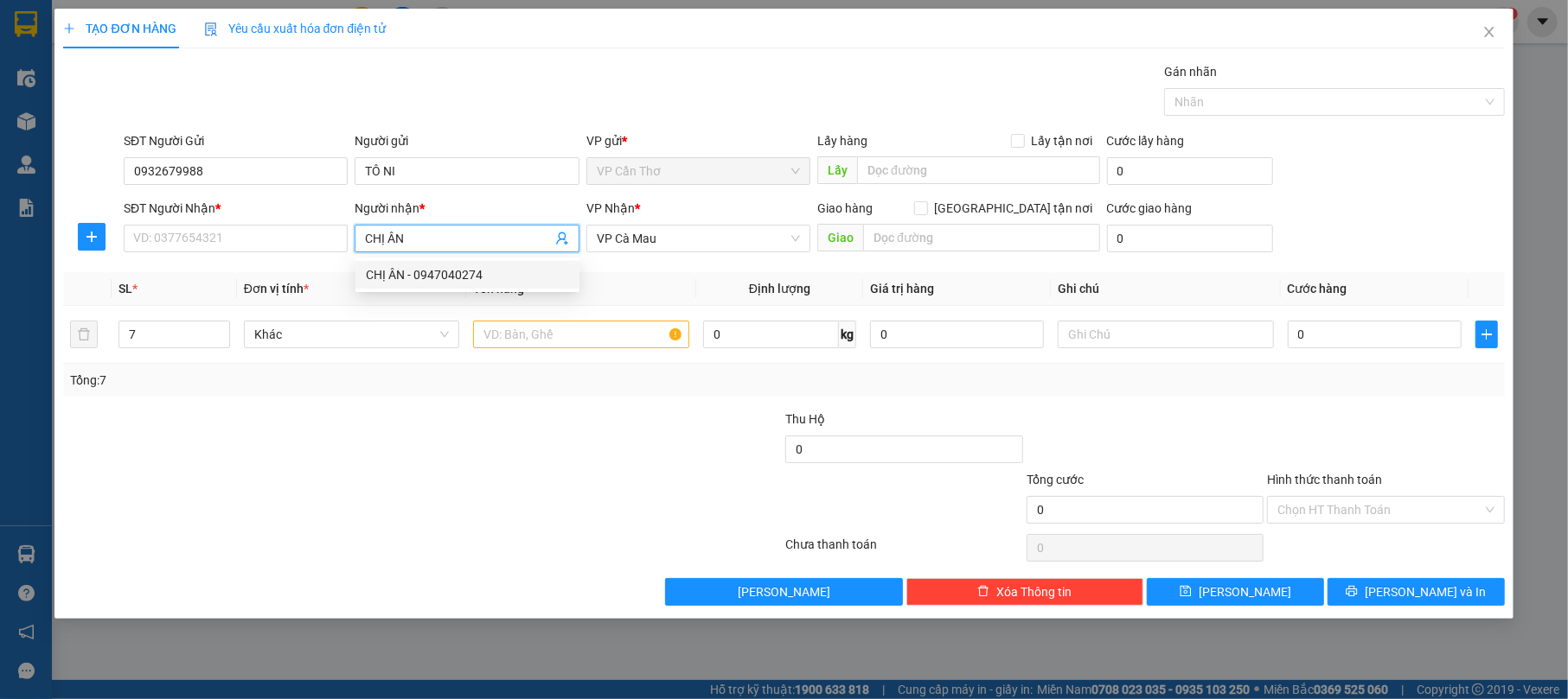
click at [464, 240] on input "CHỊ ÂN" at bounding box center [458, 238] width 186 height 19
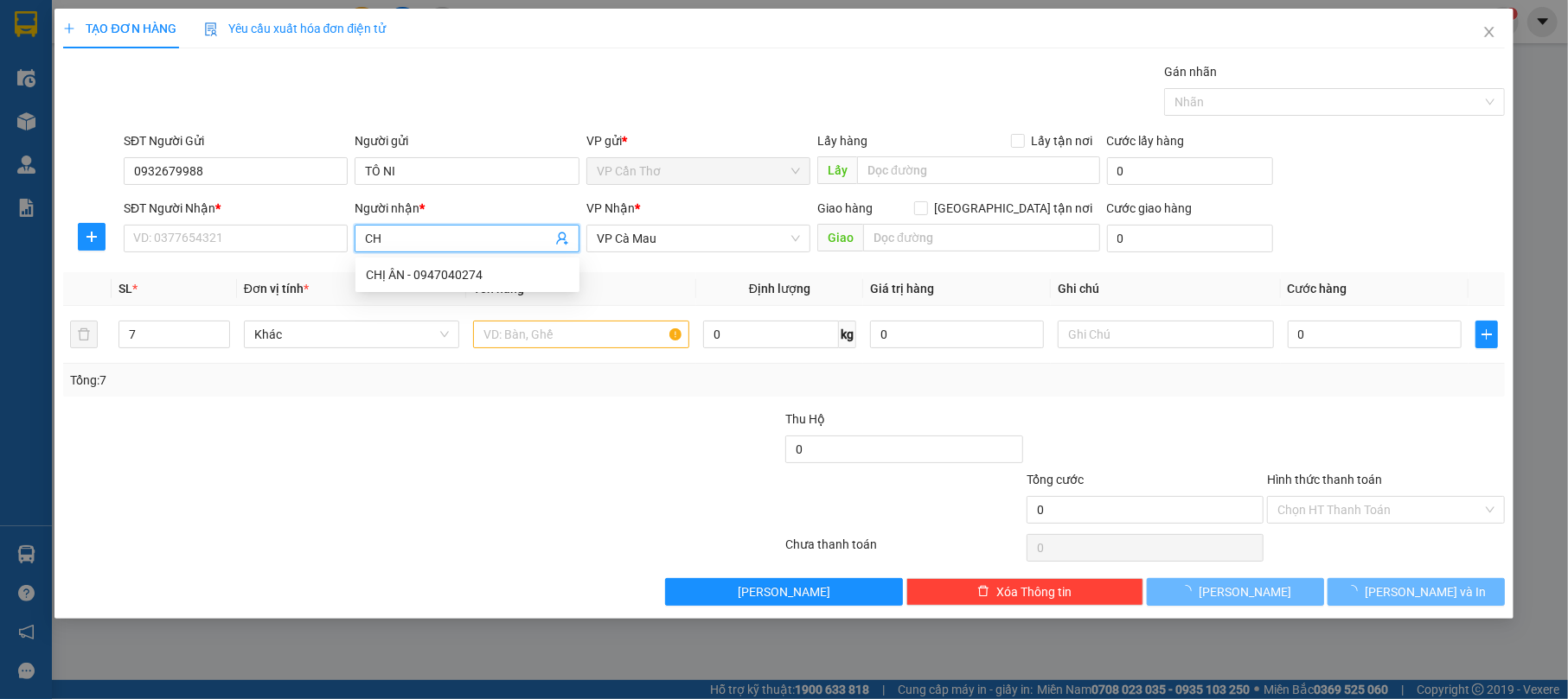
type input "C"
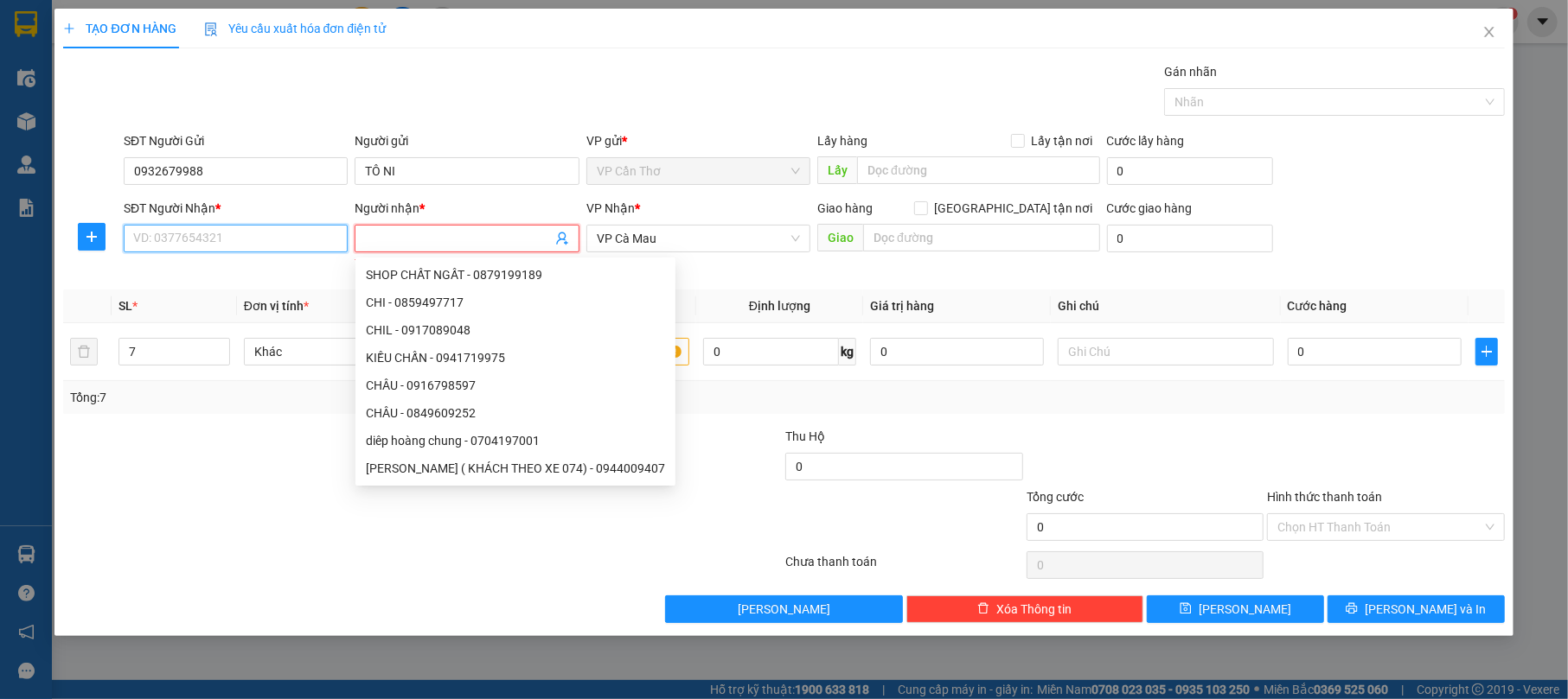
click at [309, 236] on input "SĐT Người Nhận *" at bounding box center [236, 238] width 224 height 28
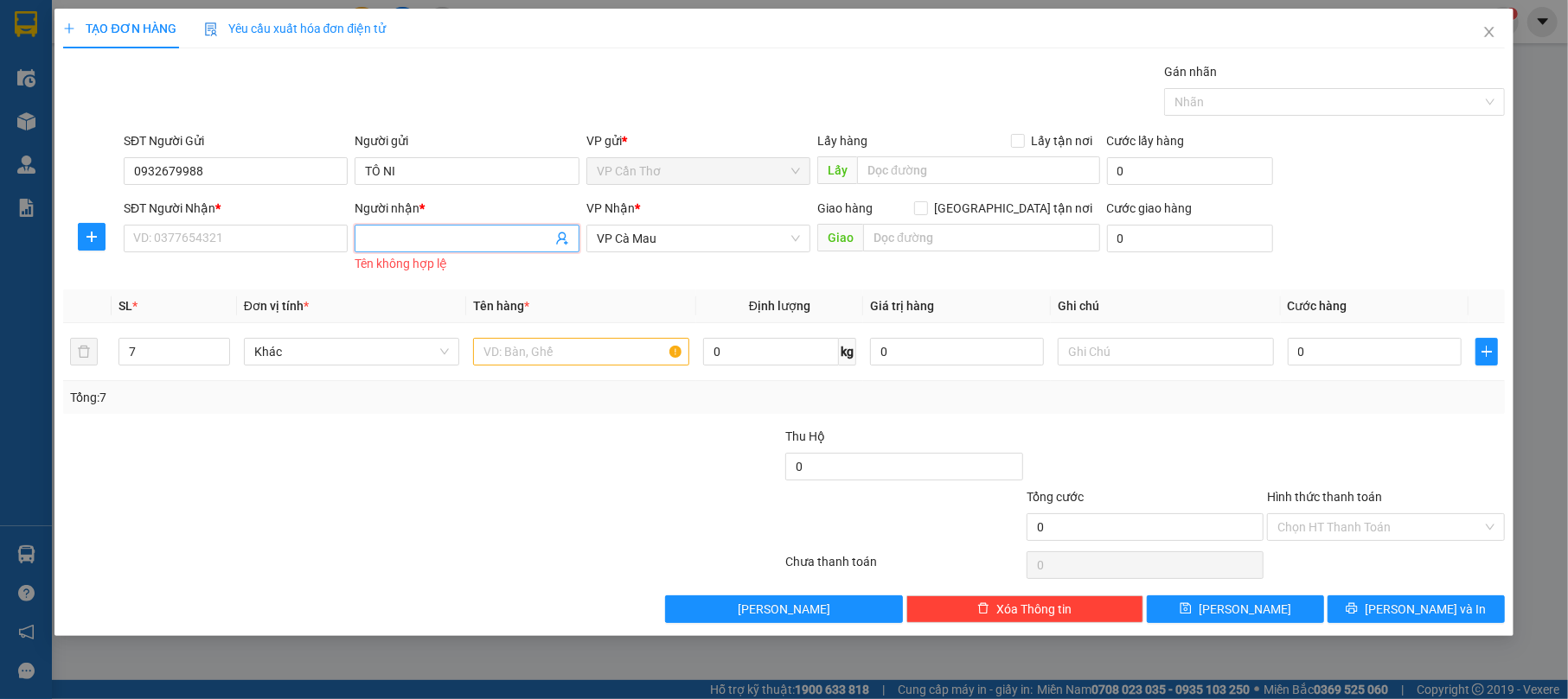
click at [401, 243] on input "Người nhận *" at bounding box center [458, 238] width 186 height 19
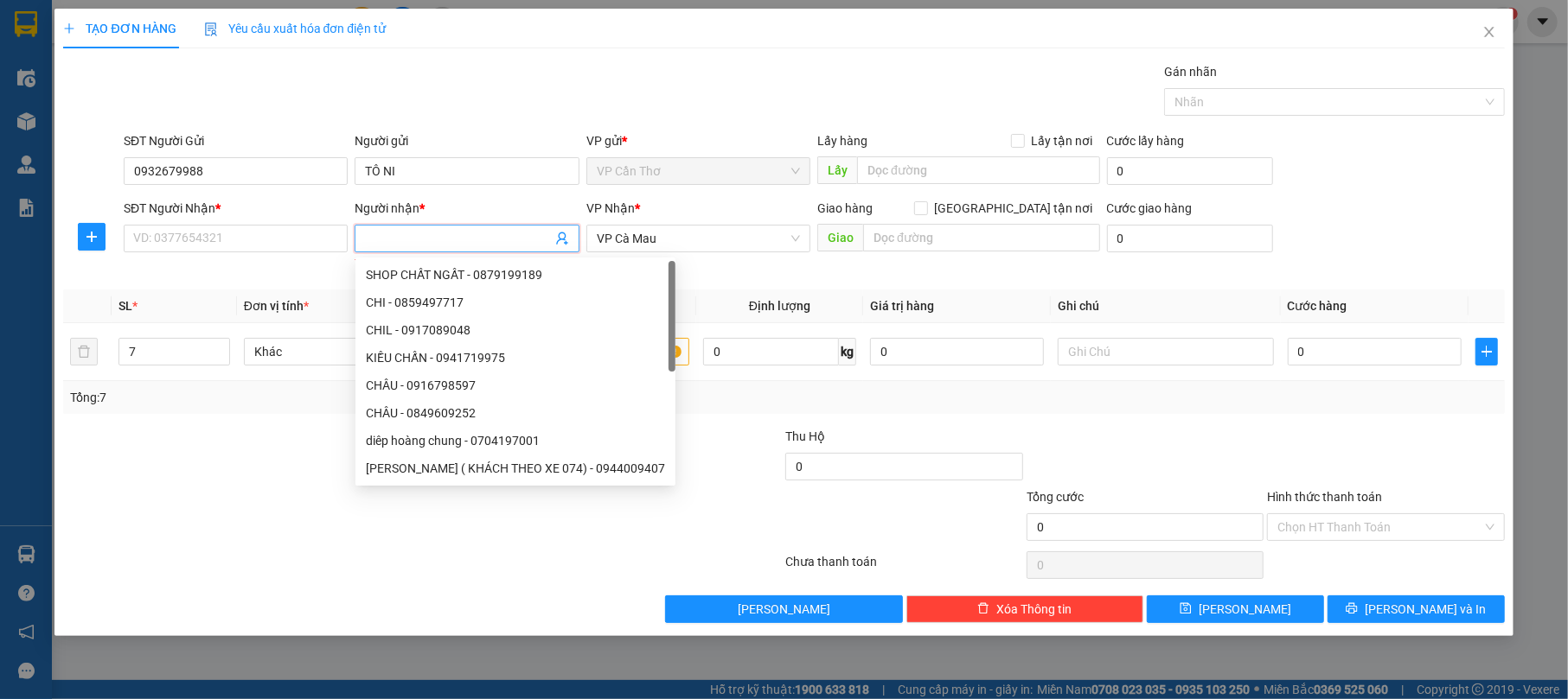
click at [403, 232] on input "Người nhận *" at bounding box center [458, 238] width 186 height 19
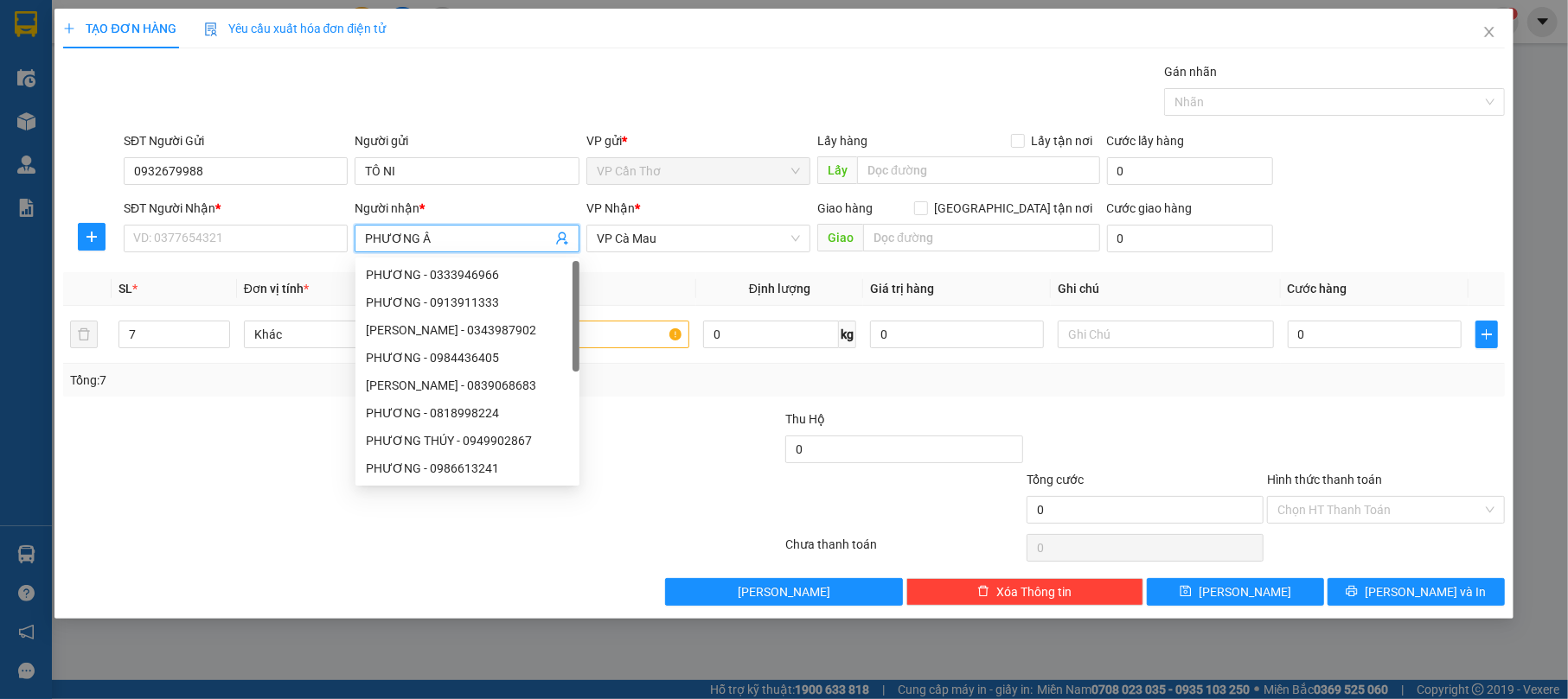
type input "PHƯƠNG ÂN"
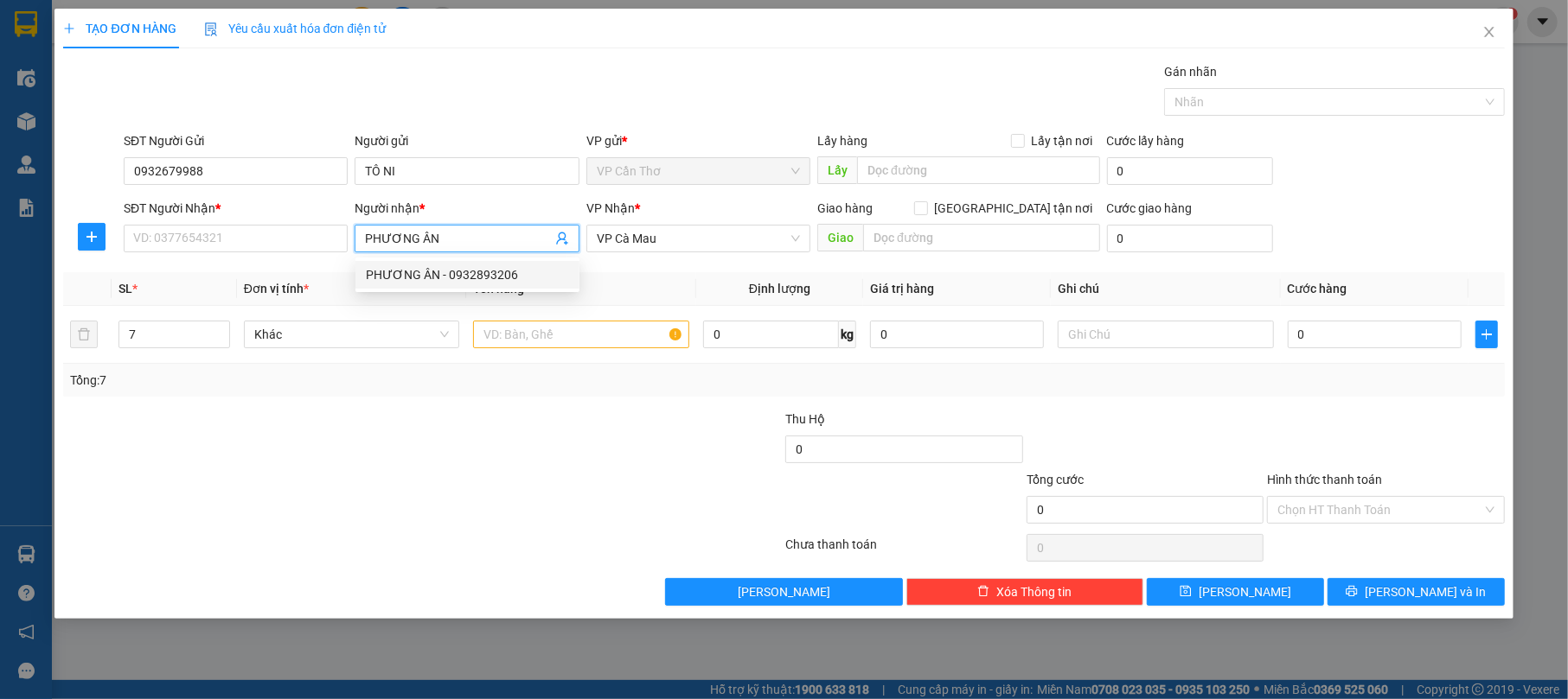
click at [467, 271] on div "PHƯƠNG ÂN - 0932893206" at bounding box center [467, 275] width 203 height 19
type input "0932893206"
type input "PHƯƠNG ÂN"
click at [520, 337] on input "text" at bounding box center [581, 334] width 216 height 28
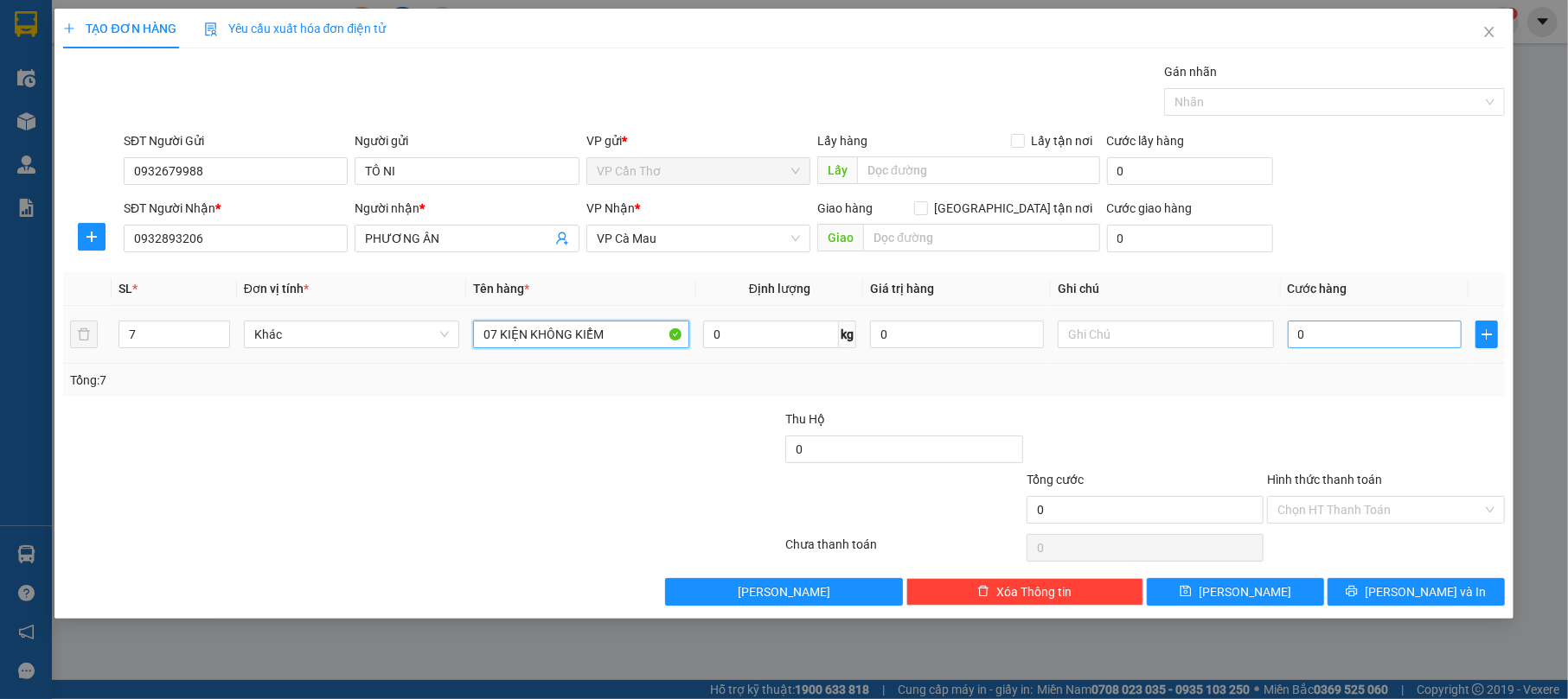
type input "07 KIỆN KHÔNG KIỂM"
click at [1326, 336] on input "0" at bounding box center [1374, 334] width 173 height 28
type input "2"
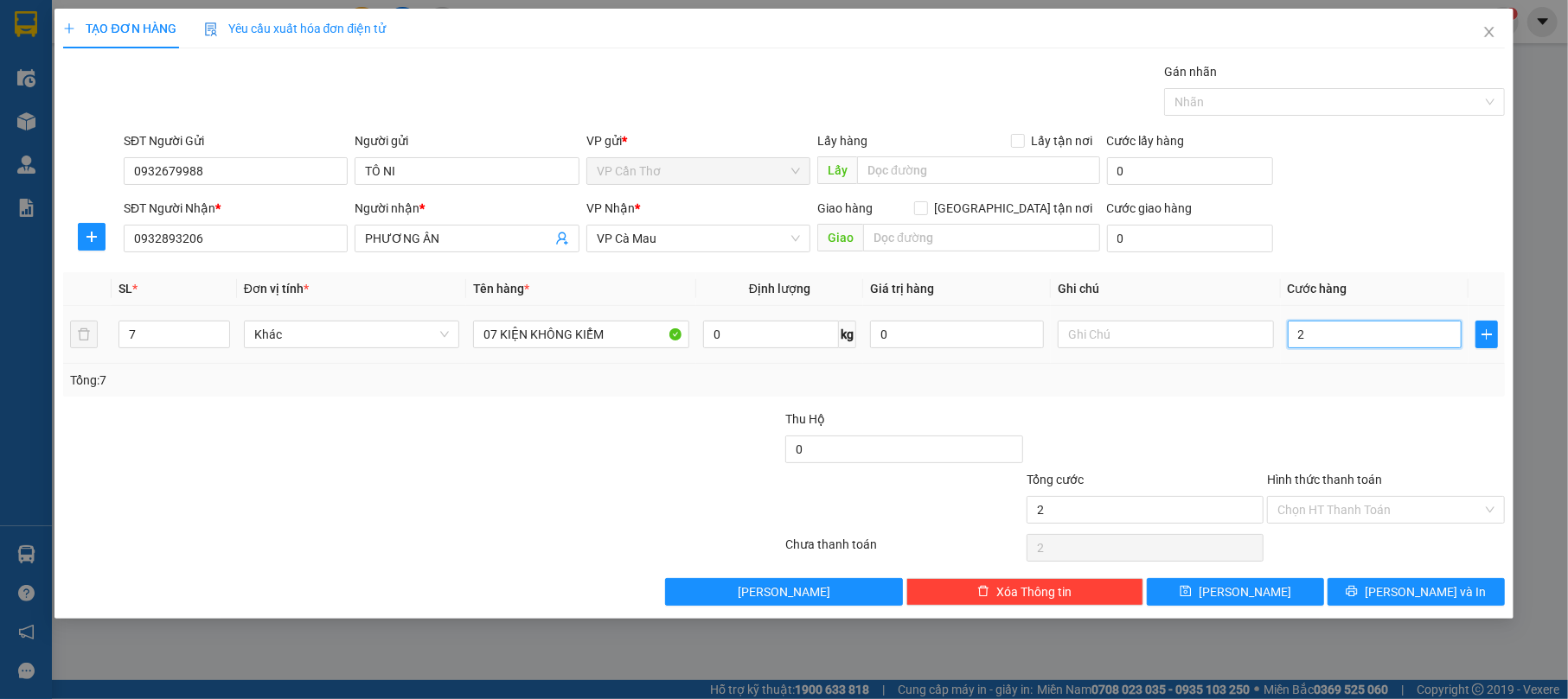
type input "28"
type input "280"
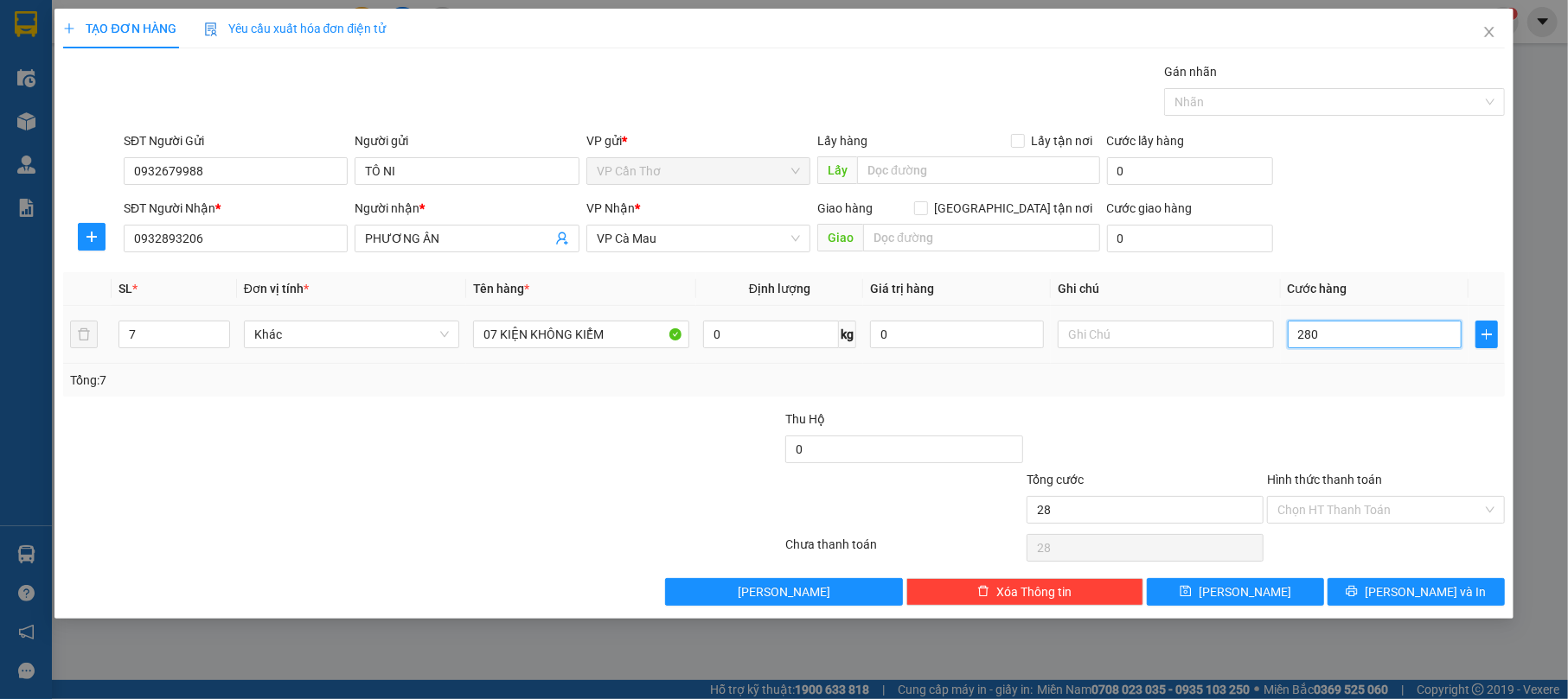
type input "280"
type input "2.800"
type input "28.000"
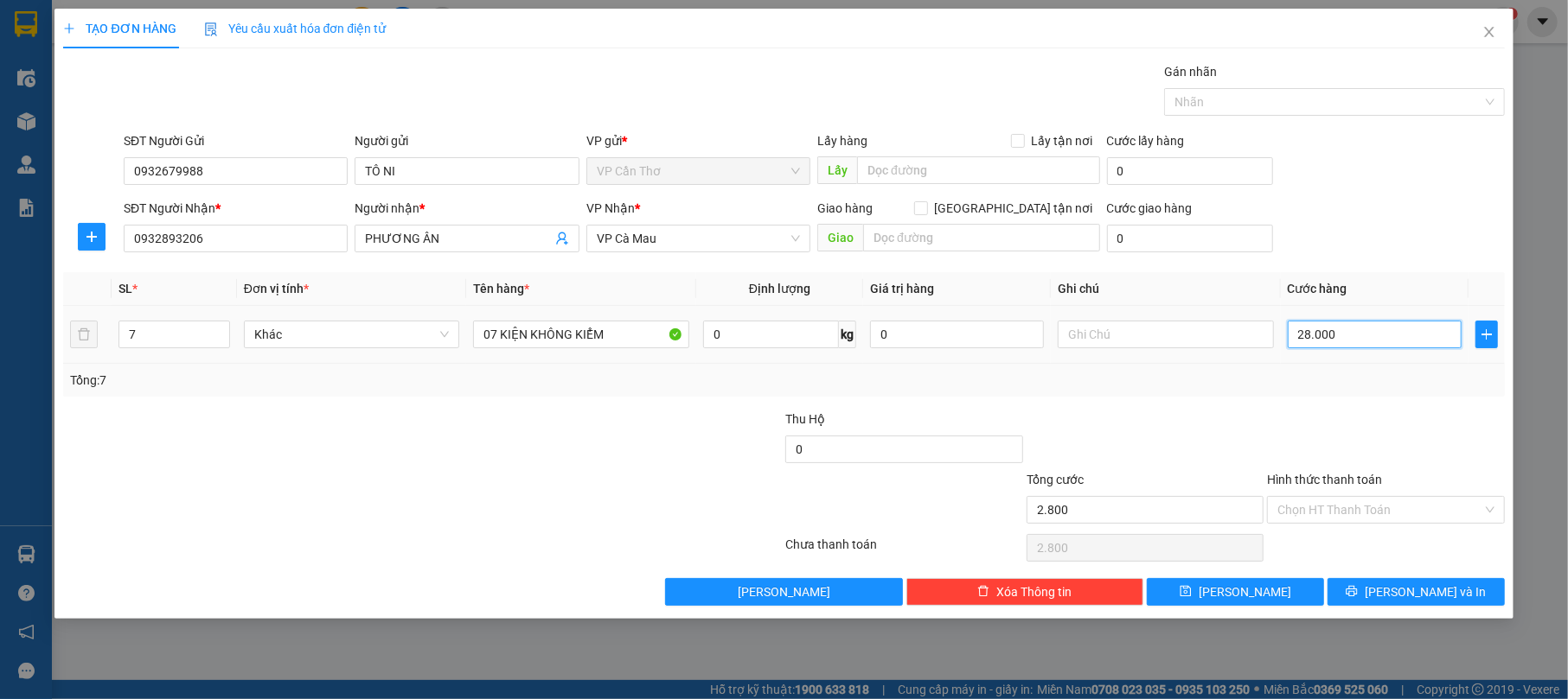
type input "28.000"
type input "280.000"
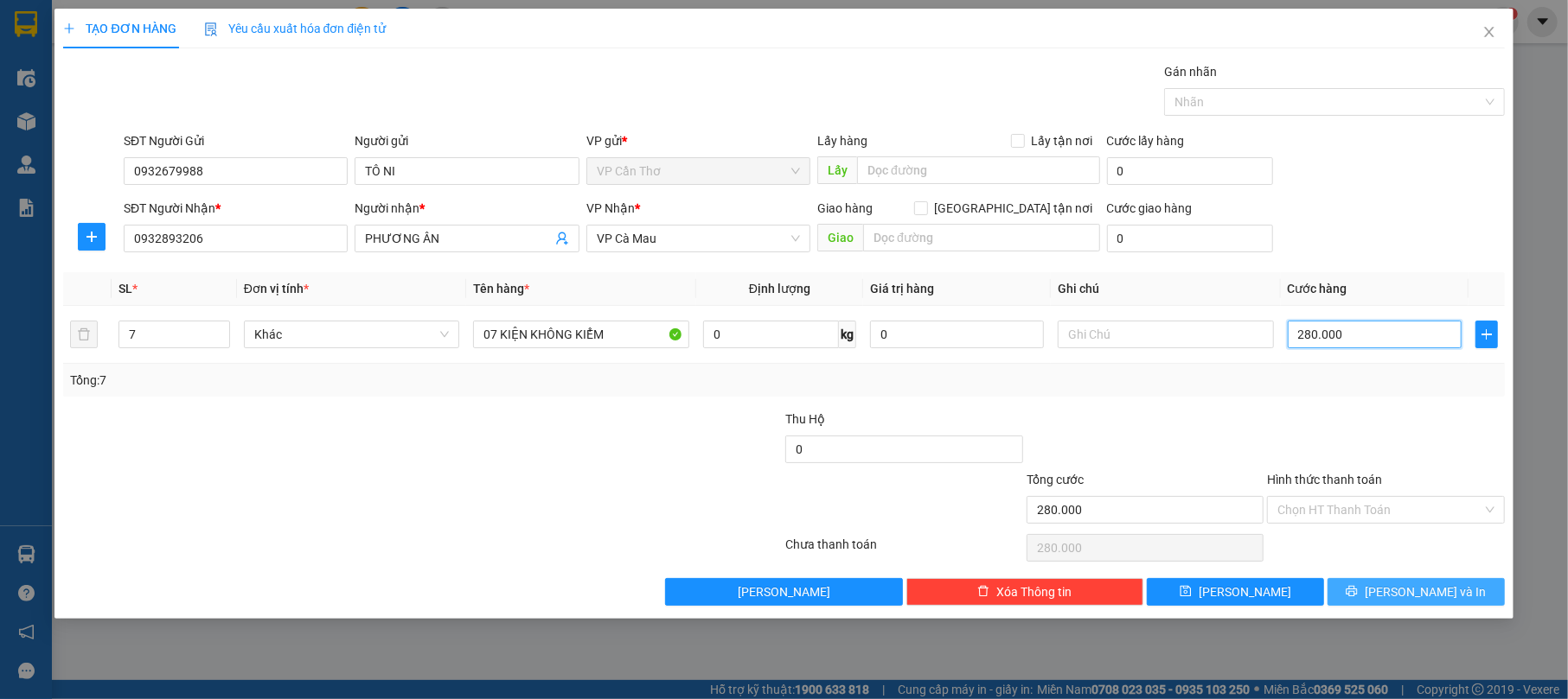
type input "280.000"
click at [1454, 598] on button "[PERSON_NAME] và In" at bounding box center [1416, 592] width 177 height 28
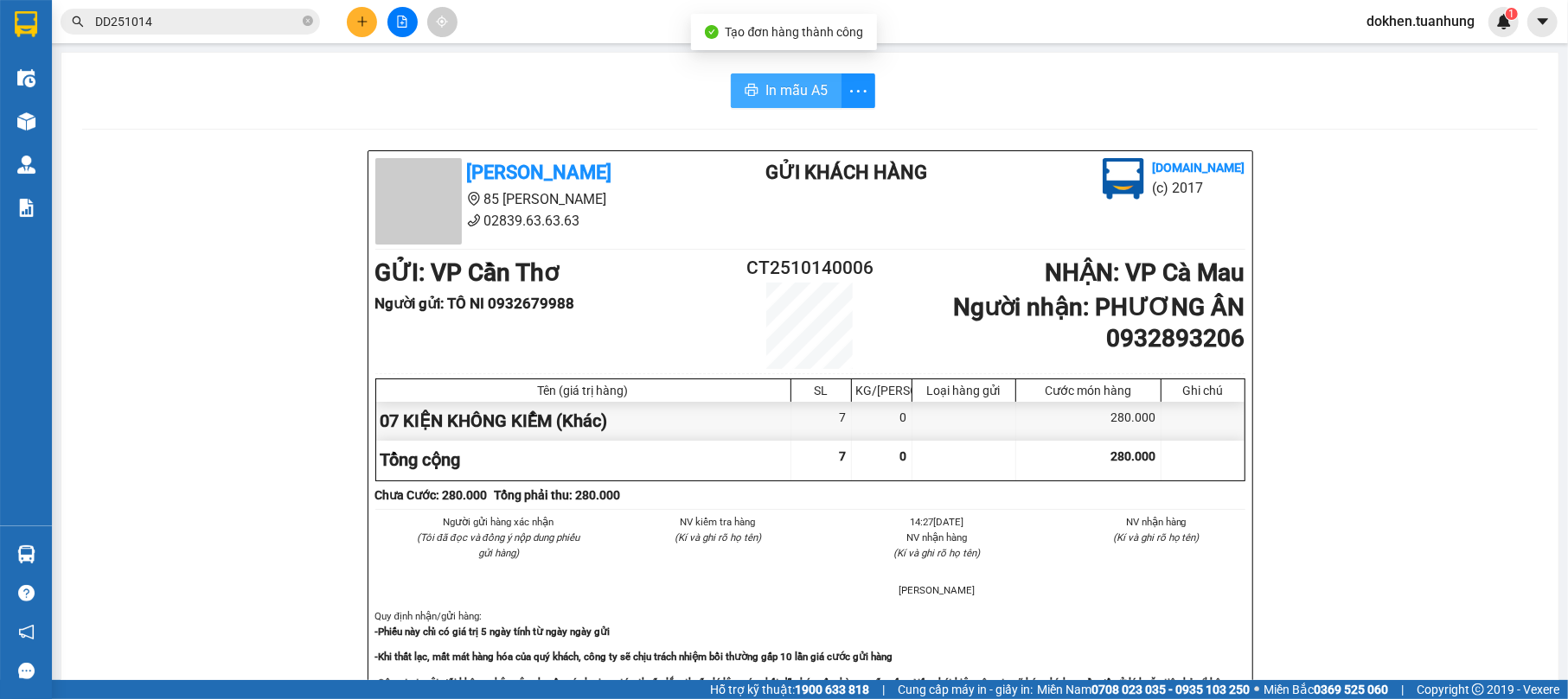
click at [776, 86] on span "In mẫu A5" at bounding box center [796, 90] width 62 height 22
click at [782, 92] on span "In mẫu A5" at bounding box center [796, 90] width 62 height 22
click at [788, 86] on span "In mẫu A5" at bounding box center [796, 90] width 62 height 22
click at [759, 78] on button "In mẫu A5" at bounding box center [786, 91] width 111 height 34
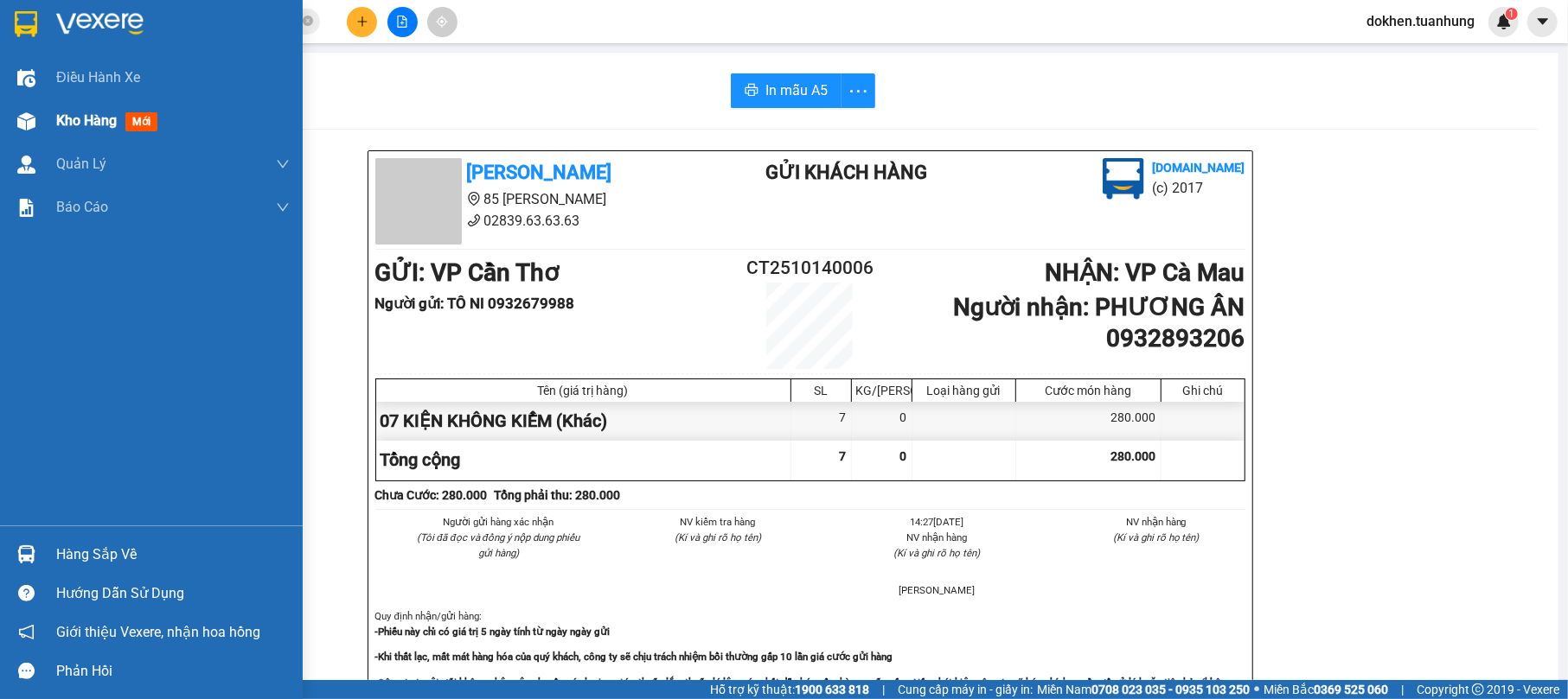
click at [69, 120] on span "Kho hàng" at bounding box center [86, 120] width 60 height 16
